Goal: Task Accomplishment & Management: Complete application form

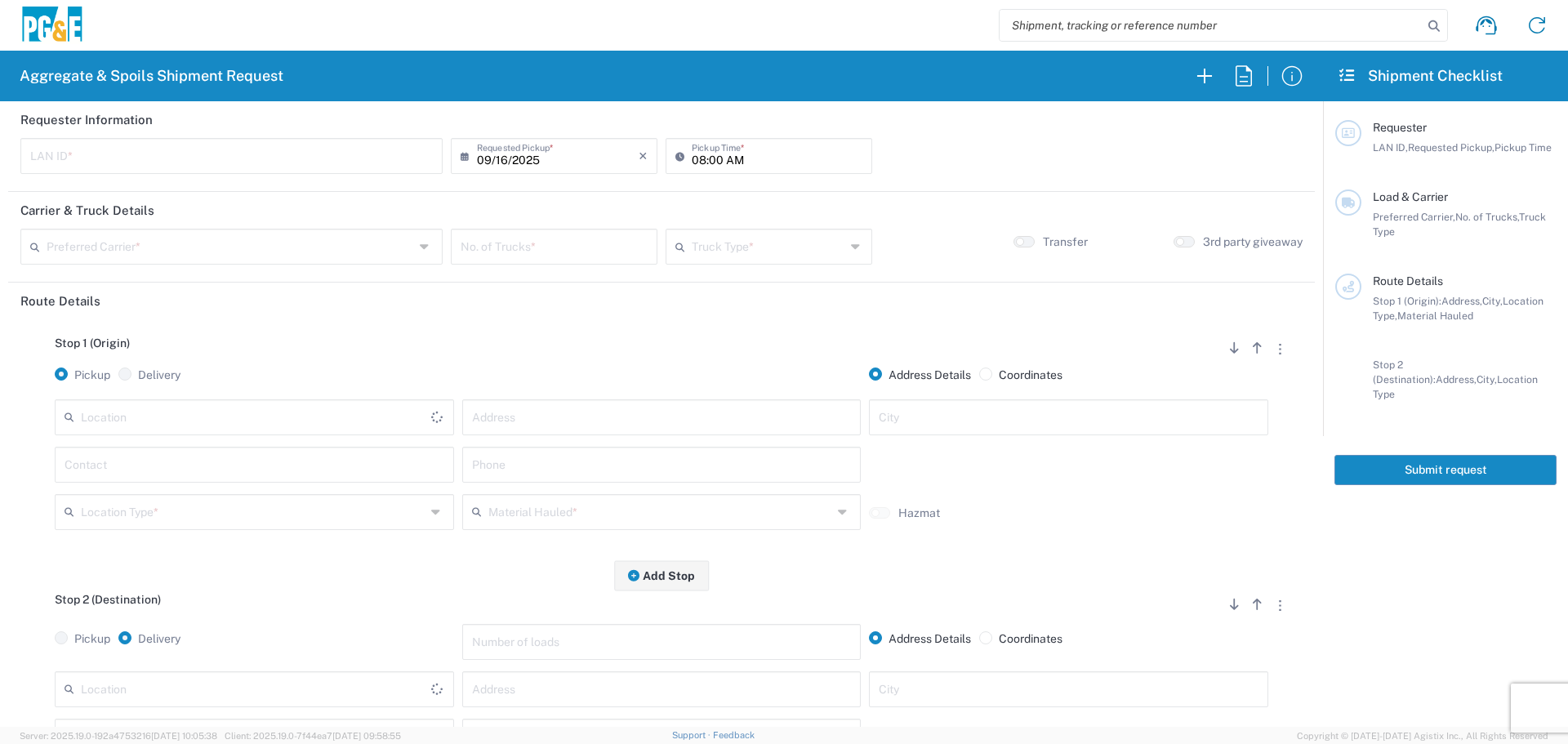
click at [363, 155] on input "text" at bounding box center [231, 154] width 402 height 28
type input "S"
type input "DSL0"
click at [692, 163] on input "08:00 AM" at bounding box center [777, 154] width 171 height 28
type input "07:00 AM"
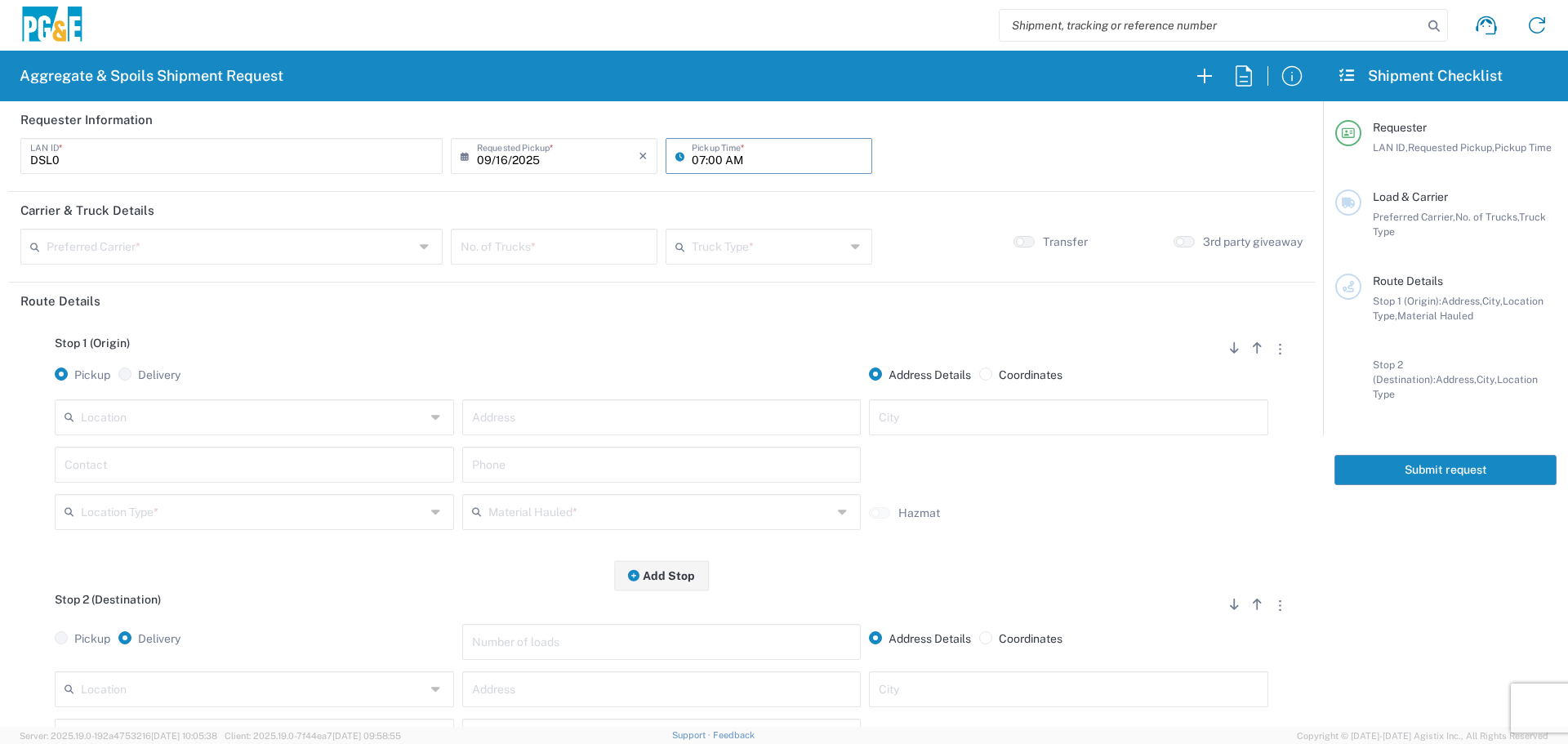
click at [338, 262] on div "Preferred Carrier *" at bounding box center [231, 246] width 422 height 36
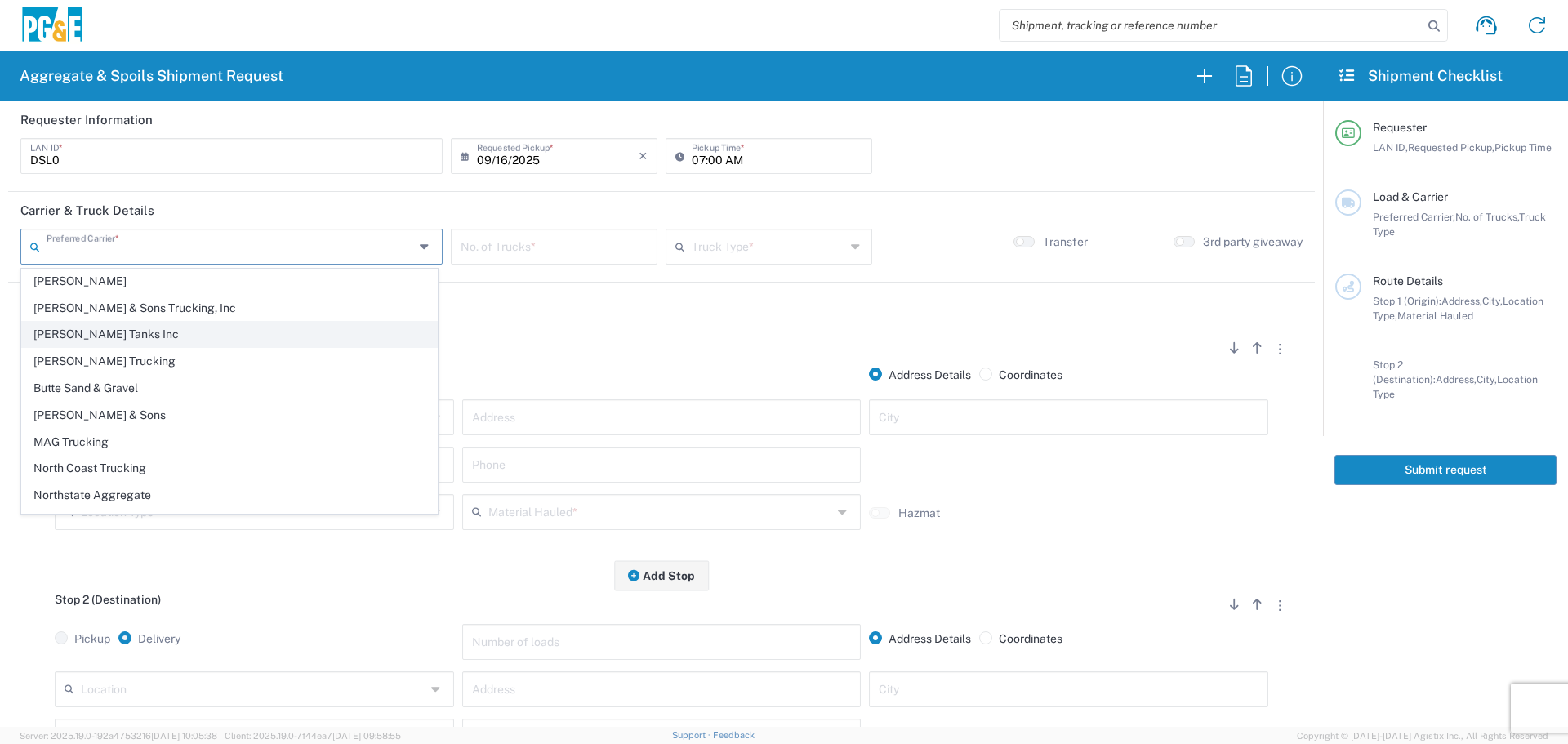
scroll to position [50, 0]
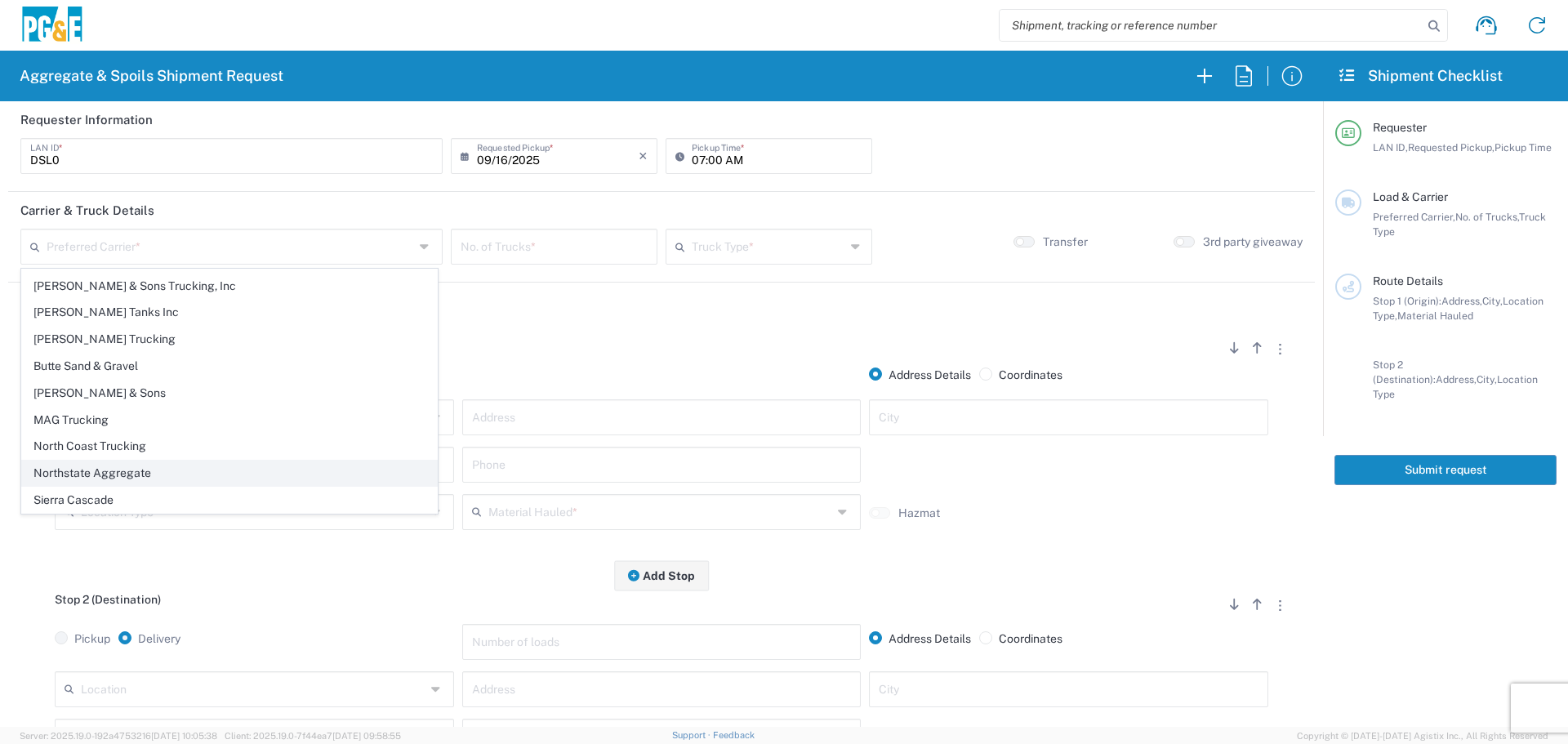
click at [159, 468] on span "Northstate Aggregate" at bounding box center [229, 473] width 415 height 25
type input "Northstate Aggregate"
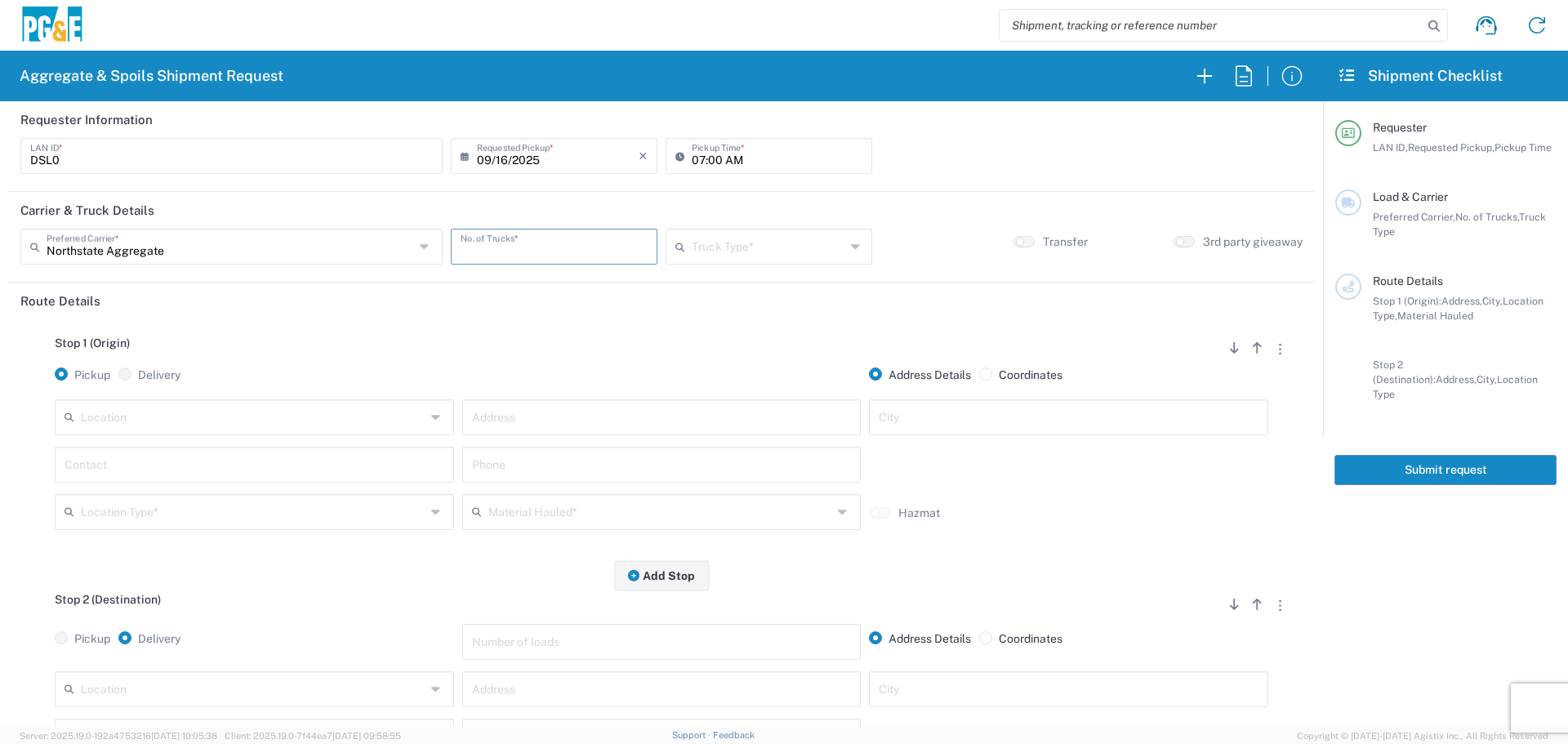
click at [504, 249] on input "number" at bounding box center [554, 245] width 187 height 28
type input "2"
click at [734, 241] on input "text" at bounding box center [769, 245] width 154 height 28
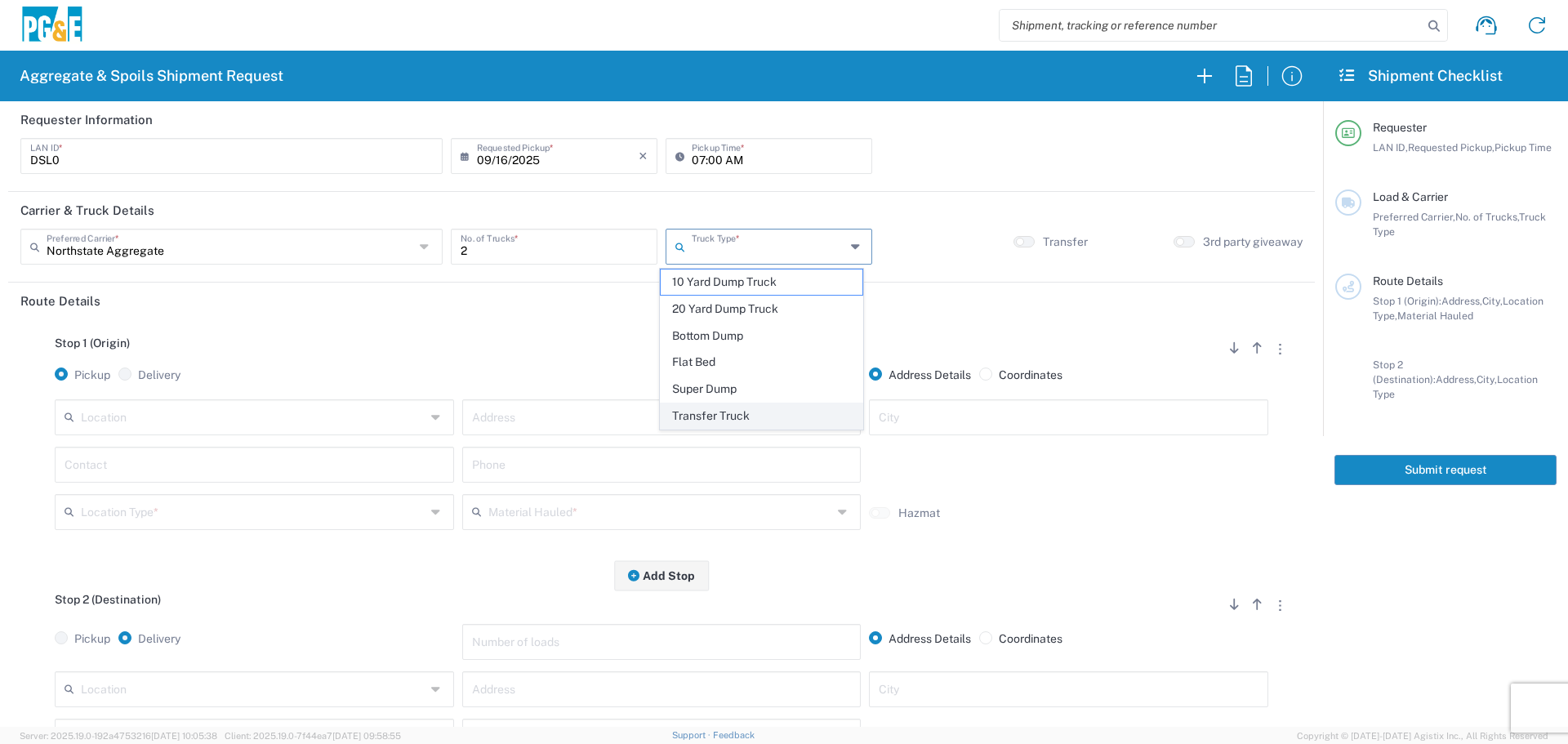
click at [710, 412] on span "Transfer Truck" at bounding box center [762, 415] width 202 height 25
type input "Transfer Truck"
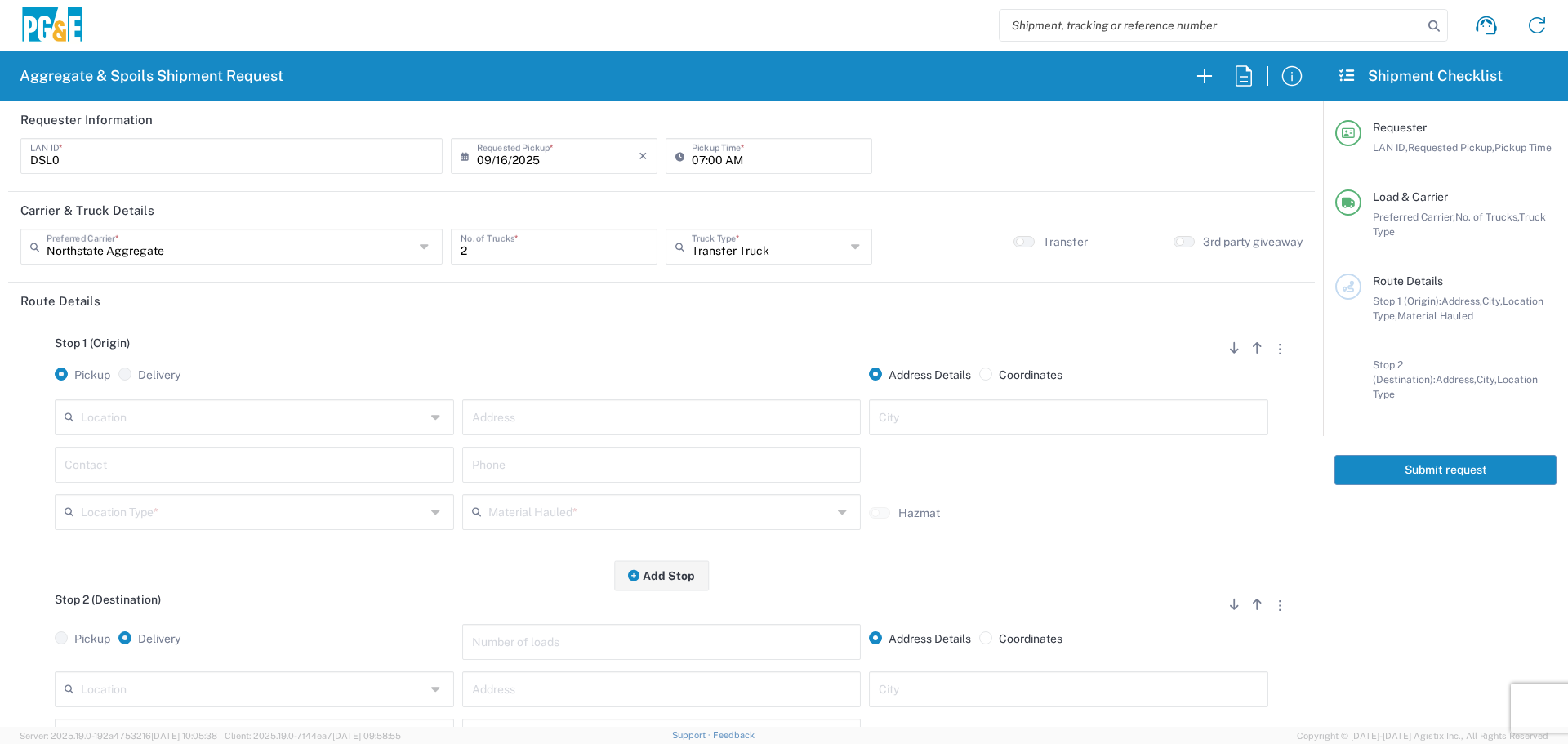
click at [360, 423] on input "text" at bounding box center [253, 416] width 345 height 28
click at [263, 475] on span "Valley Rock - [GEOGRAPHIC_DATA] - [GEOGRAPHIC_DATA]" at bounding box center [253, 480] width 391 height 25
type input "Valley Rock - [GEOGRAPHIC_DATA] - [GEOGRAPHIC_DATA]"
type input "7266 CA-32"
type input "Orland"
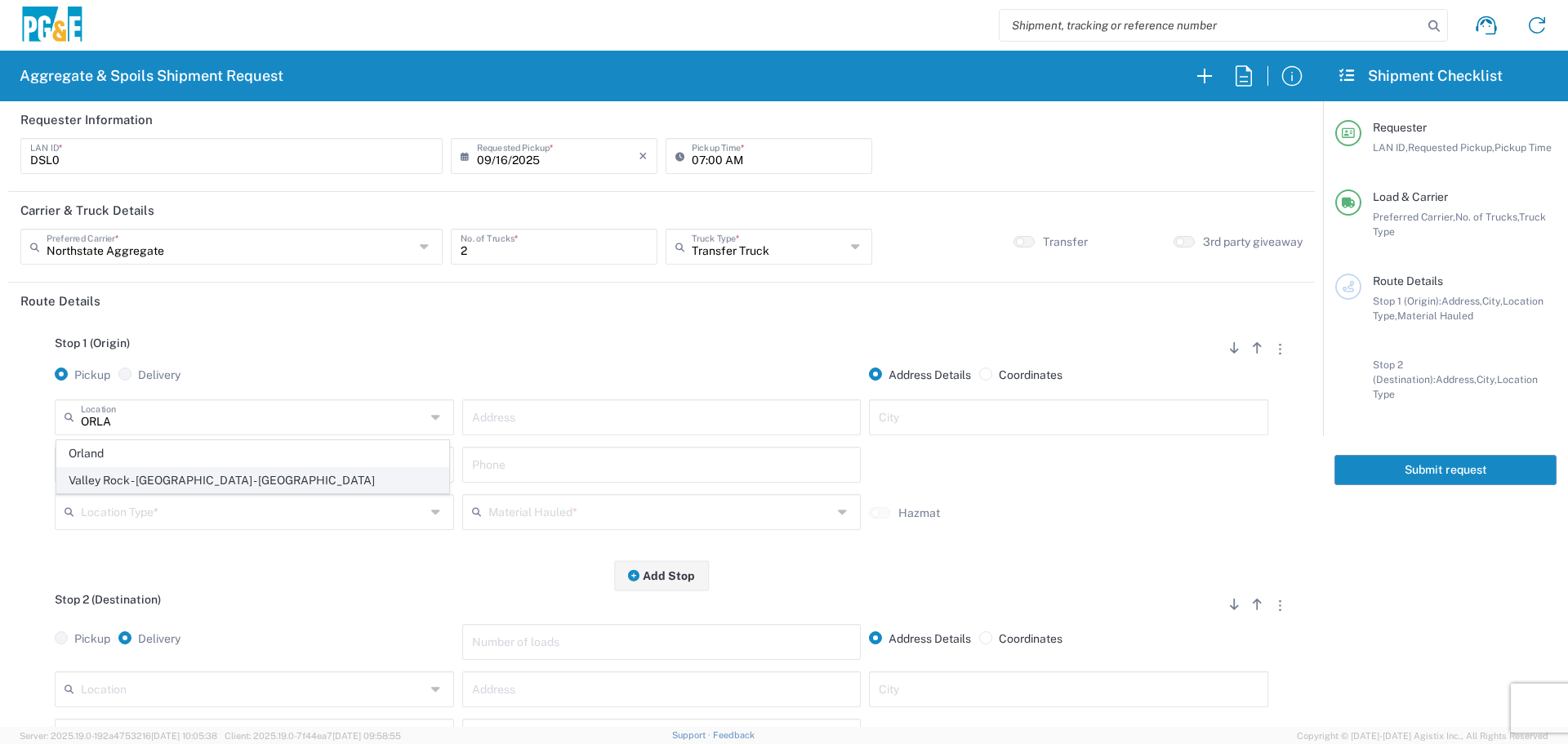
type input "Quarry"
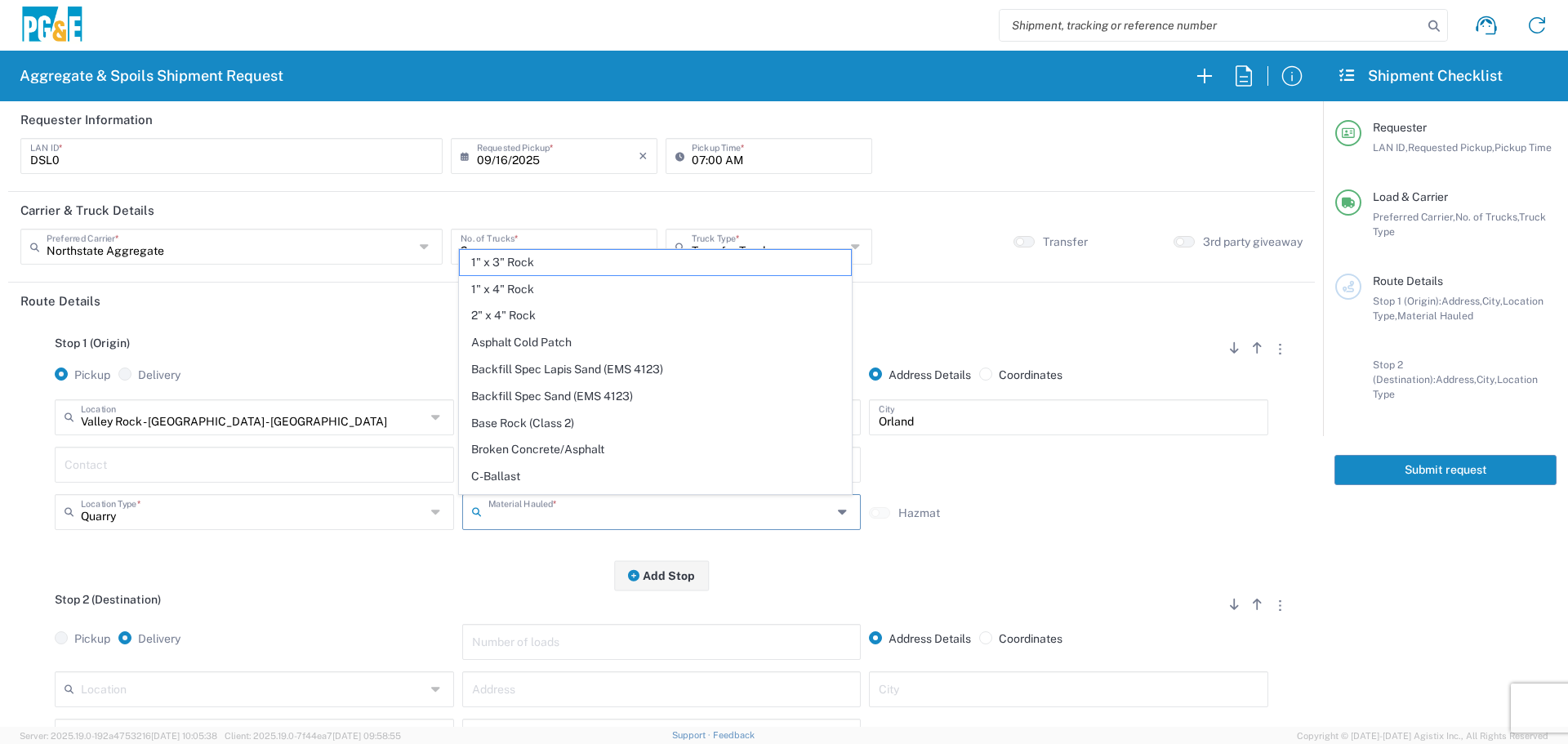
click at [535, 513] on input "text" at bounding box center [660, 510] width 345 height 28
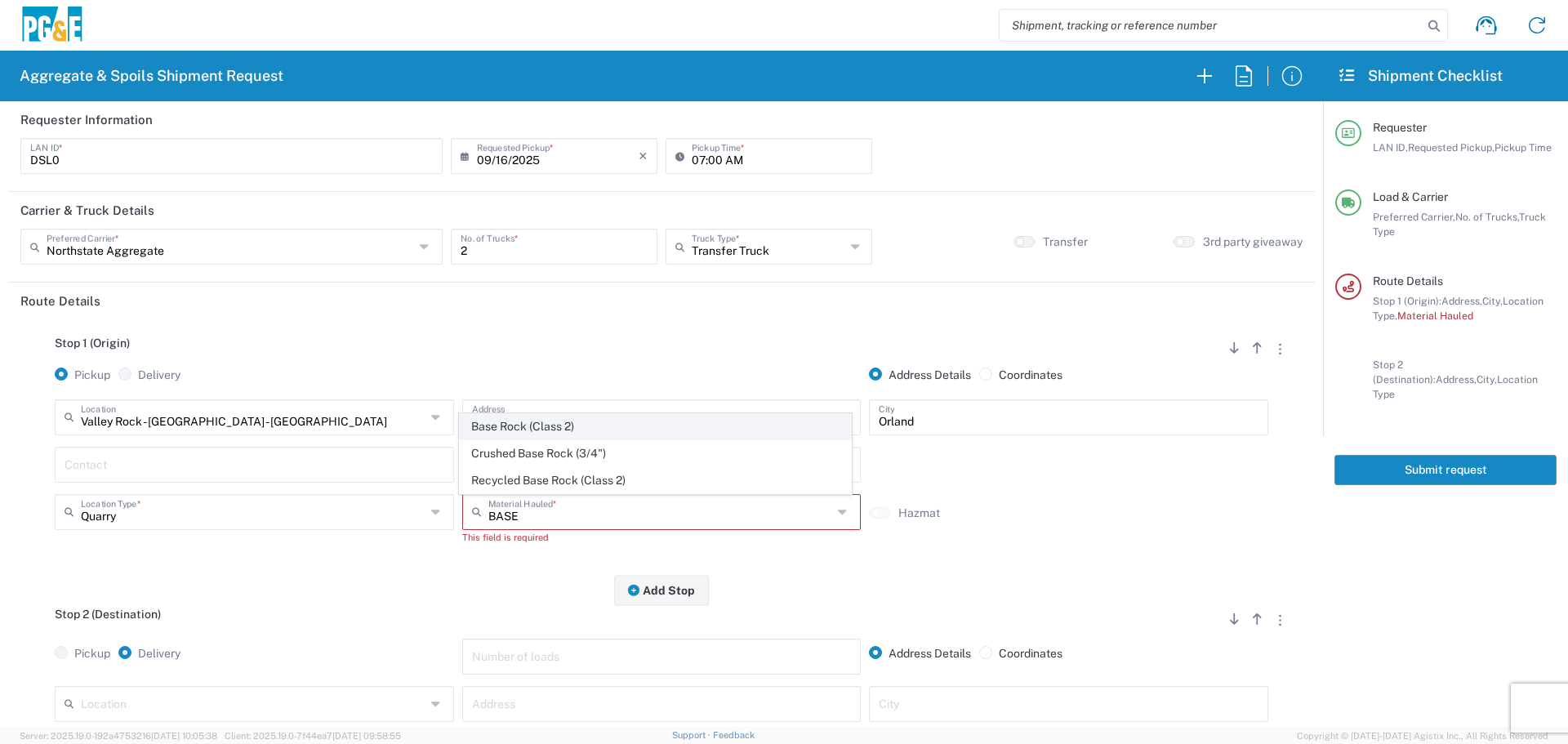
click at [555, 428] on span "Base Rock (Class 2)" at bounding box center [655, 426] width 391 height 25
type input "Base Rock (Class 2)"
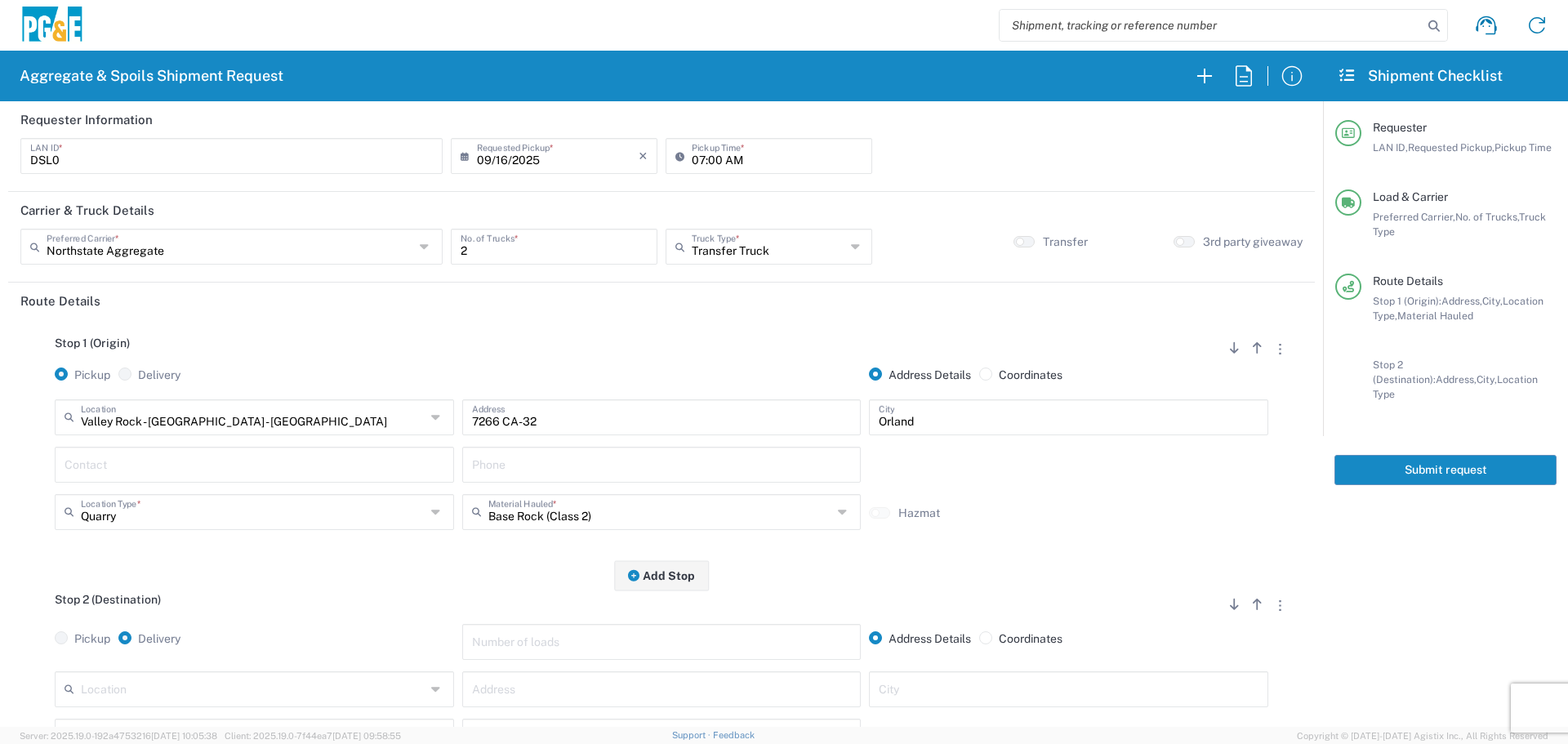
scroll to position [326, 0]
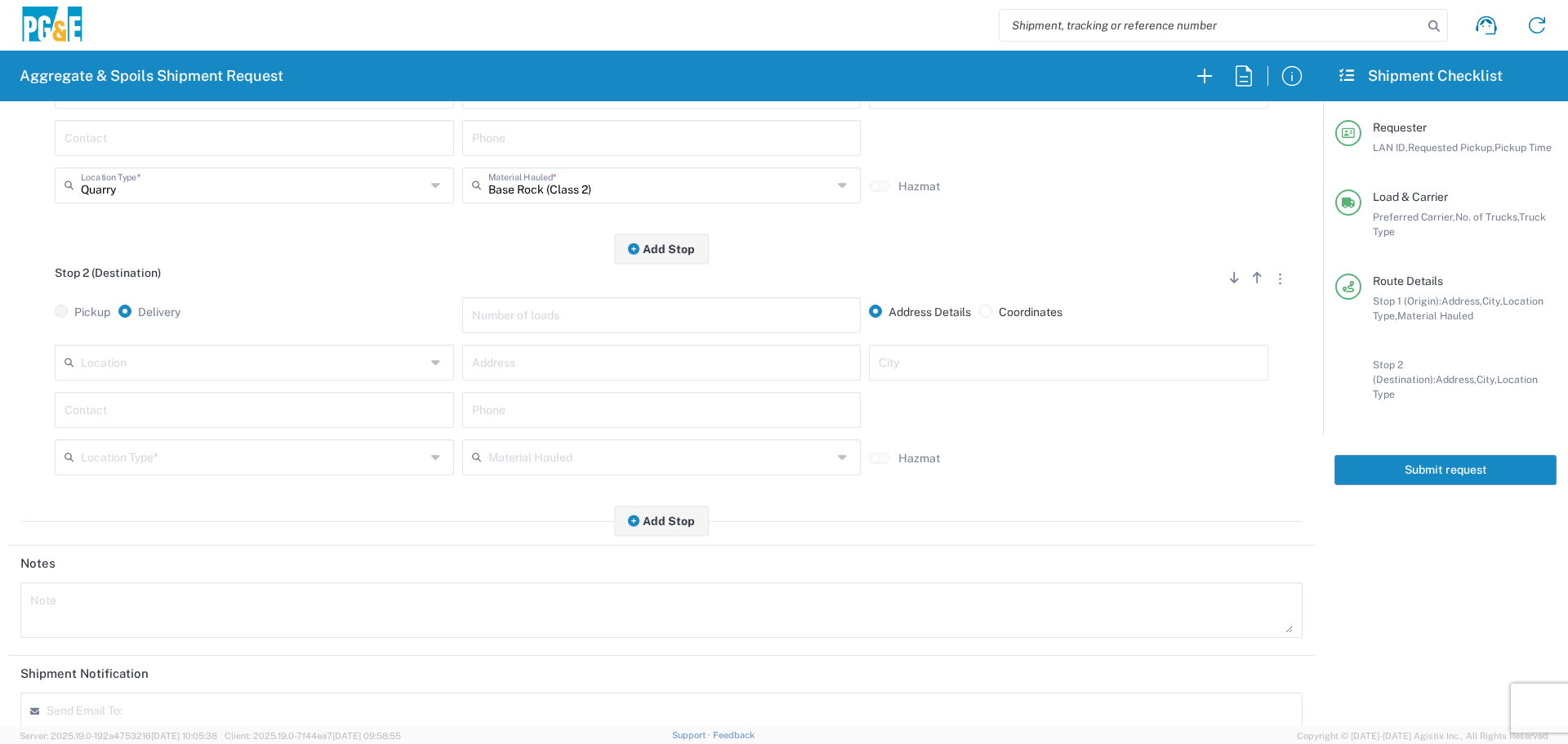
click at [392, 378] on div "Location" at bounding box center [255, 362] width 400 height 36
type input "Paradise - [PERSON_NAME]"
type input "[STREET_ADDRESS][PERSON_NAME]"
type input "Paradise"
type input "Business No Loading Dock"
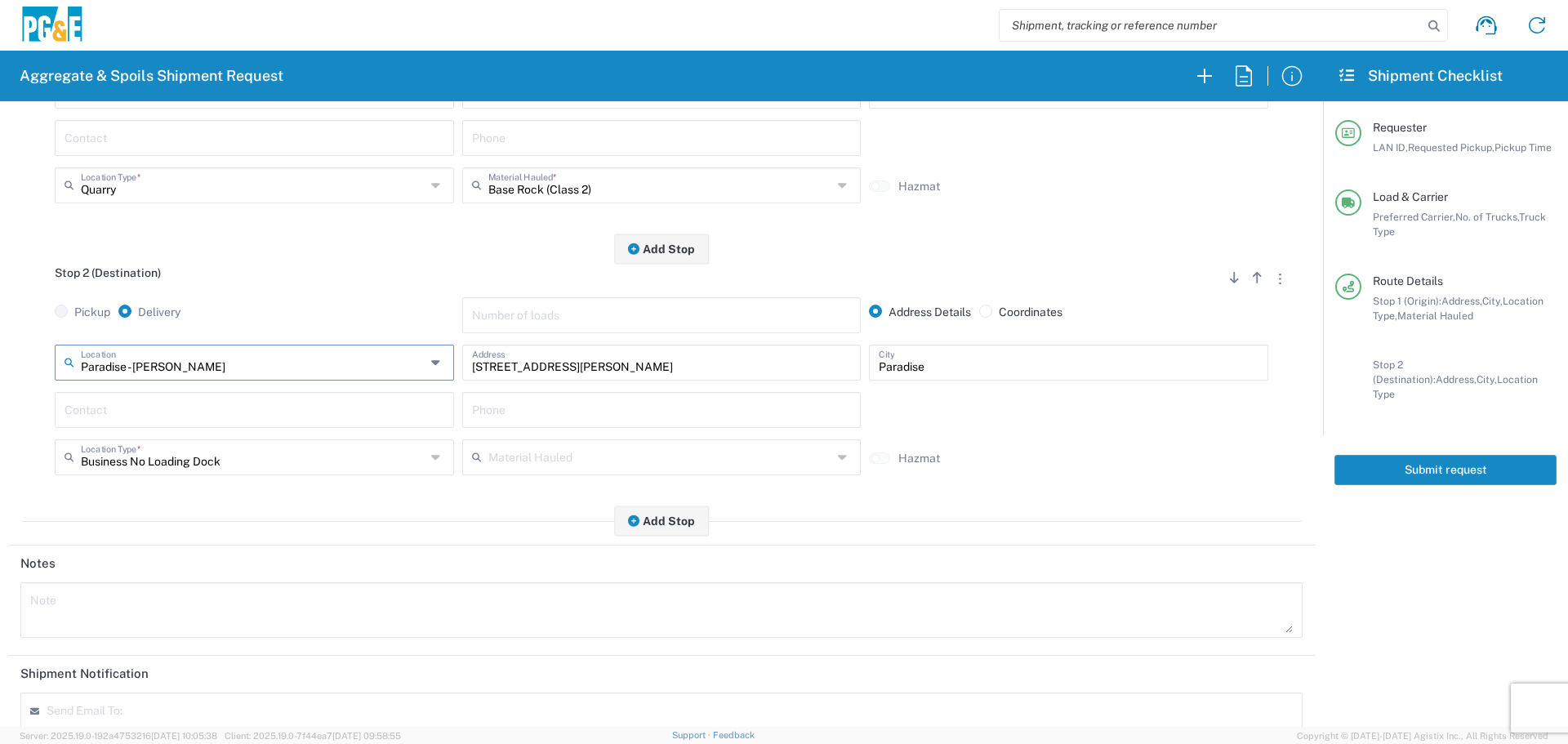
type input "Paradise - [PERSON_NAME]"
click at [314, 414] on input "text" at bounding box center [254, 409] width 380 height 28
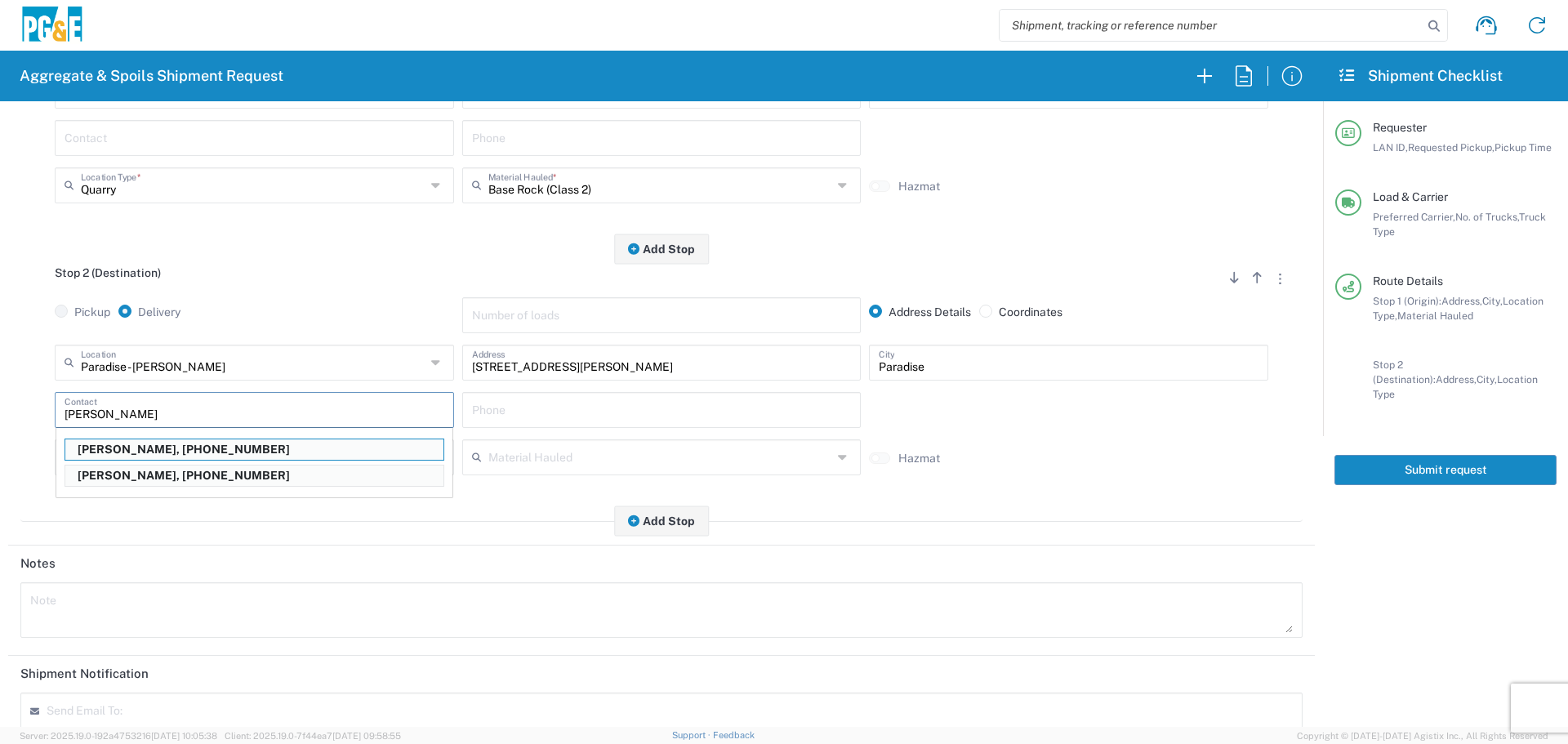
type input "[PERSON_NAME]"
type input "[PHONE_NUMBER]"
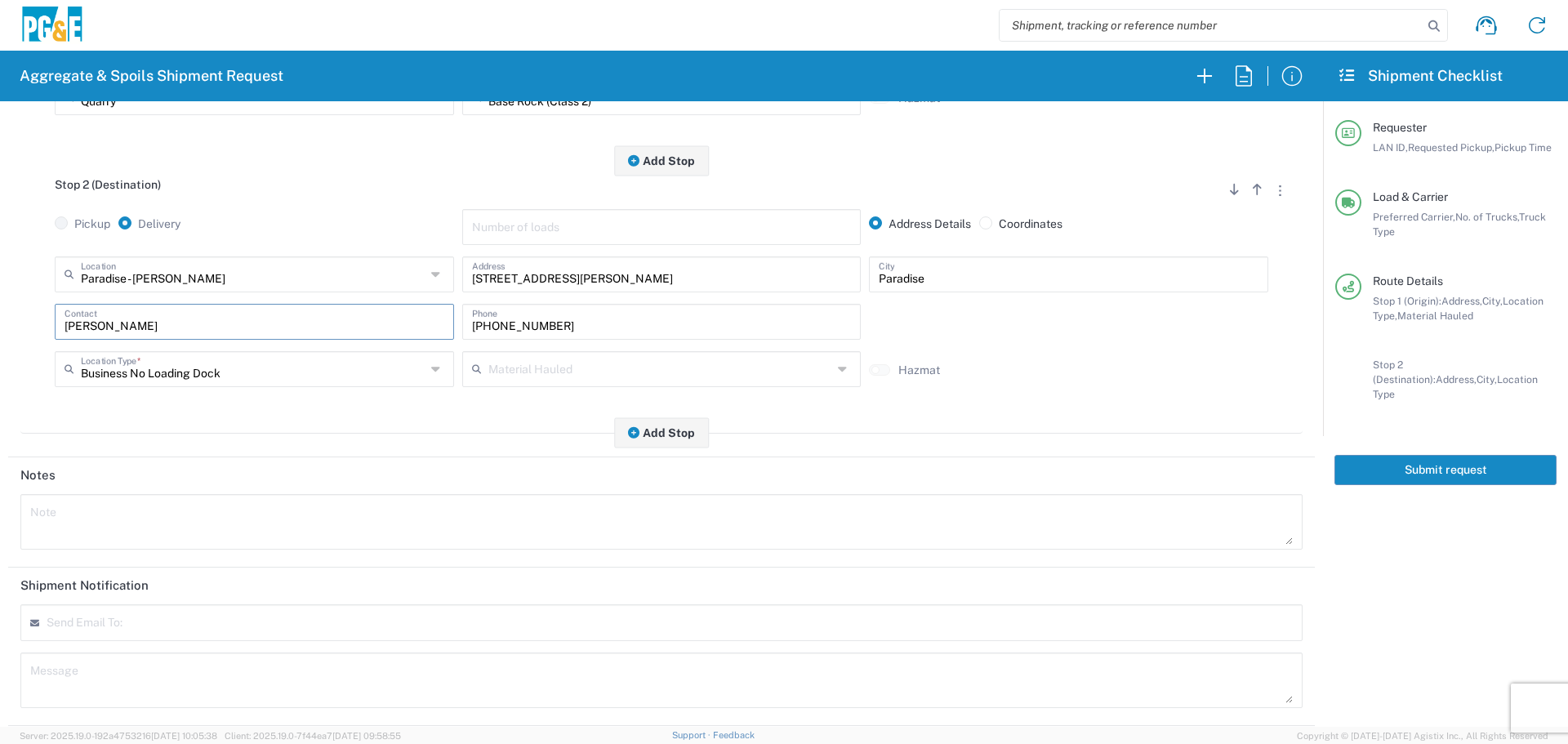
scroll to position [506, 0]
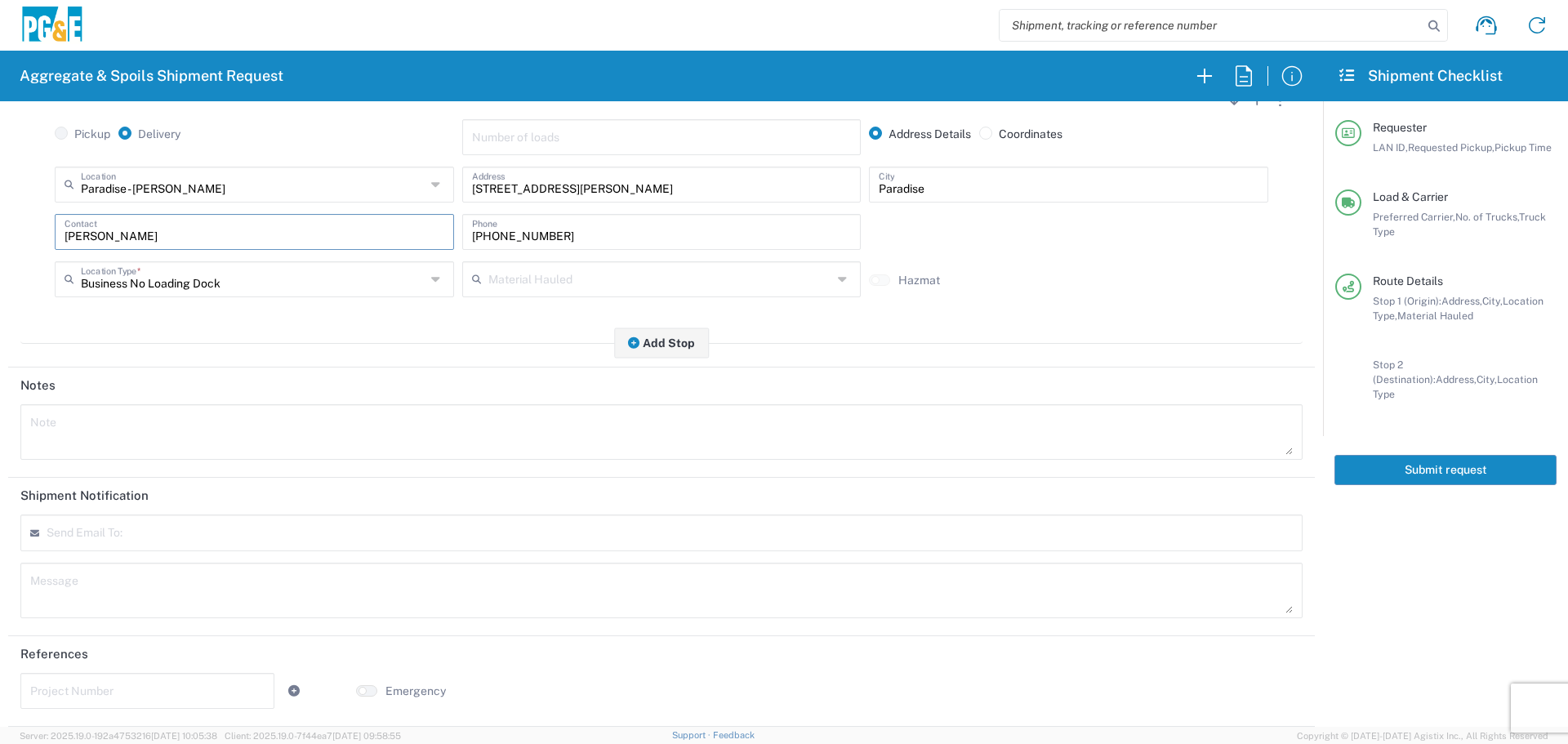
type input "[PERSON_NAME]"
click at [128, 527] on tag-input at bounding box center [126, 532] width 159 height 27
type input "[EMAIL_ADDRESS][DOMAIN_NAME]"
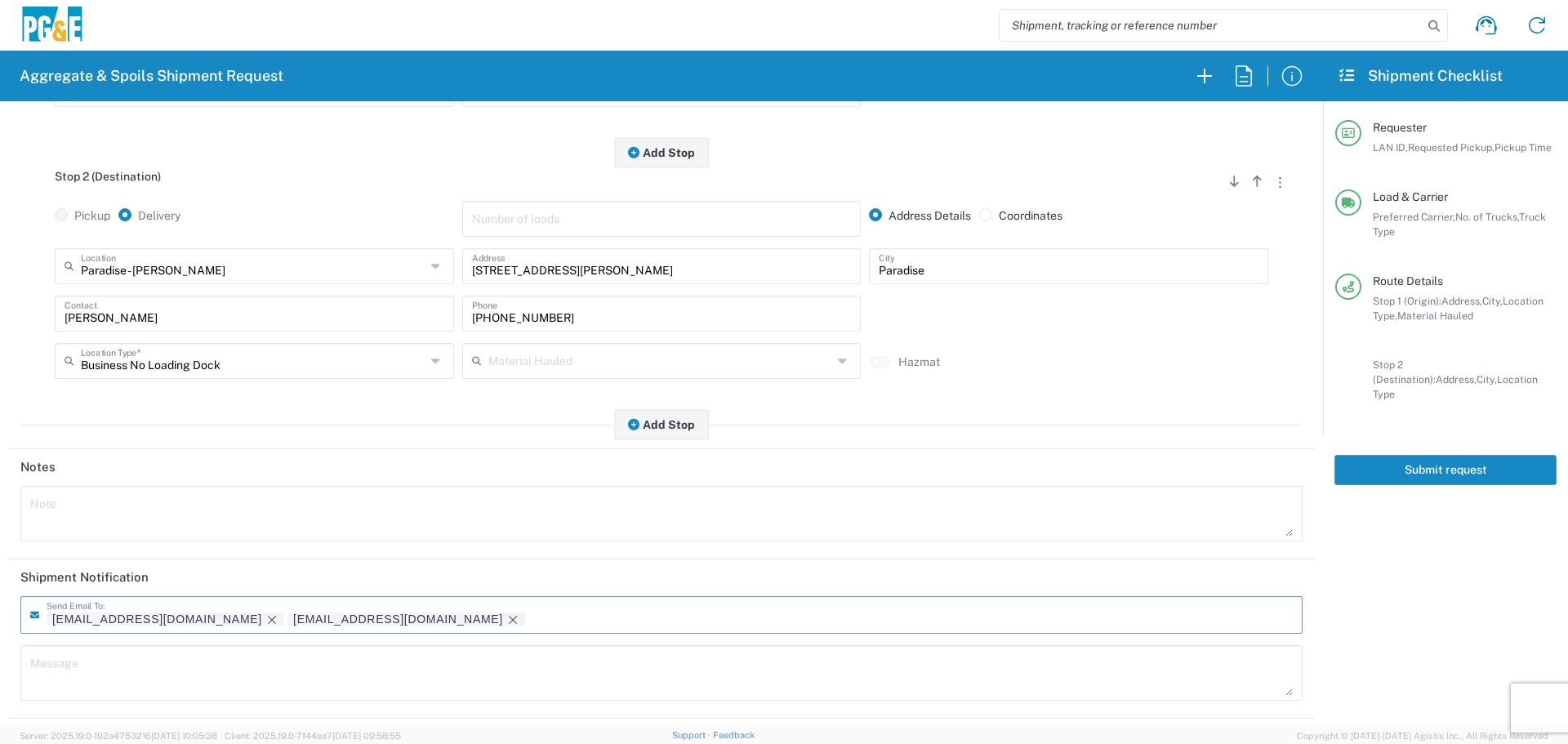
scroll to position [425, 0]
click at [120, 515] on textarea at bounding box center [661, 511] width 1263 height 46
drag, startPoint x: 202, startPoint y: 513, endPoint x: 0, endPoint y: 535, distance: 203.2
click at [0, 535] on form "Requester Information DSL0 LAN ID * [DATE] × Requested Pickup * Cancel Apply 07…" at bounding box center [661, 414] width 1323 height 626
type textarea "Haul virgin base rock"
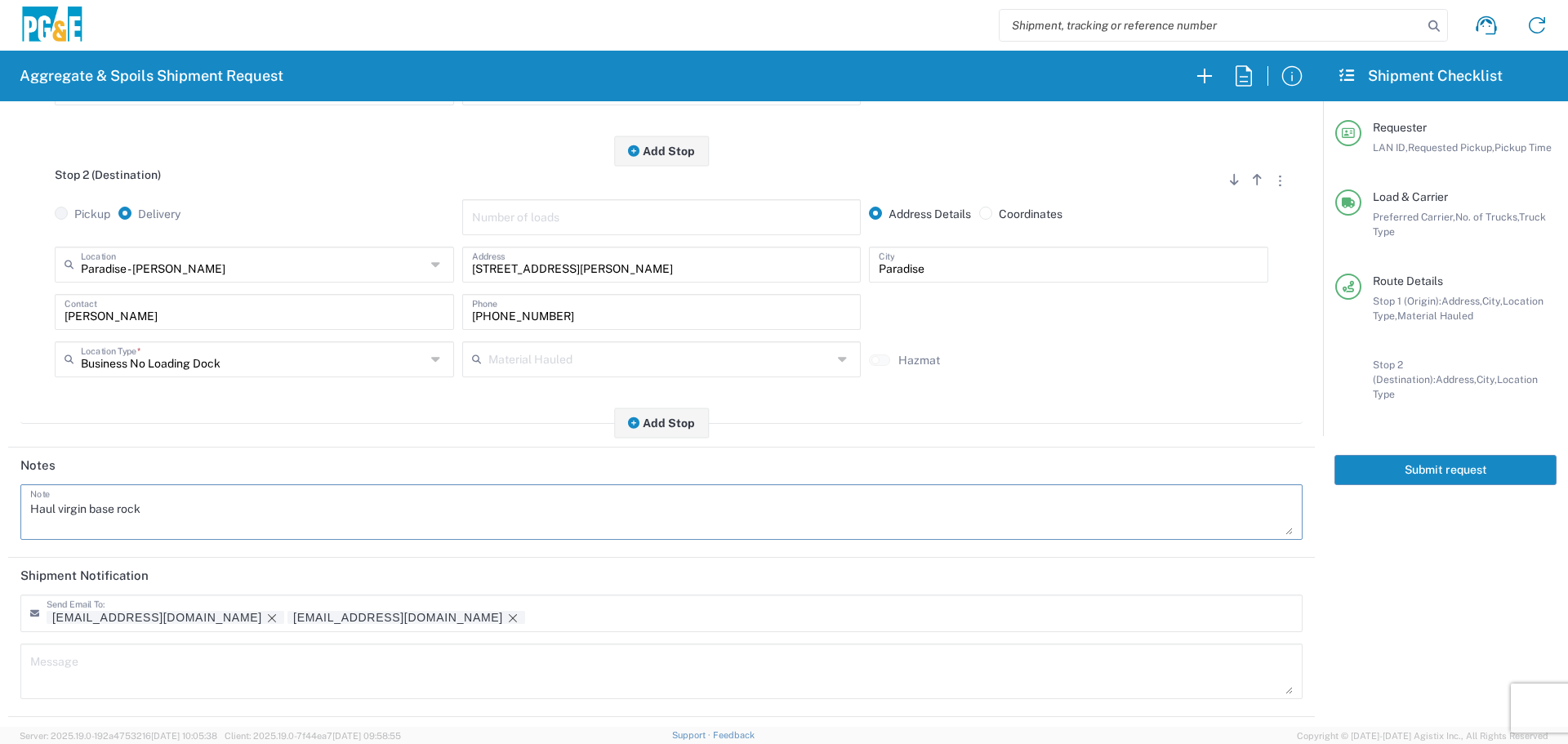
click at [108, 696] on div "Message" at bounding box center [661, 671] width 1283 height 56
click at [118, 683] on textarea at bounding box center [661, 671] width 1263 height 46
paste textarea "Haul virgin base rock"
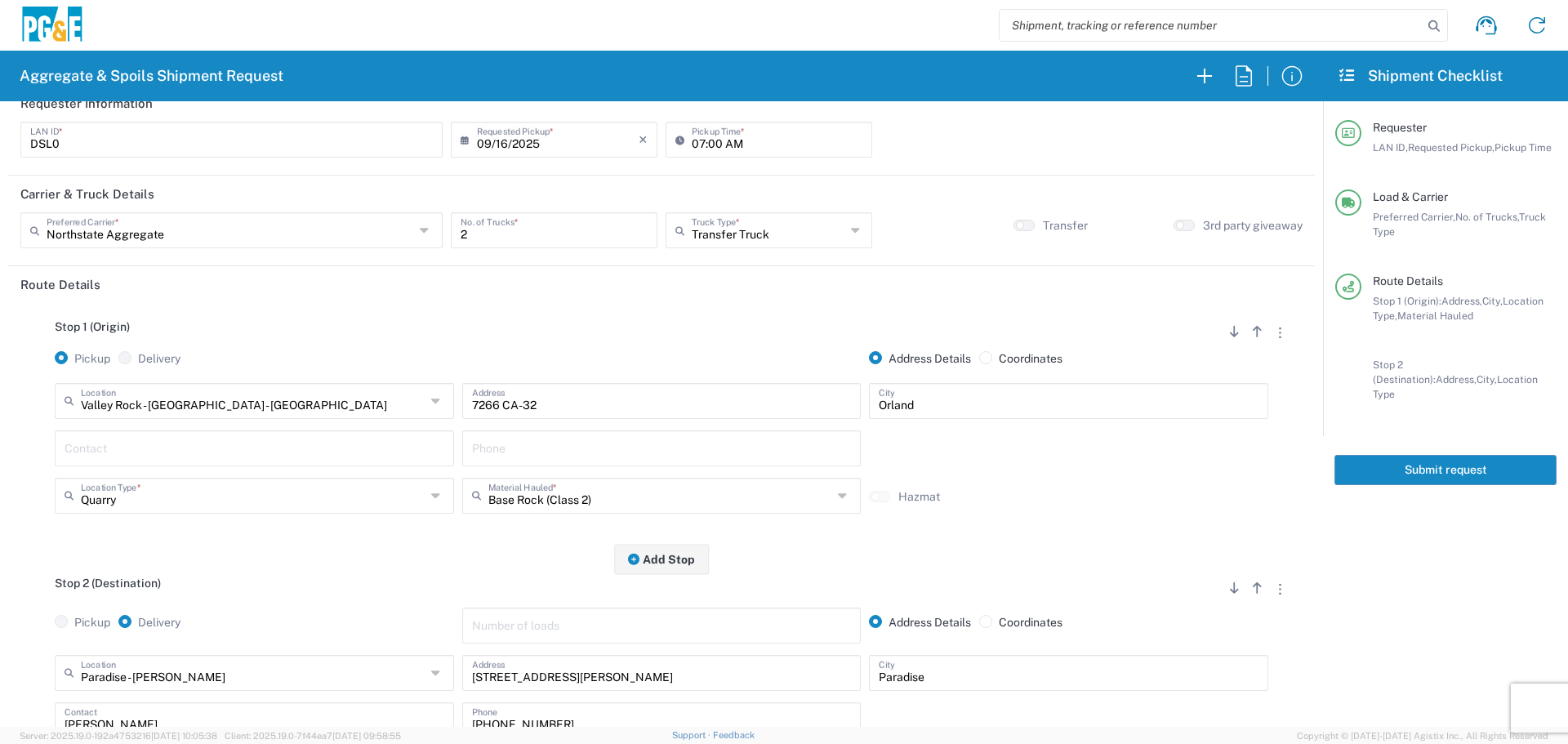
scroll to position [0, 0]
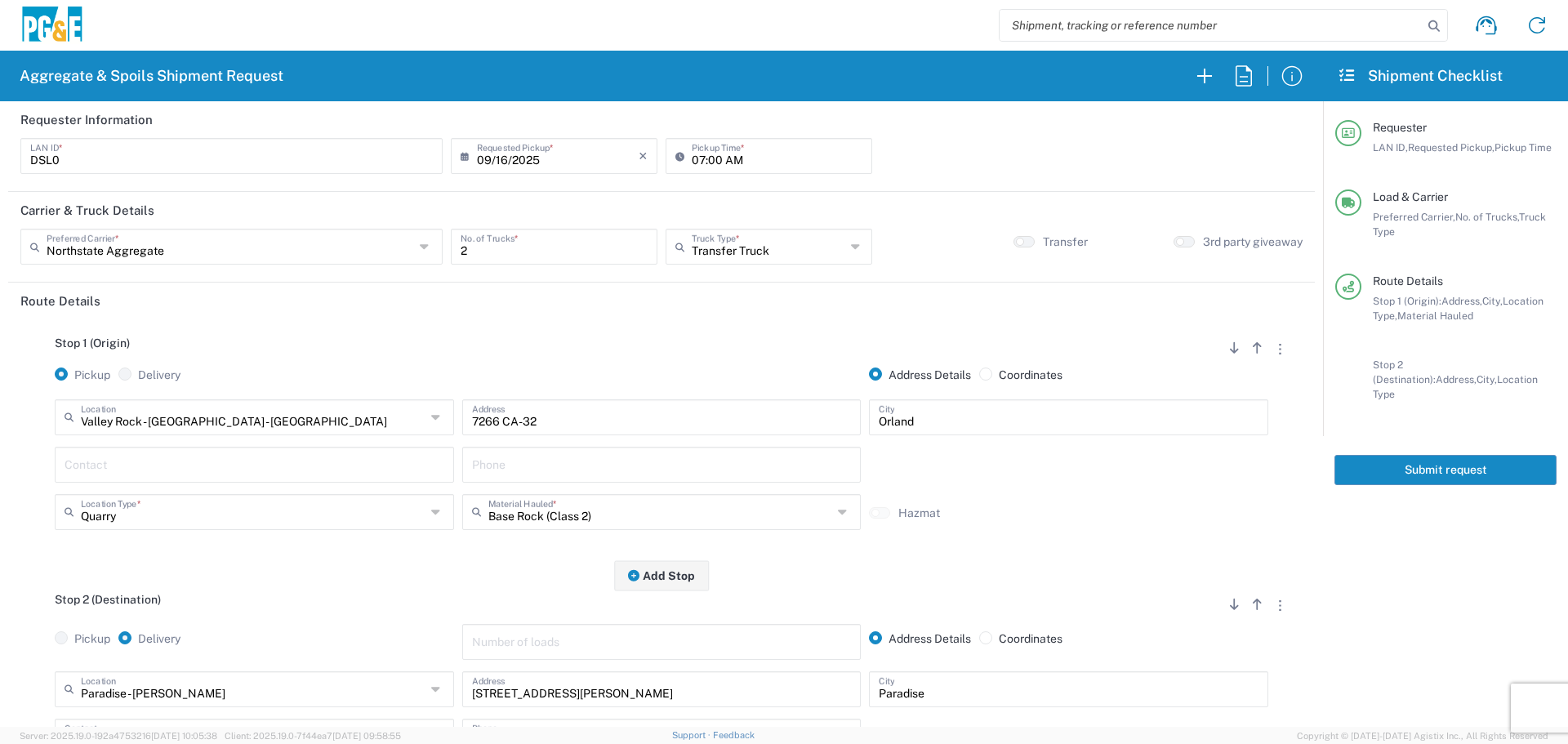
type textarea "Haul virgin base rock"
click at [1470, 465] on button "Submit request" at bounding box center [1445, 470] width 222 height 30
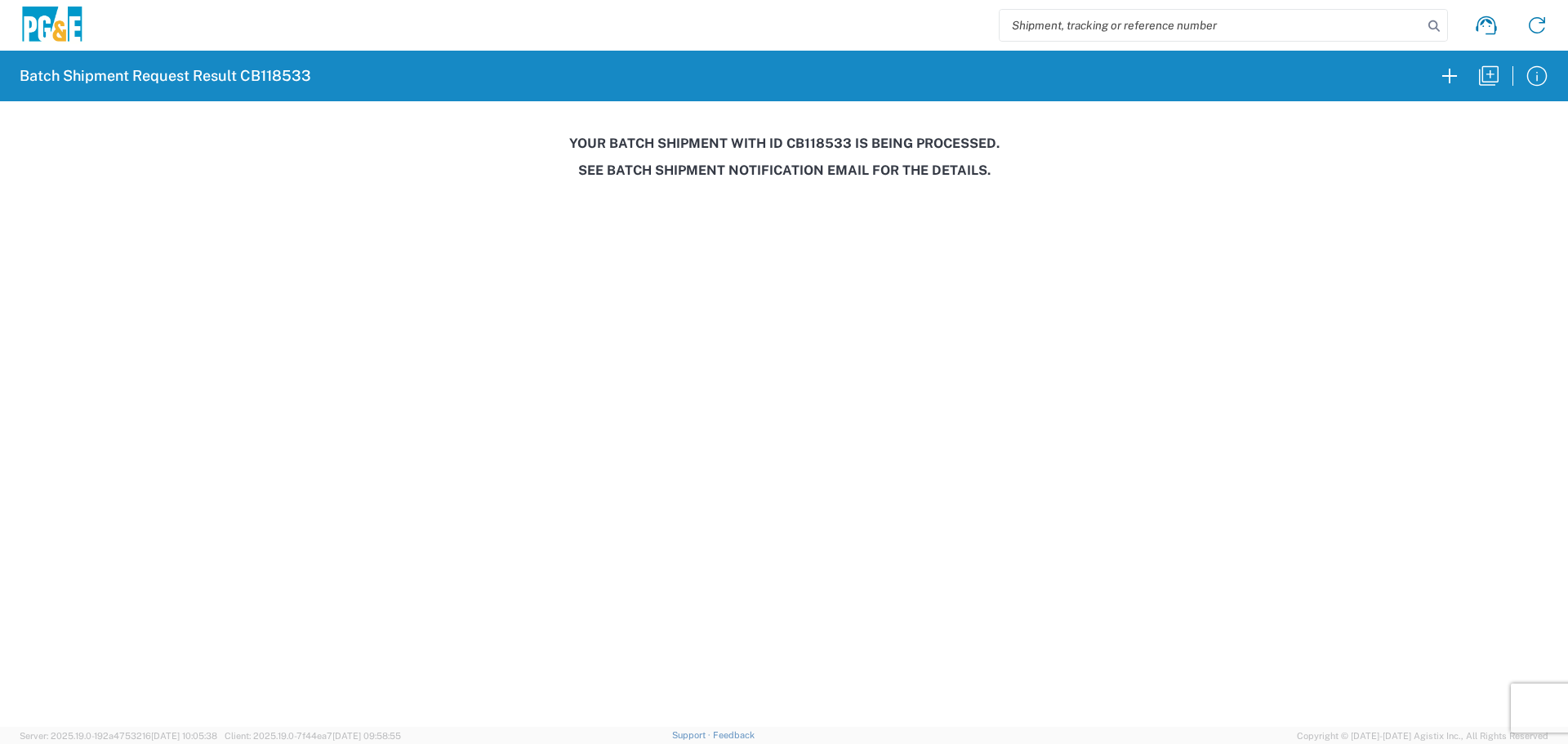
click at [825, 141] on h3 "Your batch shipment with id CB118533 is being processed." at bounding box center [784, 143] width 1545 height 16
copy h3 "CB118533"
click at [1476, 80] on icon "button" at bounding box center [1488, 75] width 26 height 26
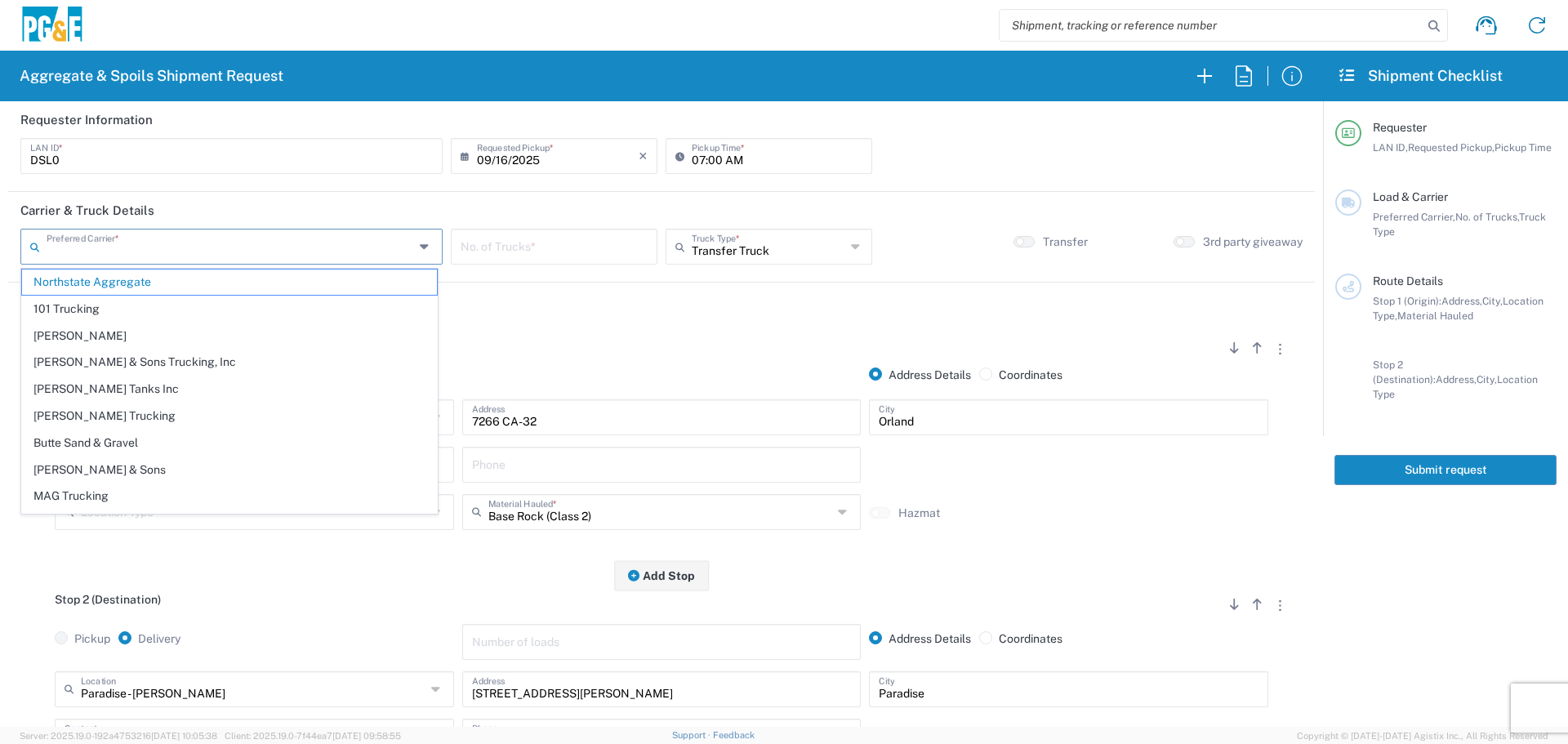
click at [348, 243] on input "text" at bounding box center [230, 245] width 367 height 28
click at [202, 364] on span "[PERSON_NAME] & Sons Trucking, Inc" at bounding box center [229, 362] width 415 height 25
type input "[PERSON_NAME] & Sons Trucking, Inc"
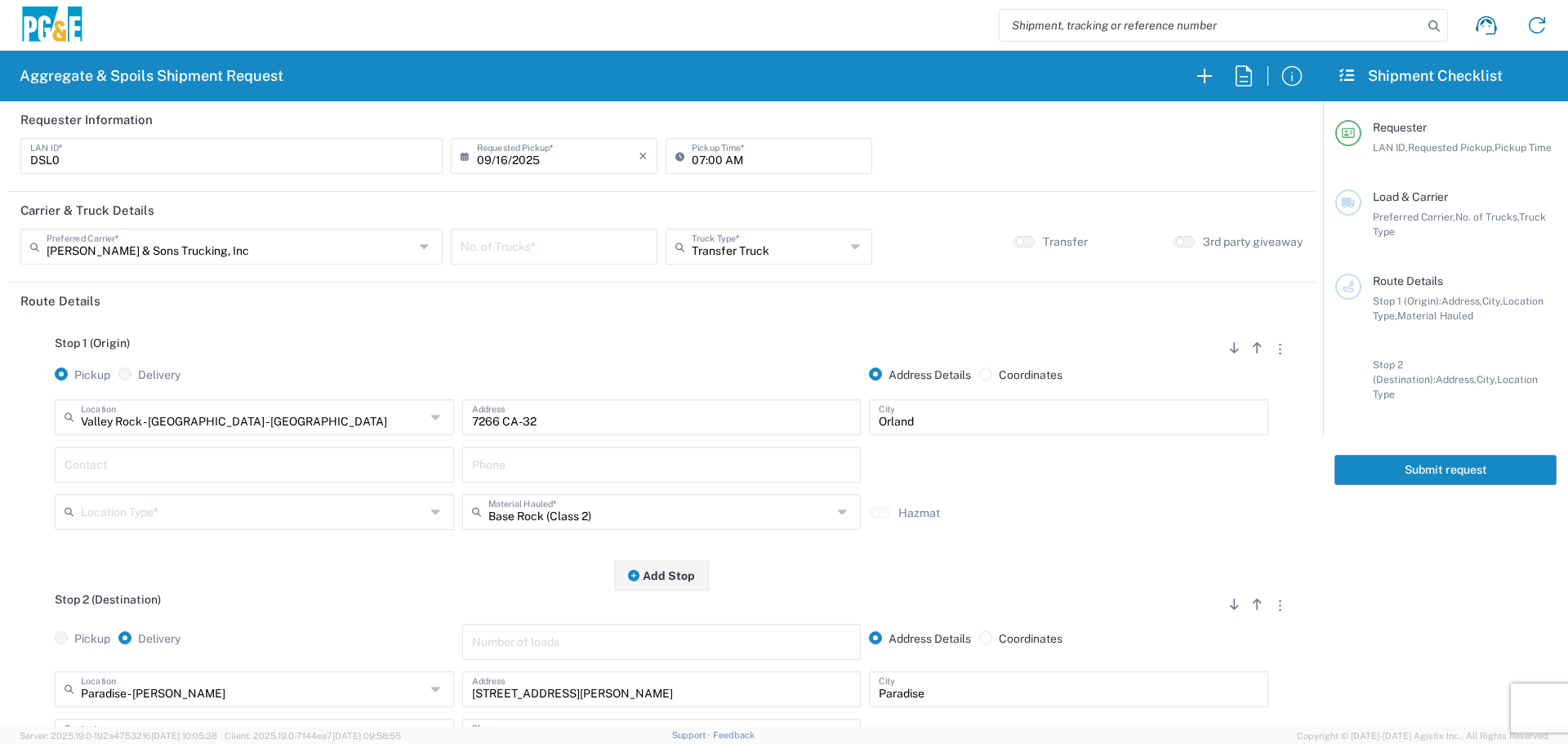
click at [536, 251] on input "number" at bounding box center [554, 245] width 187 height 28
type input "2"
click at [357, 419] on input "text" at bounding box center [253, 416] width 345 height 28
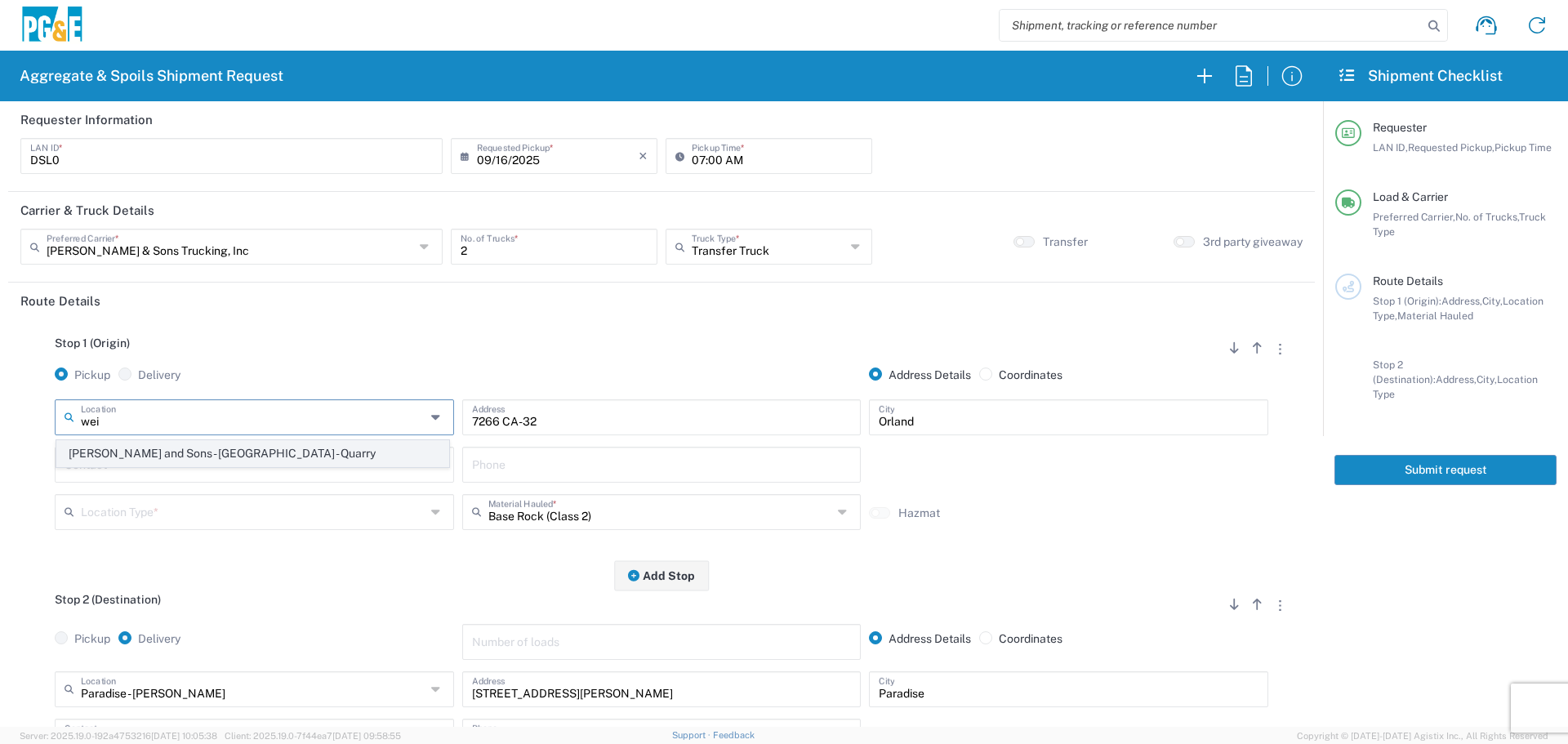
click at [191, 448] on span "[PERSON_NAME] and Sons - [GEOGRAPHIC_DATA] - Quarry" at bounding box center [253, 453] width 391 height 25
type input "[PERSON_NAME] and Sons - [GEOGRAPHIC_DATA] - Quarry"
type input "[STREET_ADDRESS]"
type input "[GEOGRAPHIC_DATA]"
type input "Quarry"
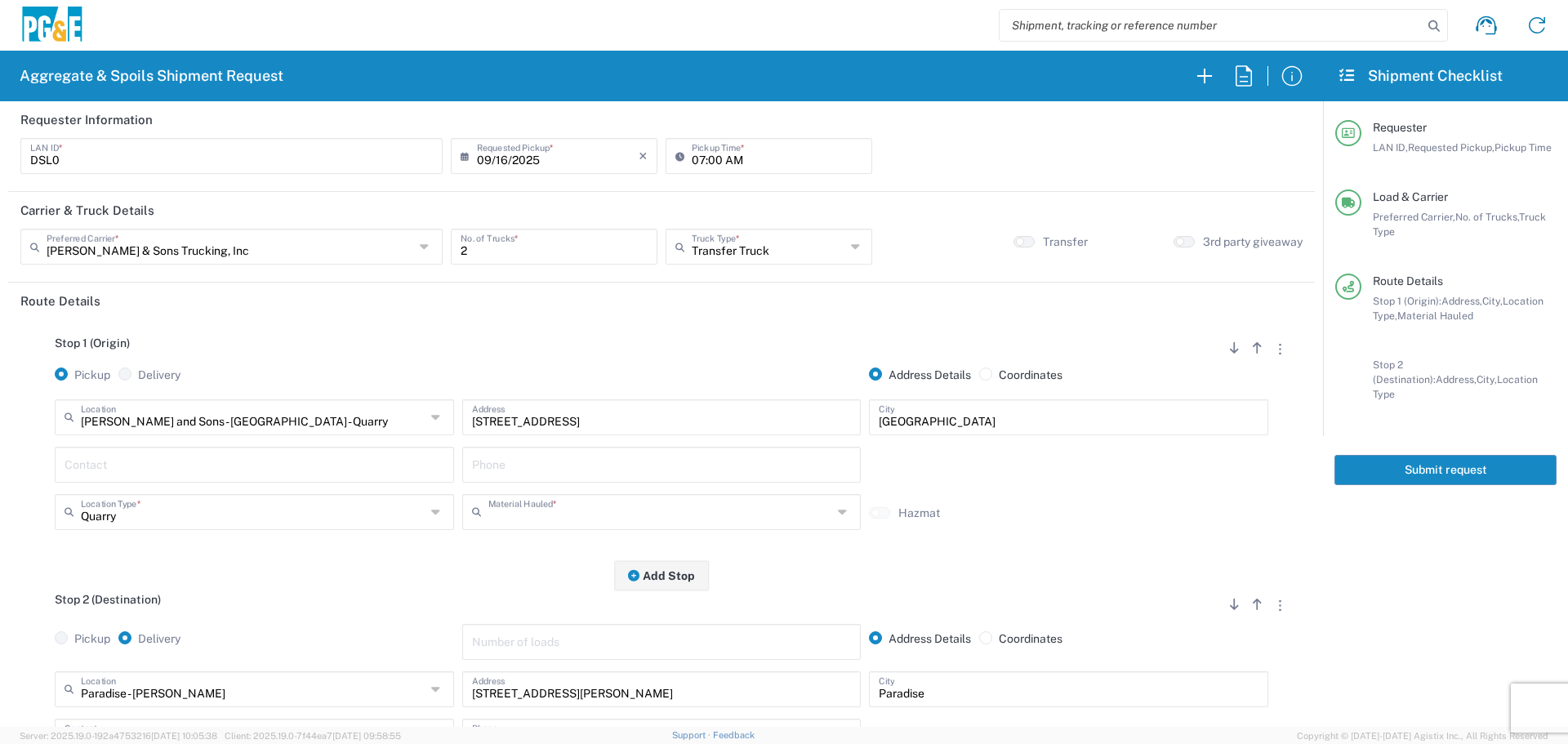
click at [572, 513] on input "text" at bounding box center [660, 510] width 345 height 28
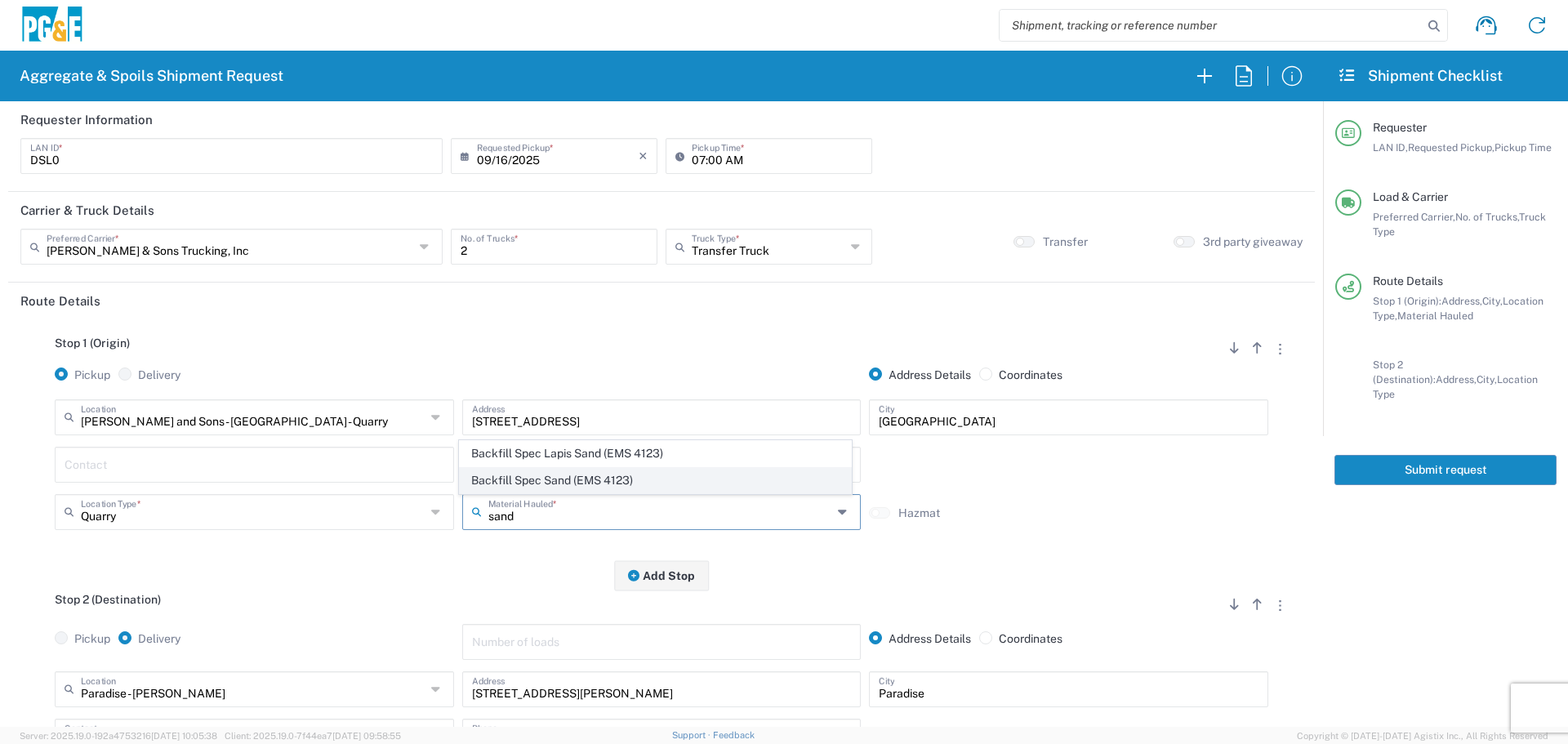
click at [586, 478] on span "Backfill Spec Sand (EMS 4123)" at bounding box center [655, 480] width 391 height 25
type input "Backfill Spec Sand (EMS 4123)"
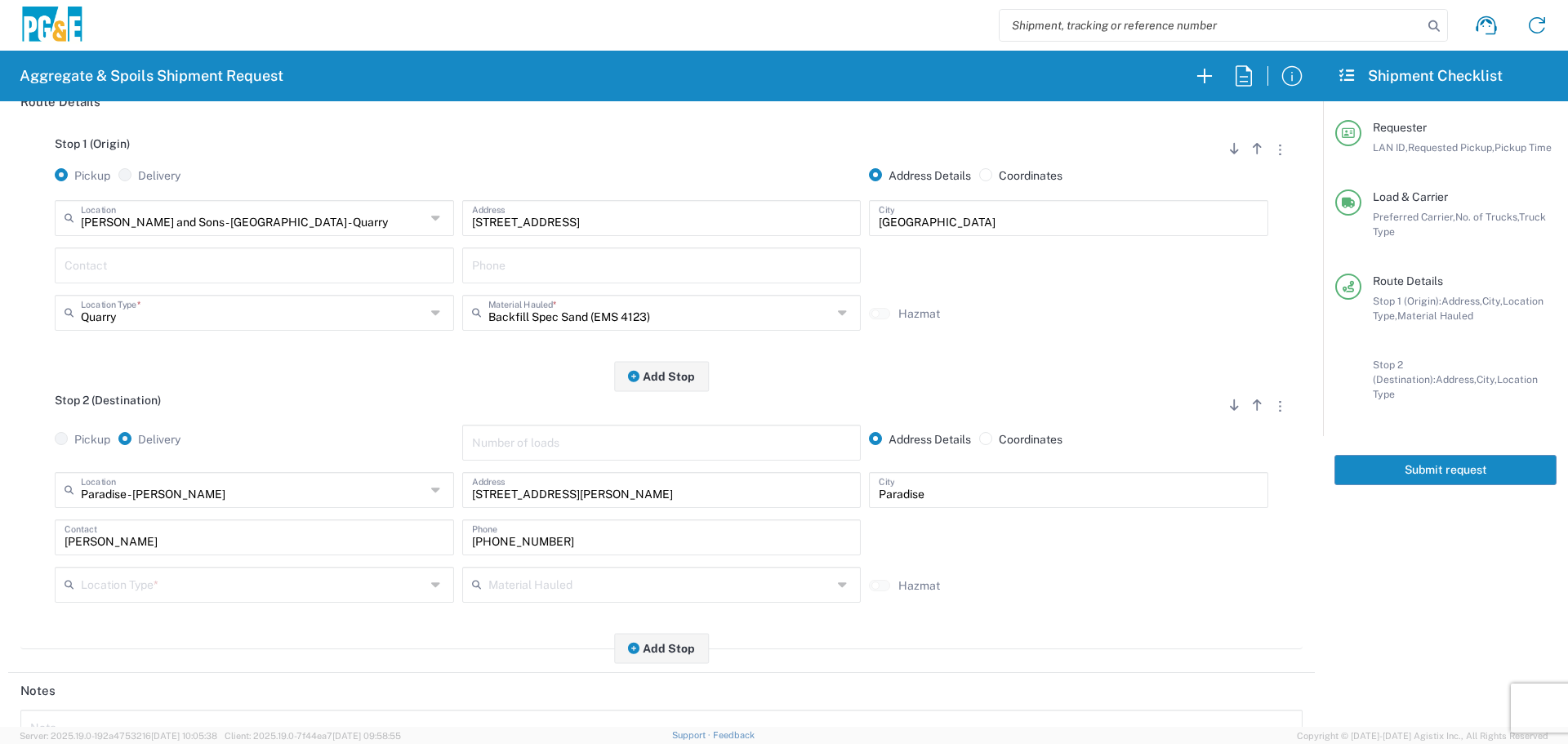
scroll to position [245, 0]
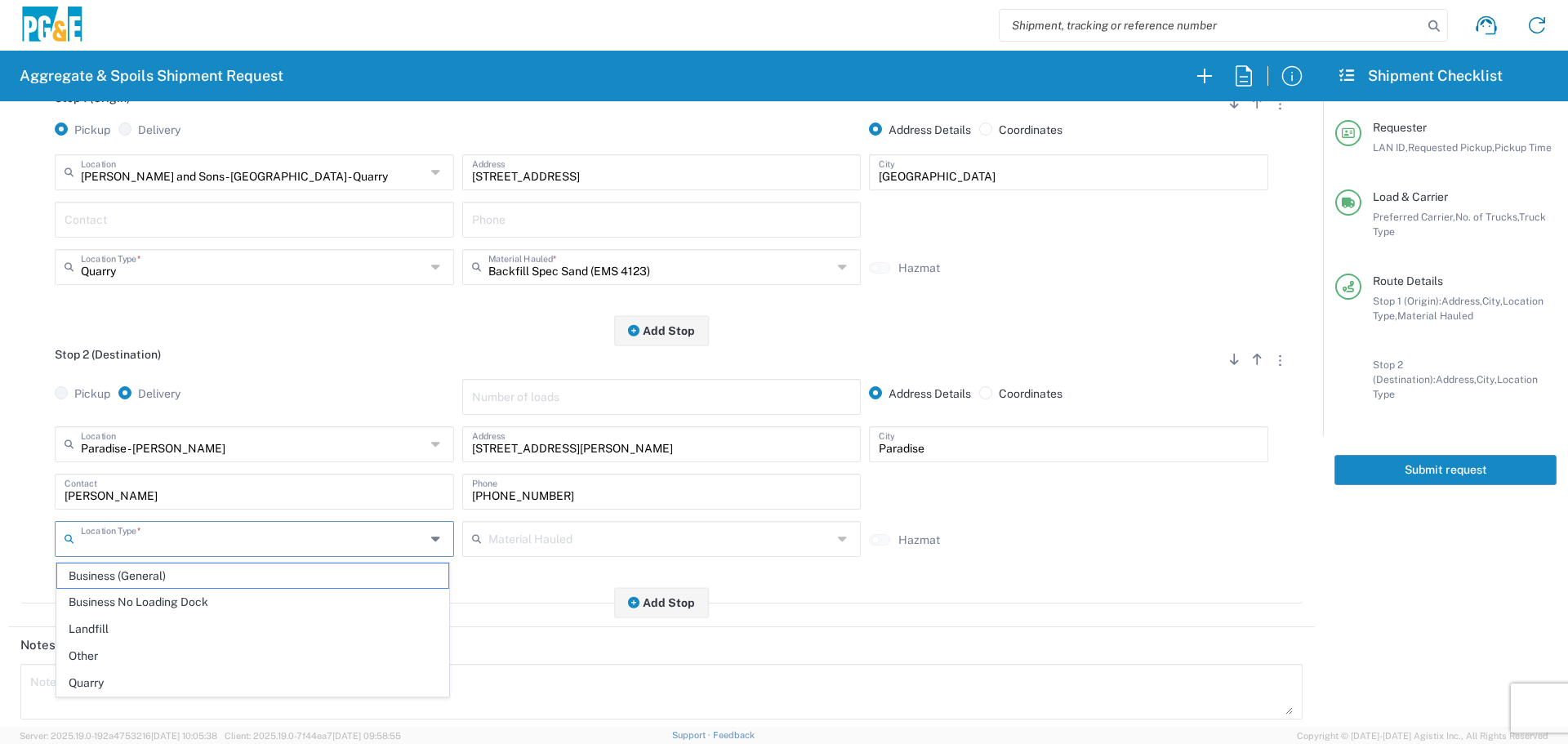
click at [325, 538] on input "text" at bounding box center [253, 537] width 345 height 28
click at [239, 601] on span "Business No Loading Dock" at bounding box center [253, 602] width 391 height 25
type input "Business No Loading Dock"
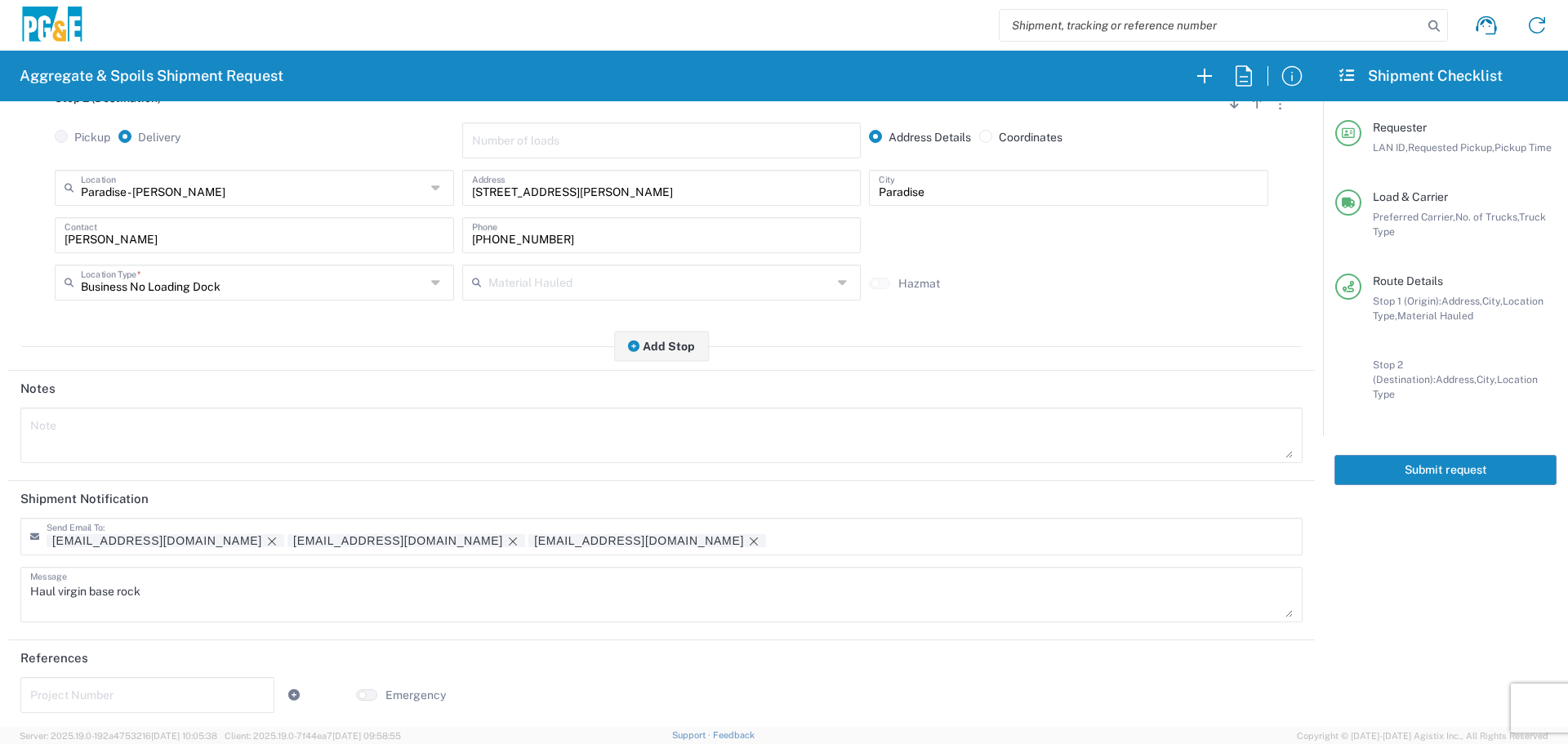
scroll to position [507, 0]
drag, startPoint x: 260, startPoint y: 591, endPoint x: 0, endPoint y: 591, distance: 260.0
click at [0, 591] on form "Requester Information DSL0 LAN ID * [DATE] × Requested Pickup * Cancel Apply 07…" at bounding box center [661, 414] width 1323 height 626
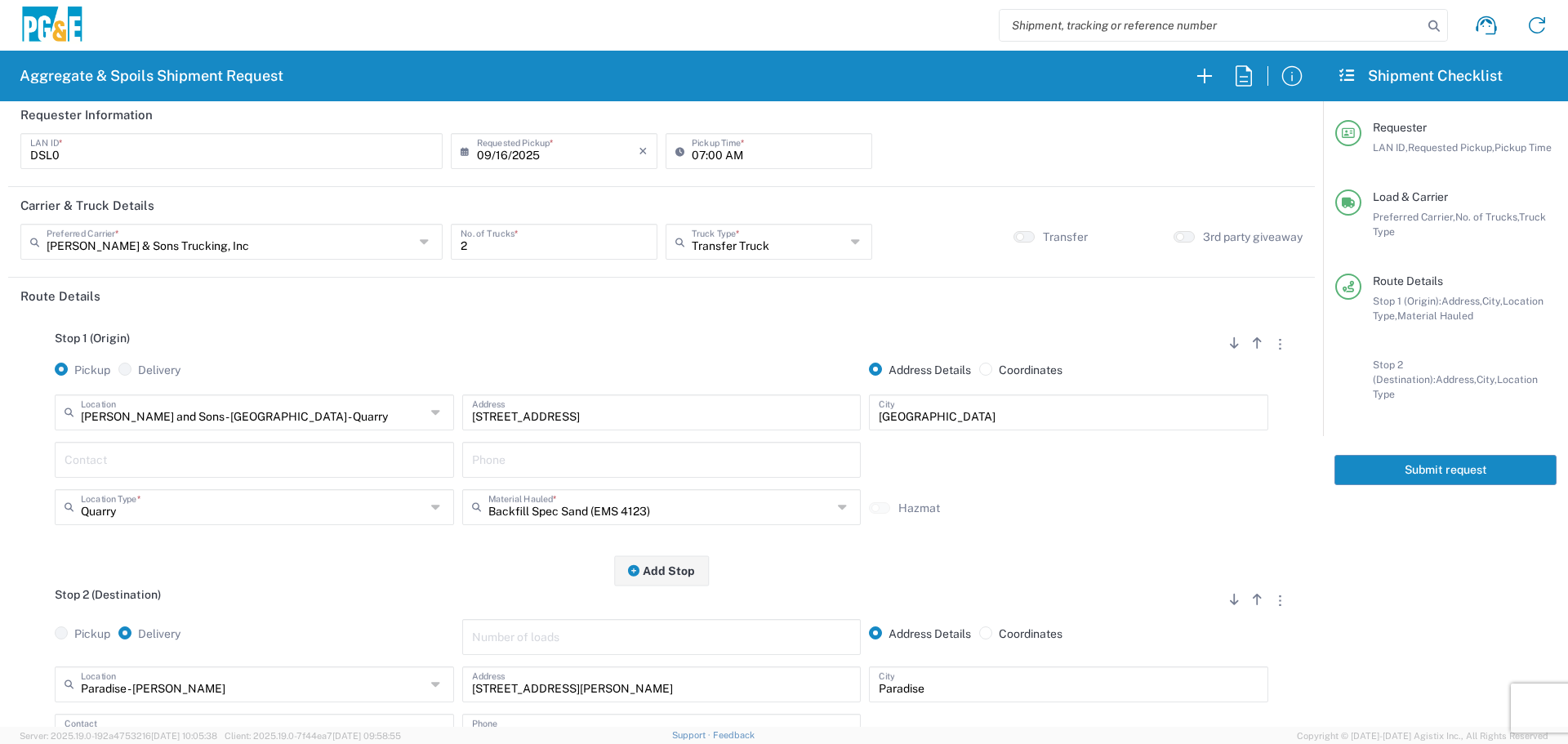
scroll to position [0, 0]
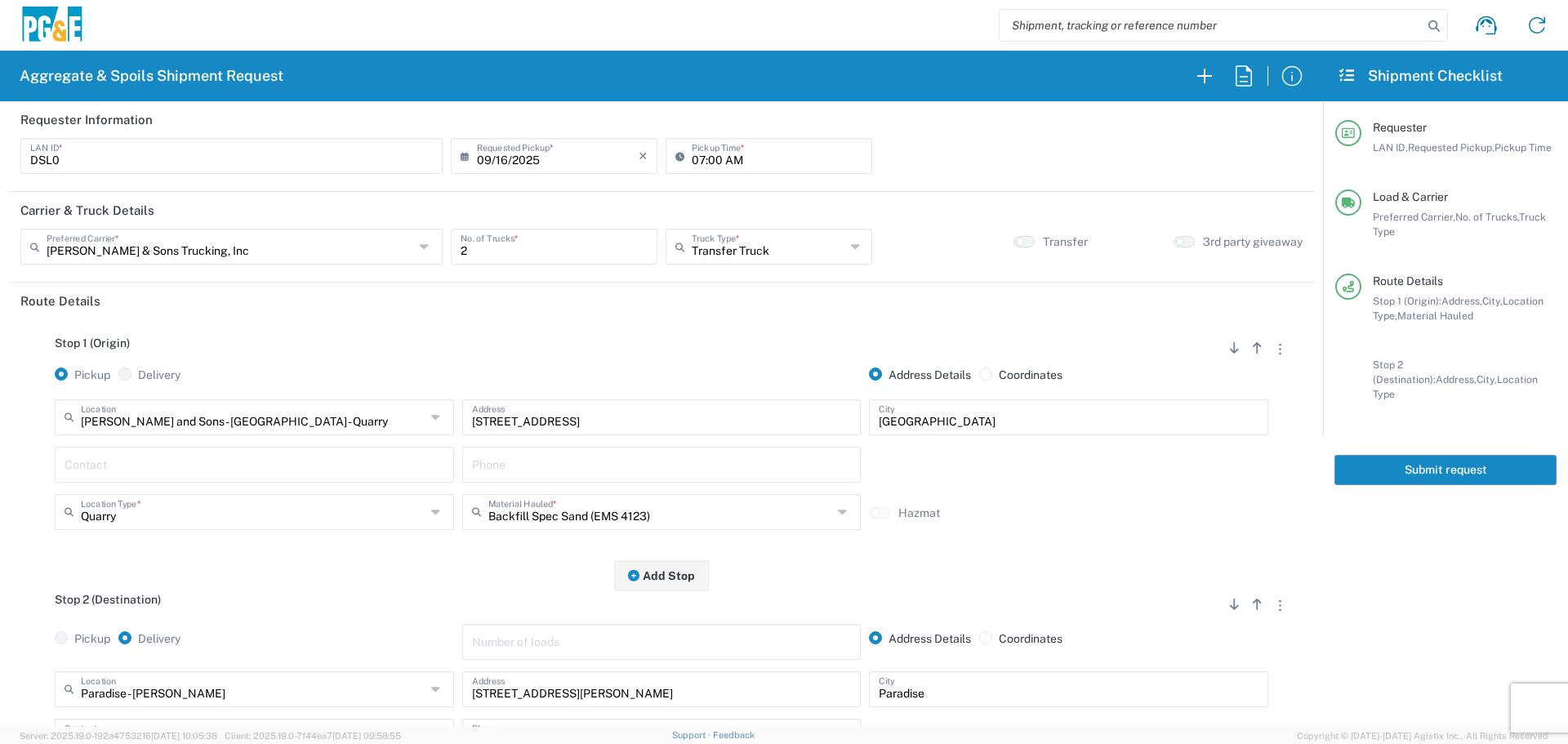
click at [1425, 455] on button "Submit request" at bounding box center [1445, 470] width 222 height 30
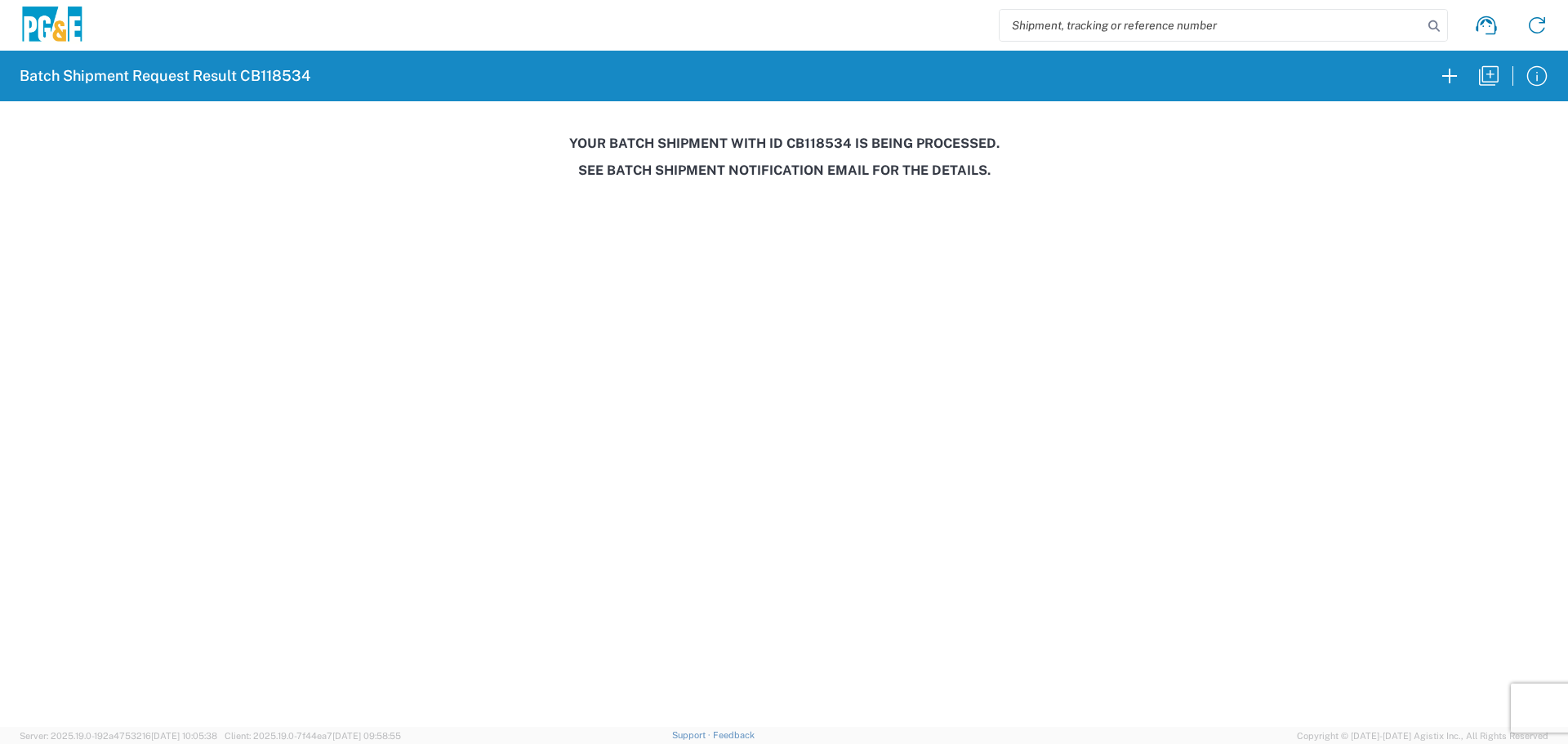
click at [807, 149] on h3 "Your batch shipment with id CB118534 is being processed." at bounding box center [784, 143] width 1545 height 16
copy h3 "CB118534"
click at [1488, 85] on icon "button" at bounding box center [1488, 75] width 19 height 19
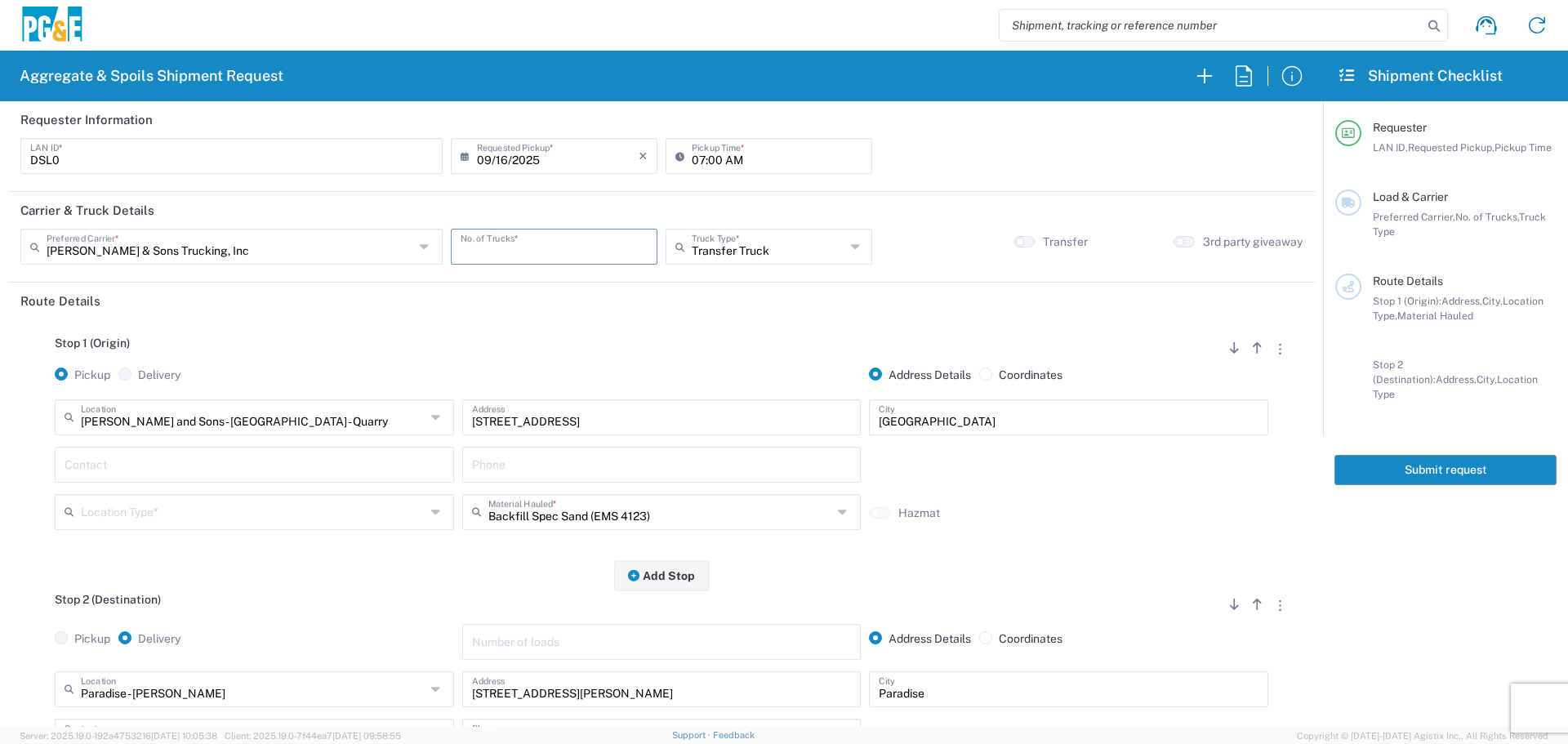
click at [558, 241] on input "number" at bounding box center [554, 245] width 187 height 28
type input "1"
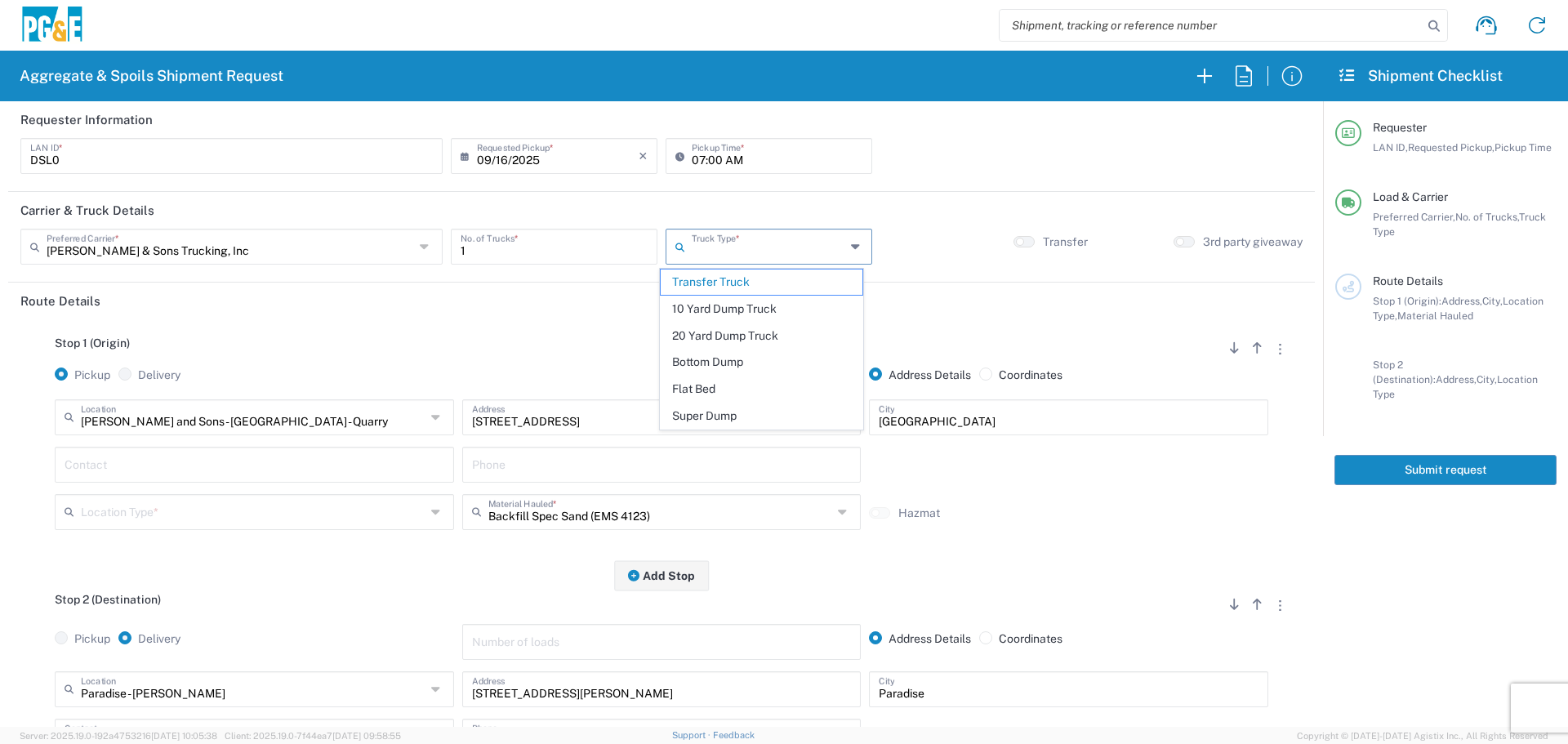
click at [803, 238] on input "text" at bounding box center [769, 245] width 154 height 28
click at [689, 410] on span "Super Dump" at bounding box center [762, 415] width 202 height 25
type input "Super Dump"
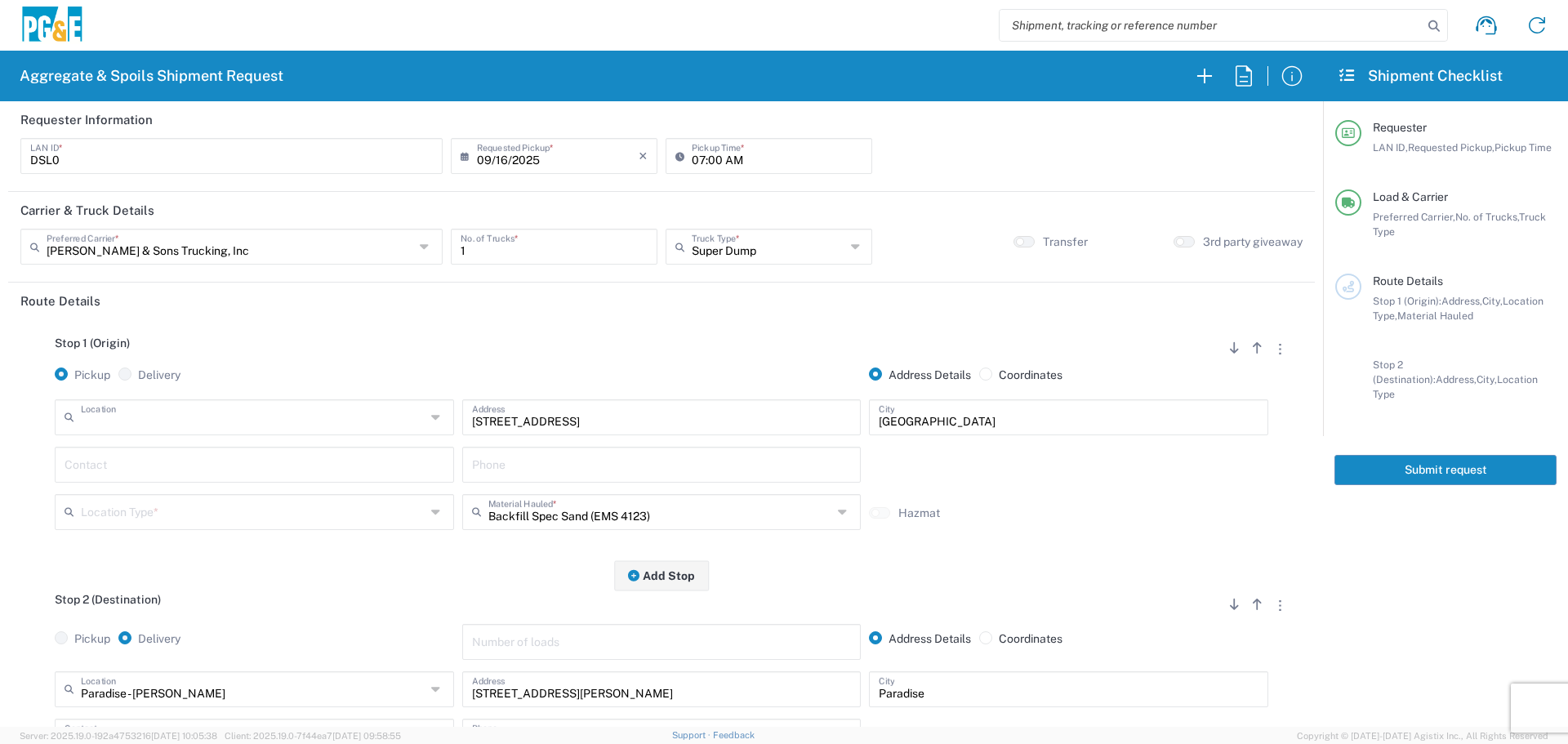
click at [386, 427] on input "text" at bounding box center [253, 416] width 345 height 28
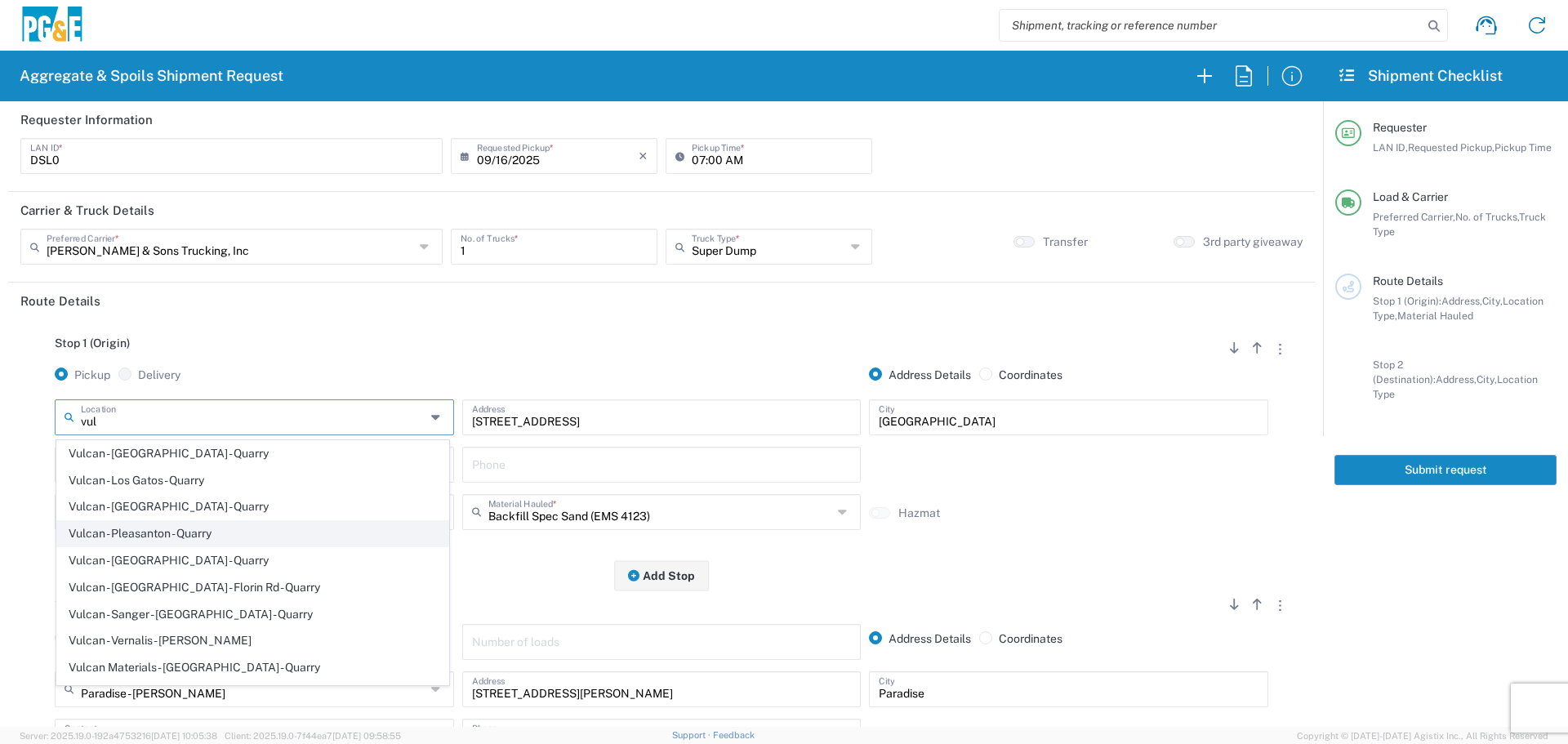
scroll to position [163, 0]
click at [203, 535] on span "Vulcan - [GEOGRAPHIC_DATA] - Quarry" at bounding box center [253, 530] width 391 height 25
type input "Vulcan - [GEOGRAPHIC_DATA] - Quarry"
type input "[STREET_ADDRESS]"
type input "[GEOGRAPHIC_DATA]"
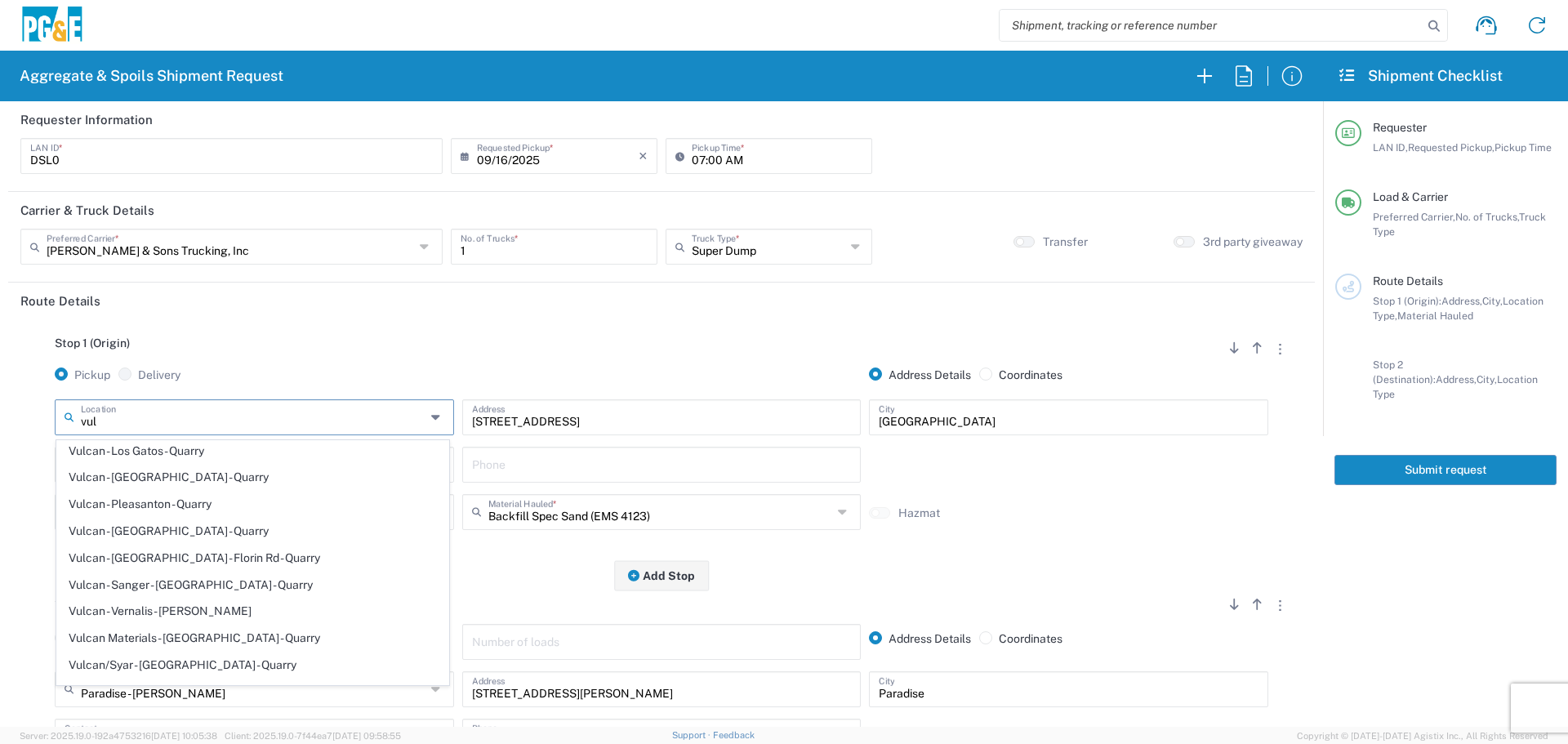
type input "Quarry"
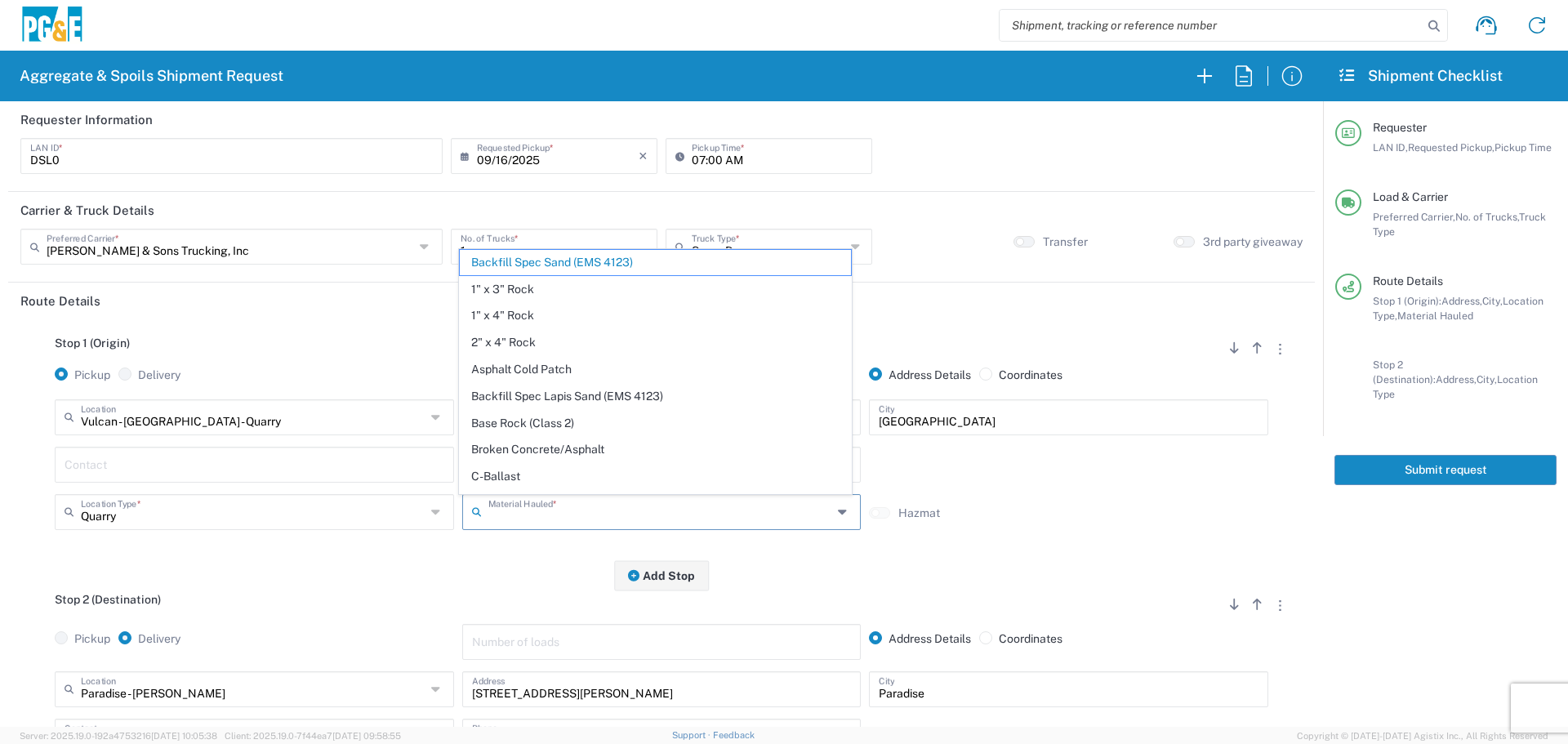
click at [517, 507] on input "text" at bounding box center [660, 510] width 345 height 28
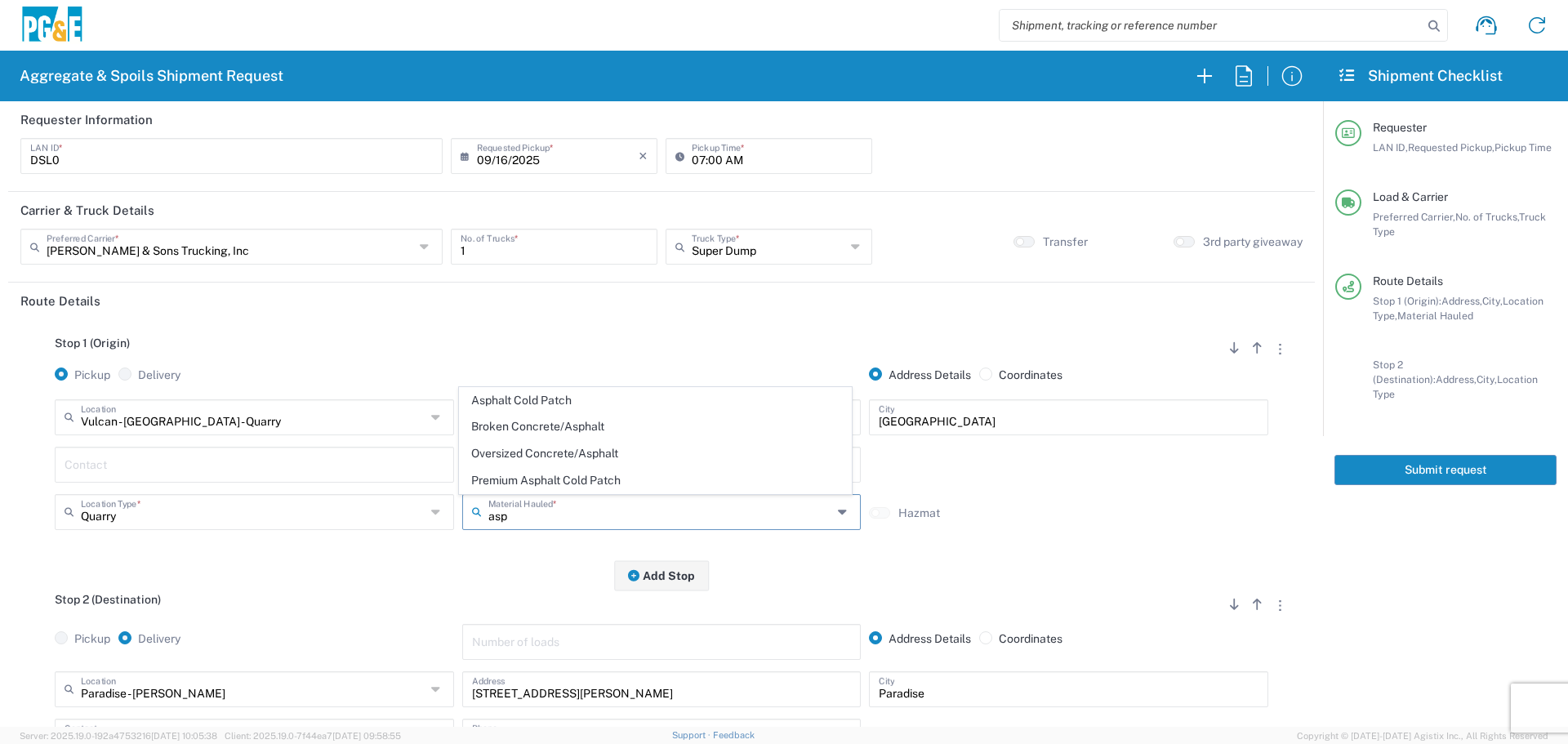
click at [552, 404] on span "Asphalt Cold Patch" at bounding box center [655, 400] width 391 height 25
type input "Asphalt Cold Patch"
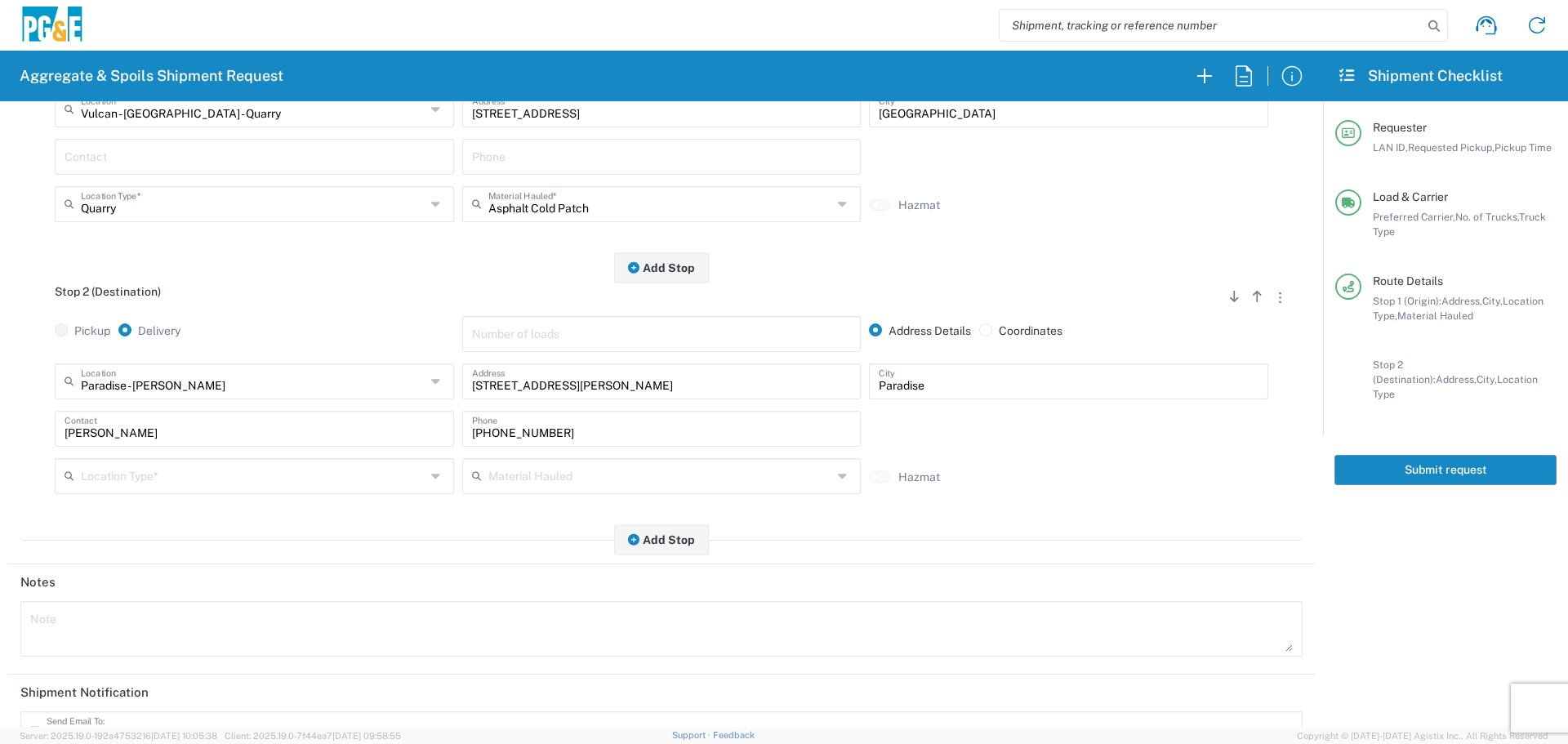
scroll to position [326, 0]
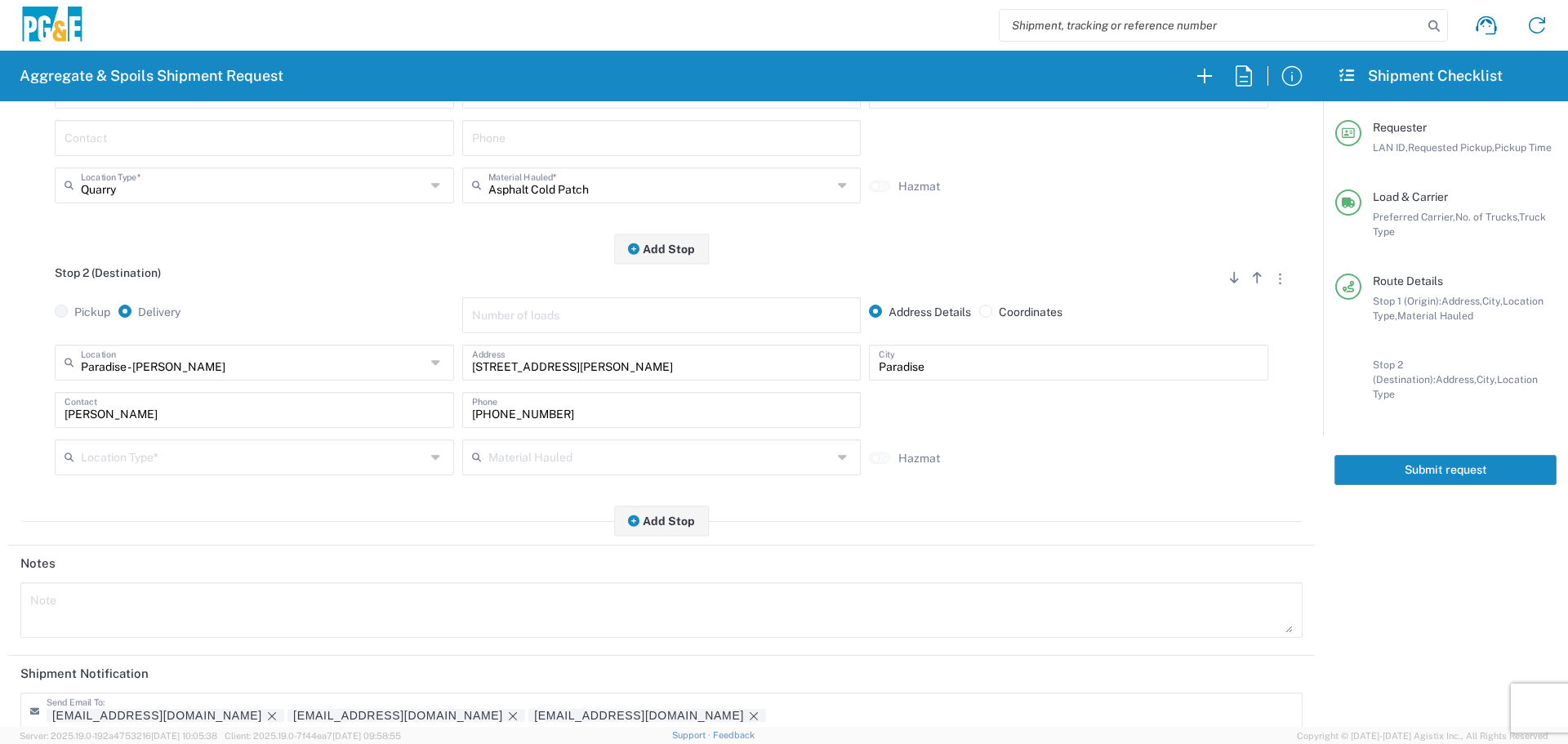
click at [316, 470] on input "text" at bounding box center [253, 455] width 345 height 28
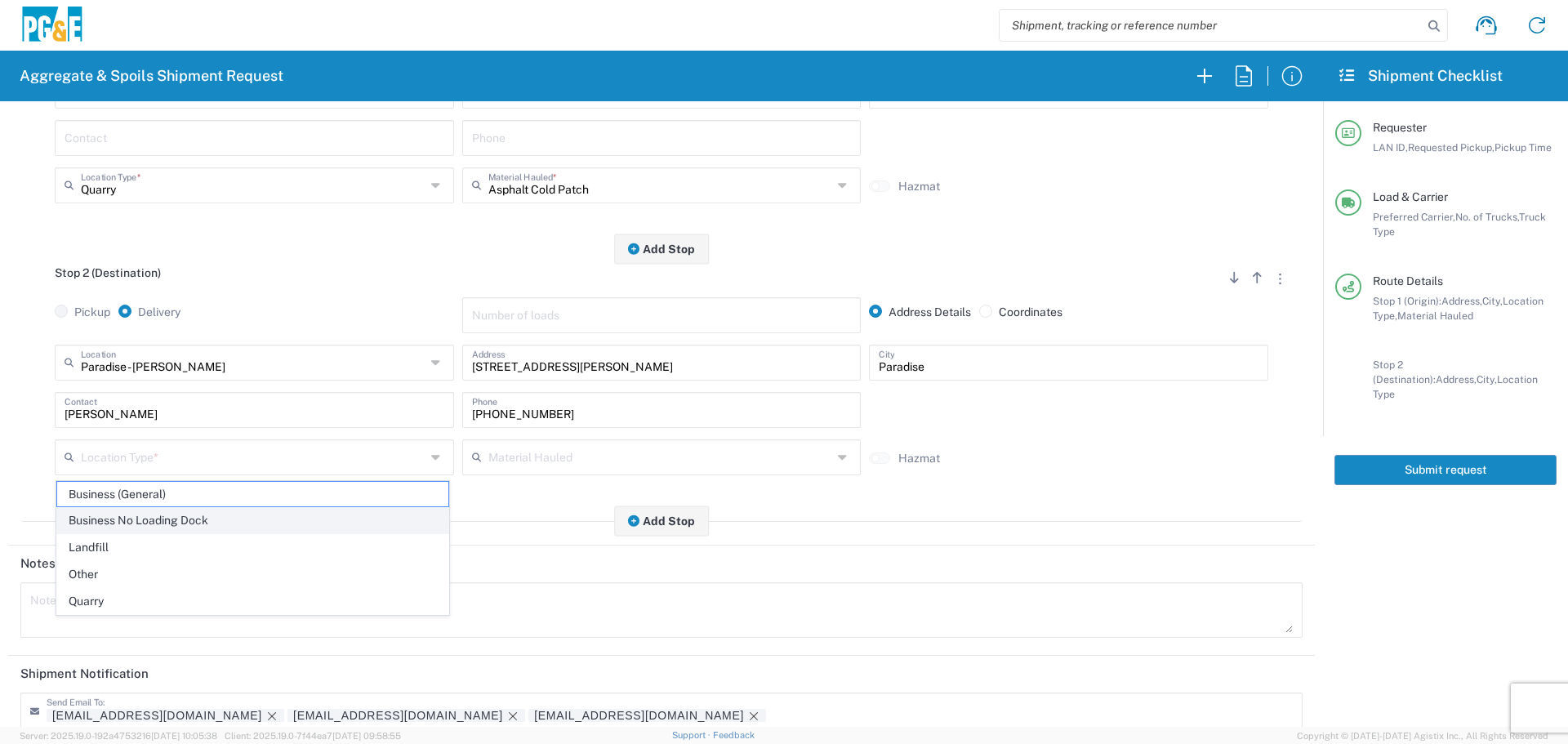
click at [278, 519] on span "Business No Loading Dock" at bounding box center [253, 520] width 391 height 25
type input "Business No Loading Dock"
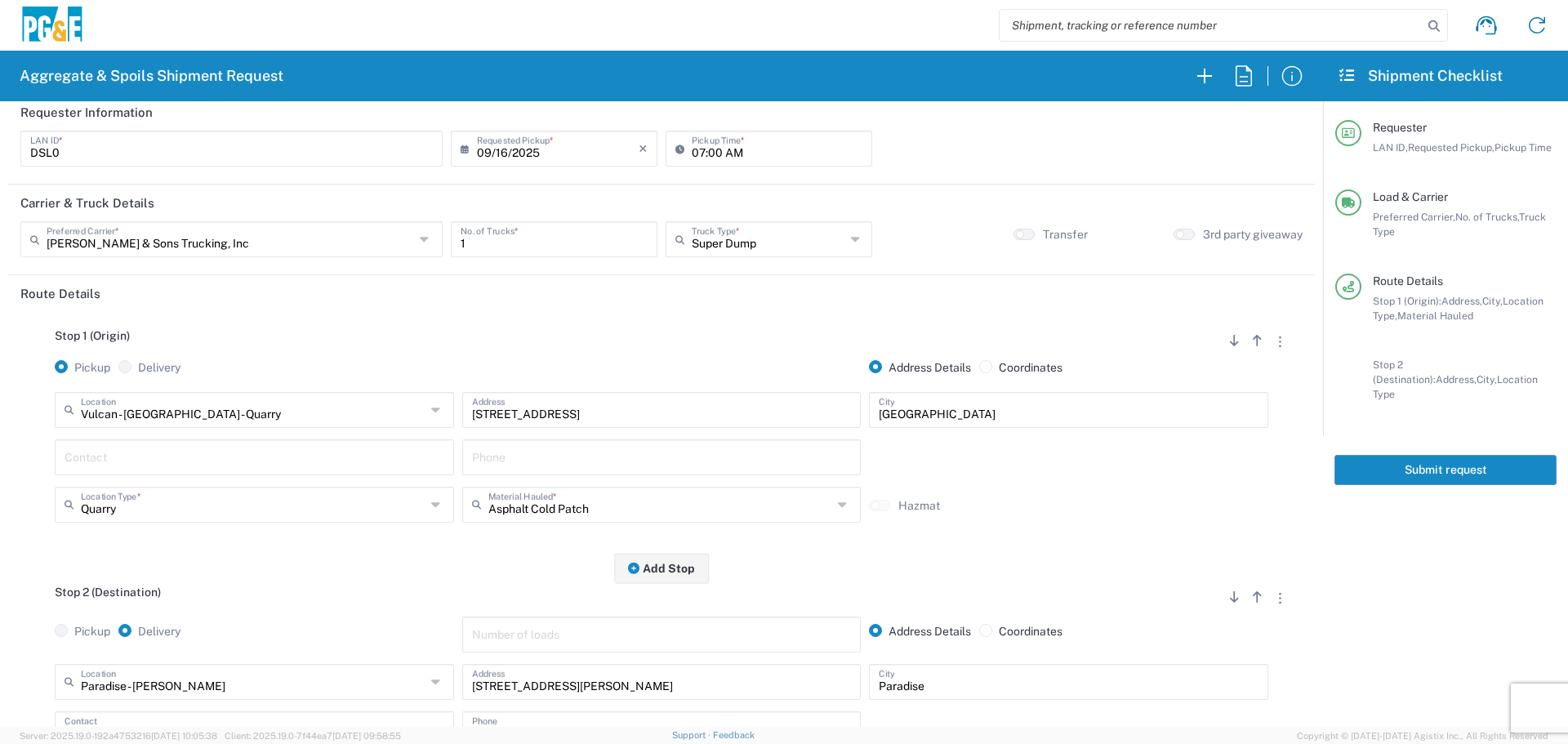
scroll to position [0, 0]
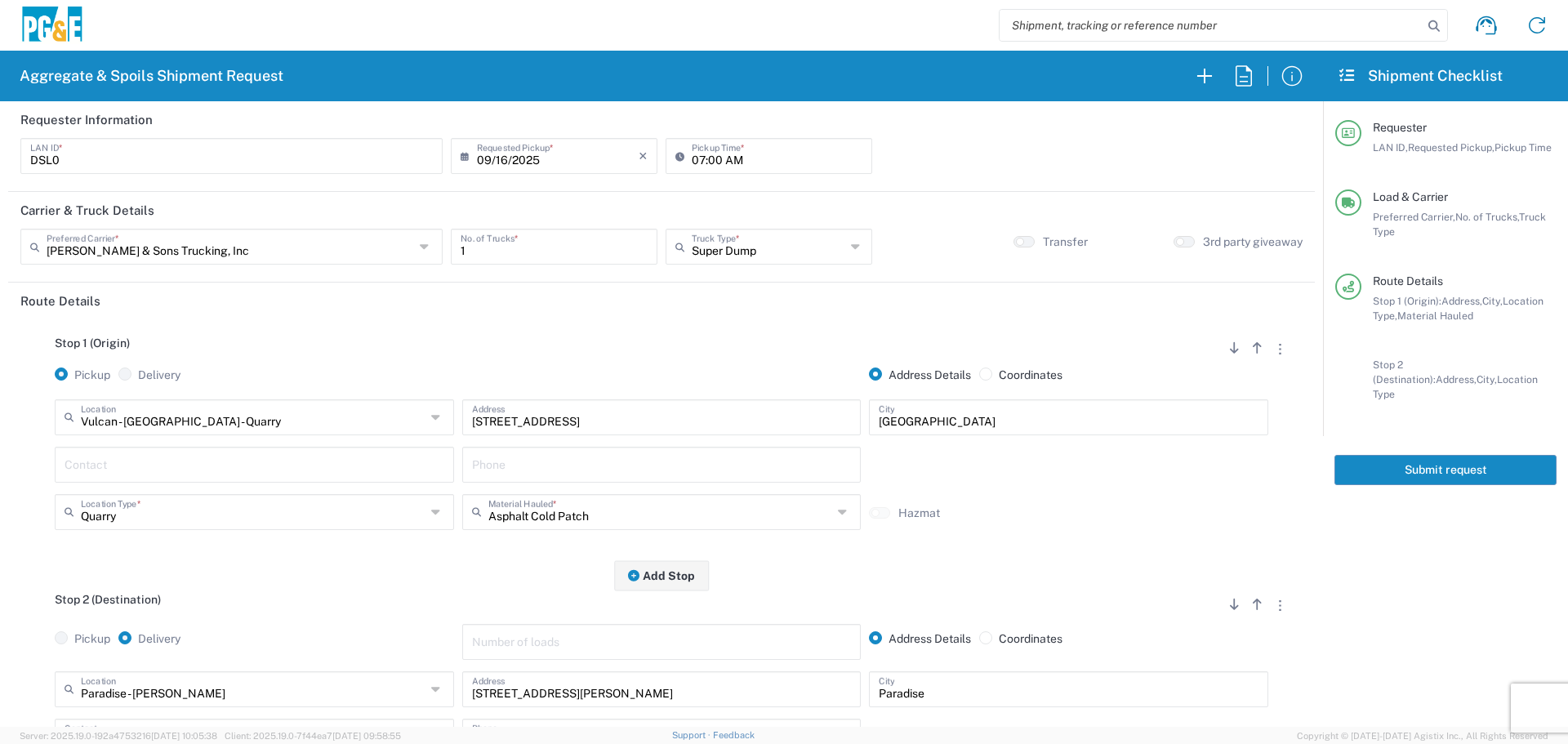
click at [1468, 464] on button "Submit request" at bounding box center [1445, 470] width 222 height 30
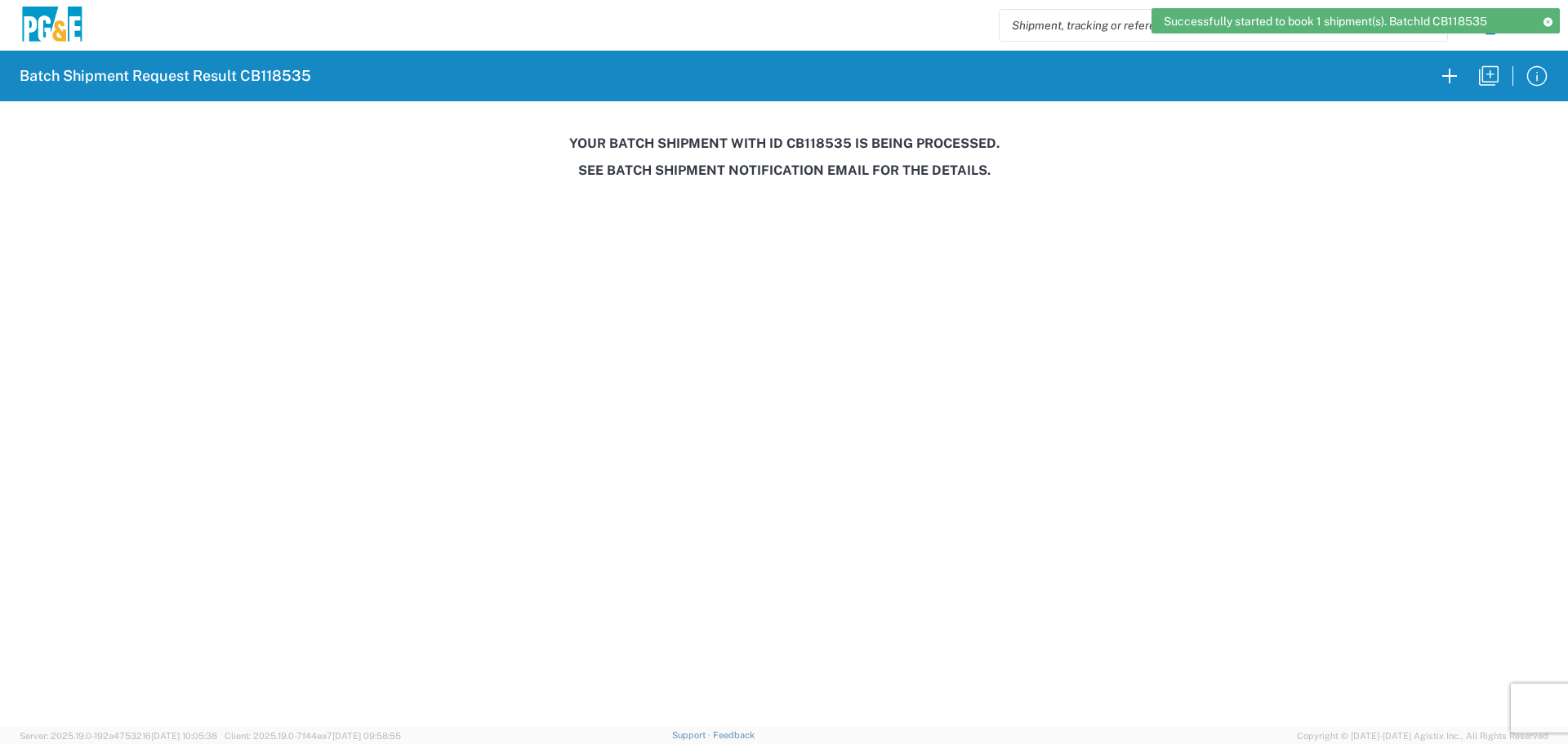
click at [813, 151] on h3 "Your batch shipment with id CB118535 is being processed." at bounding box center [784, 143] width 1545 height 16
click at [816, 135] on h3 "Your batch shipment with id CB118535 is being processed." at bounding box center [784, 143] width 1545 height 16
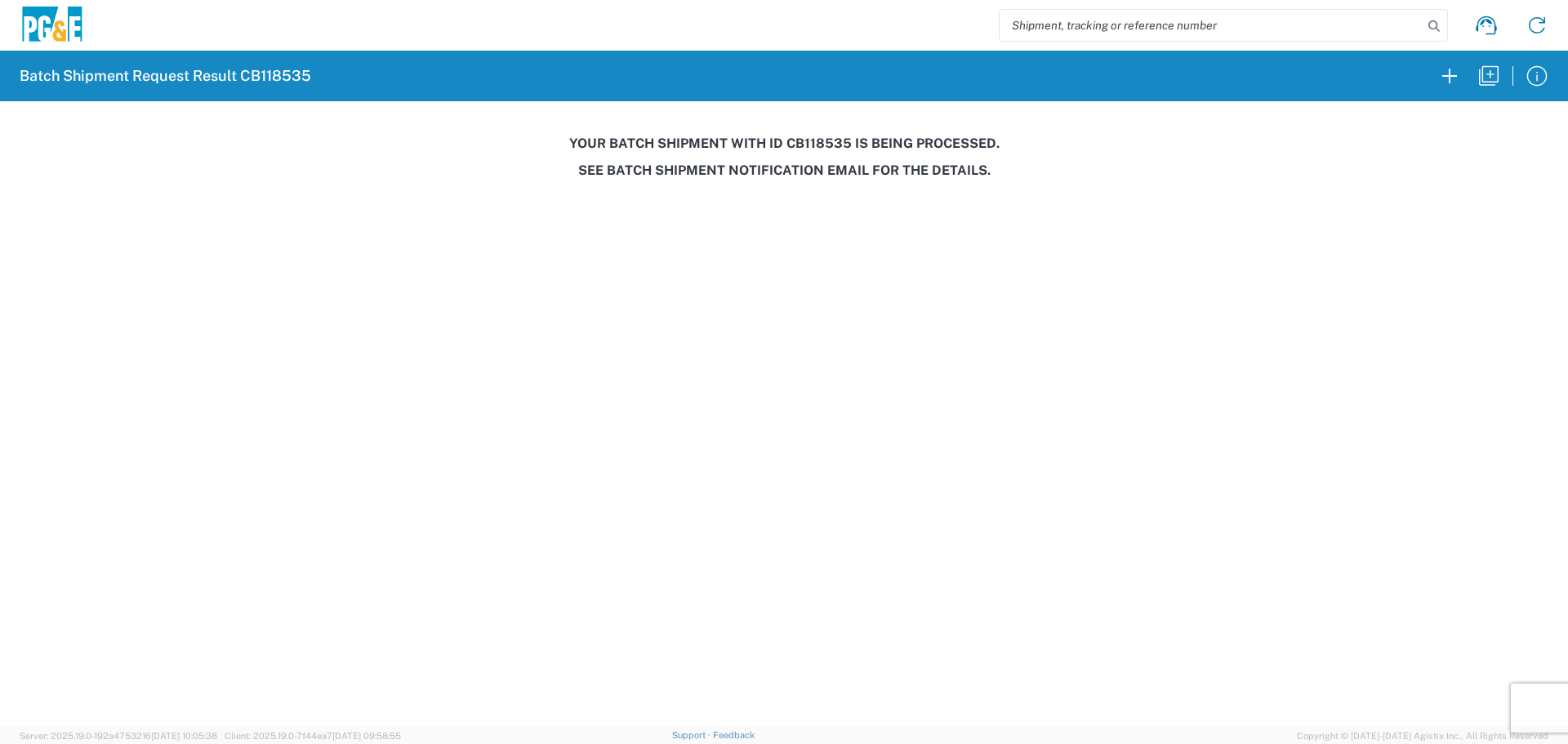
click at [817, 137] on h3 "Your batch shipment with id CB118535 is being processed." at bounding box center [784, 143] width 1545 height 16
click at [819, 158] on div "Your batch shipment with id CB118535 is being processed. See Batch Shipment Not…" at bounding box center [784, 156] width 1568 height 43
click at [824, 141] on h3 "Your batch shipment with id CB118535 is being processed." at bounding box center [784, 143] width 1545 height 16
copy h3 "CB118535"
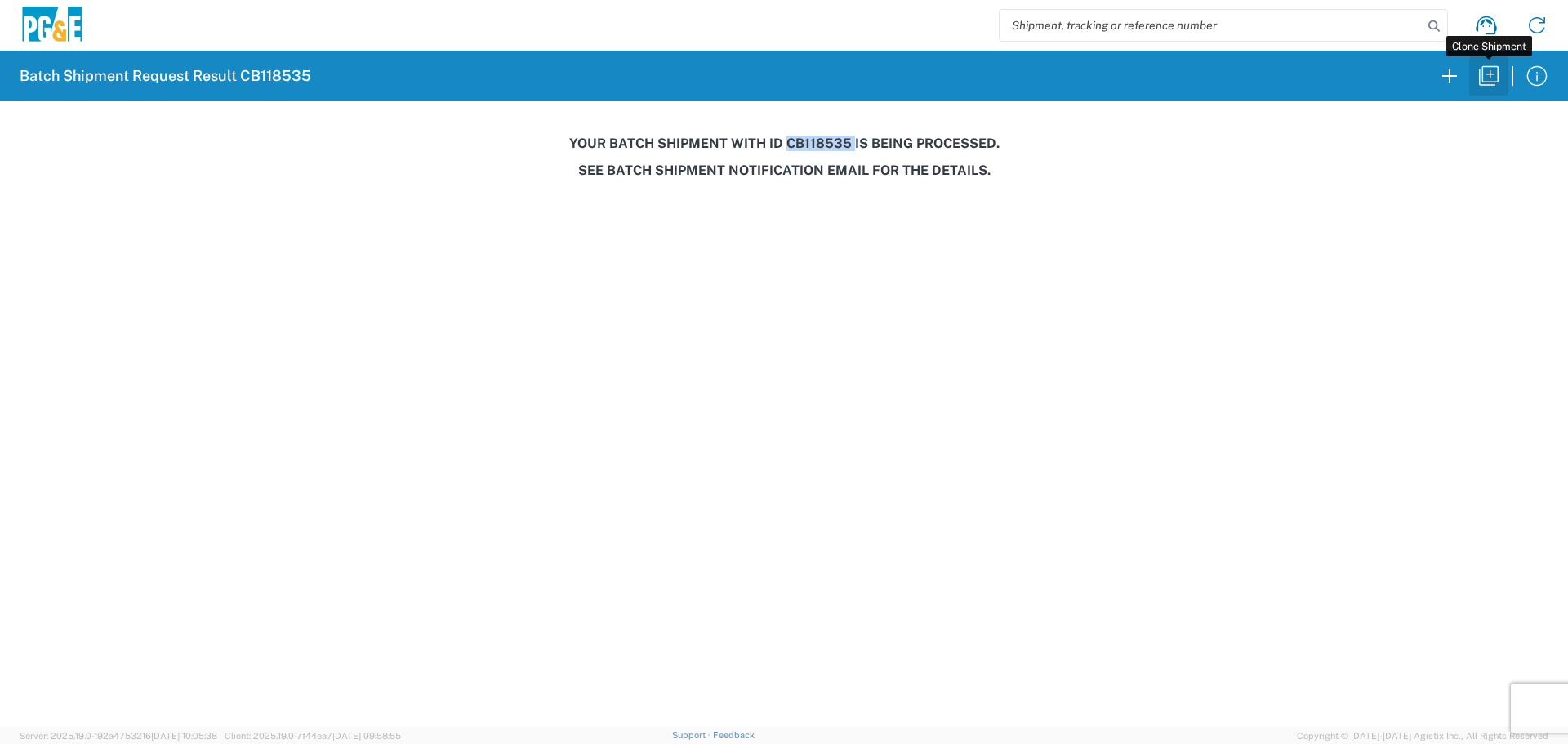
click at [1485, 84] on icon "button" at bounding box center [1488, 75] width 26 height 26
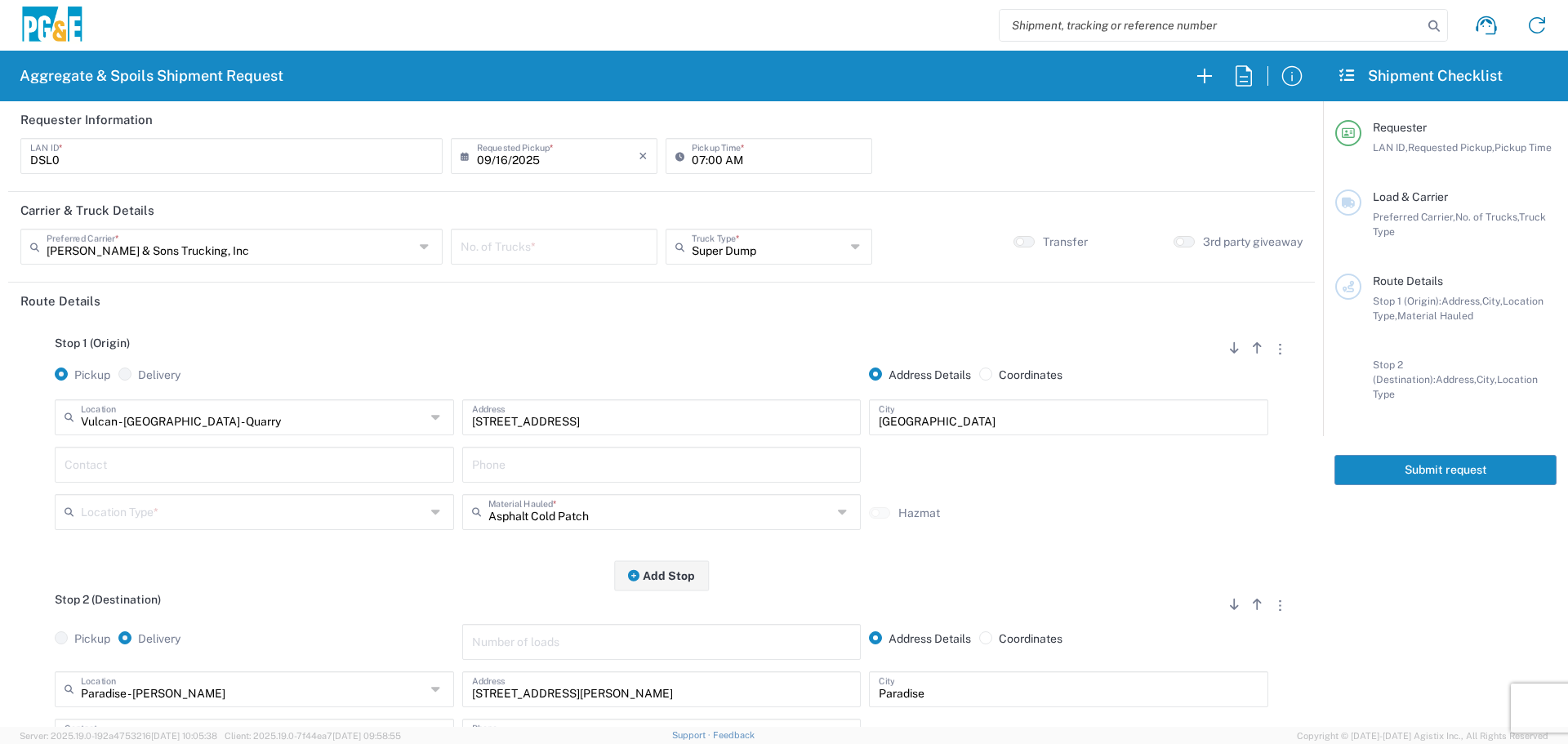
click at [605, 254] on input "number" at bounding box center [554, 245] width 187 height 28
type input "1"
click at [258, 414] on input "text" at bounding box center [253, 416] width 345 height 28
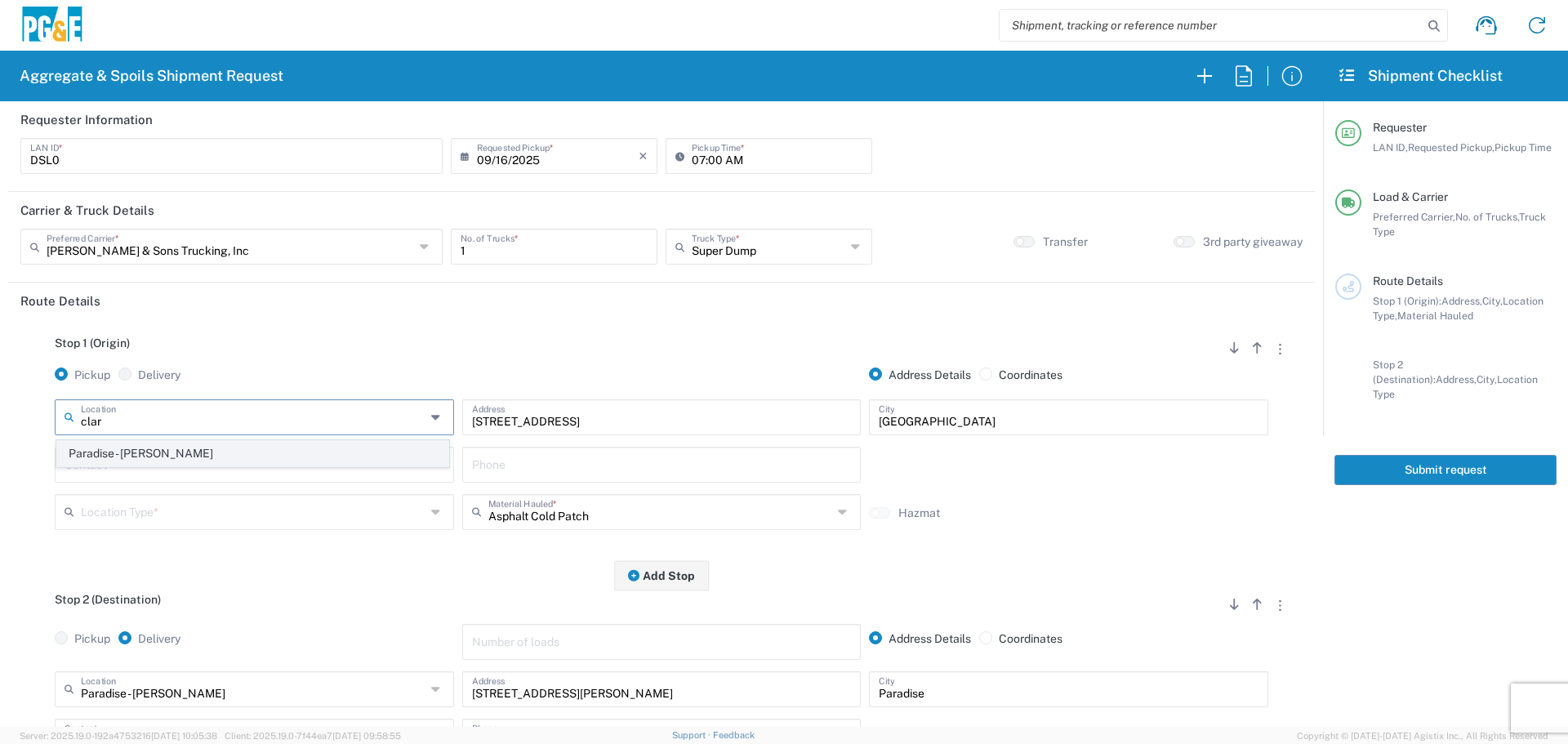
click at [222, 462] on span "Paradise - [PERSON_NAME]" at bounding box center [253, 453] width 391 height 25
type input "Paradise - [PERSON_NAME]"
type input "[STREET_ADDRESS][PERSON_NAME]"
type input "Paradise"
type input "Business No Loading Dock"
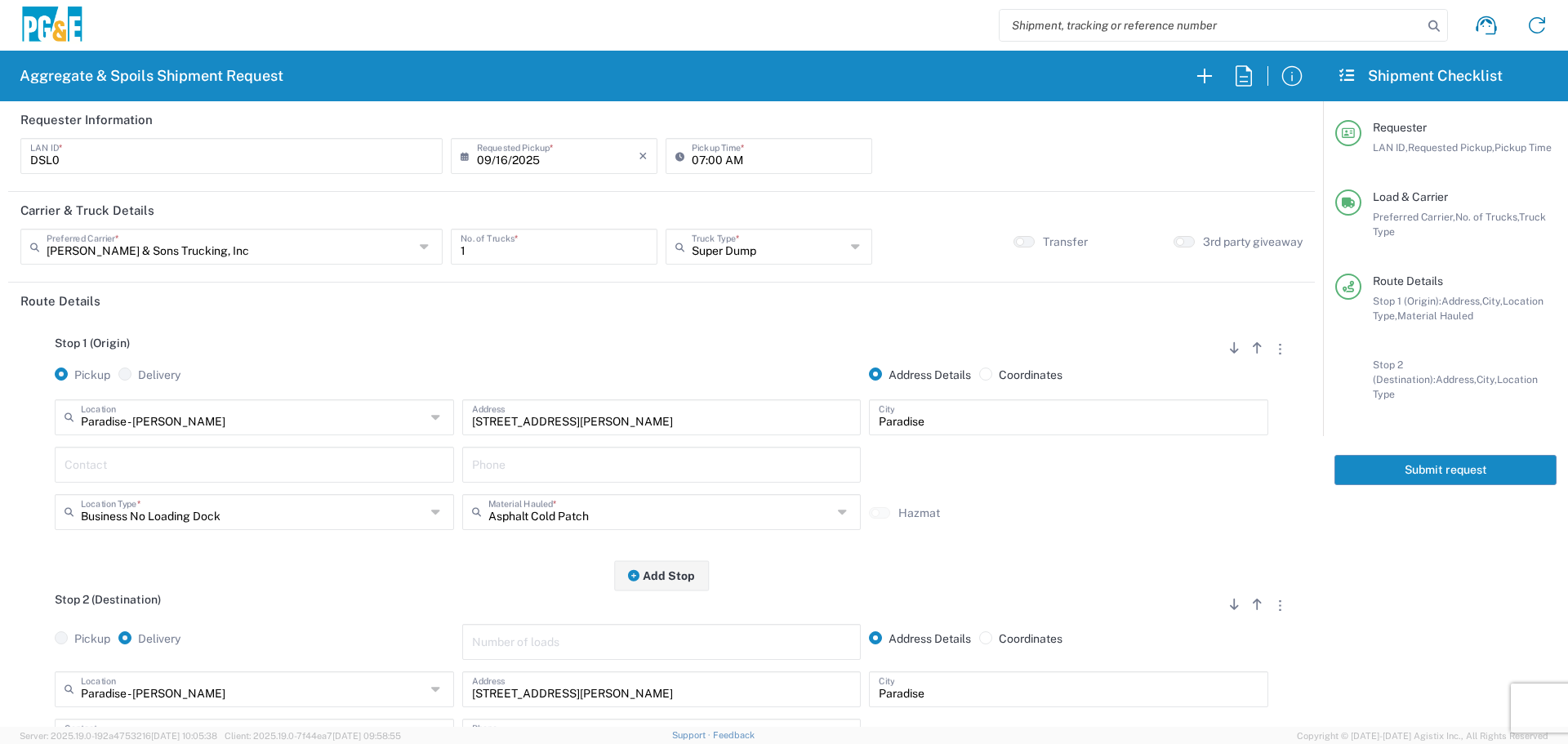
click at [222, 463] on input "text" at bounding box center [254, 463] width 380 height 28
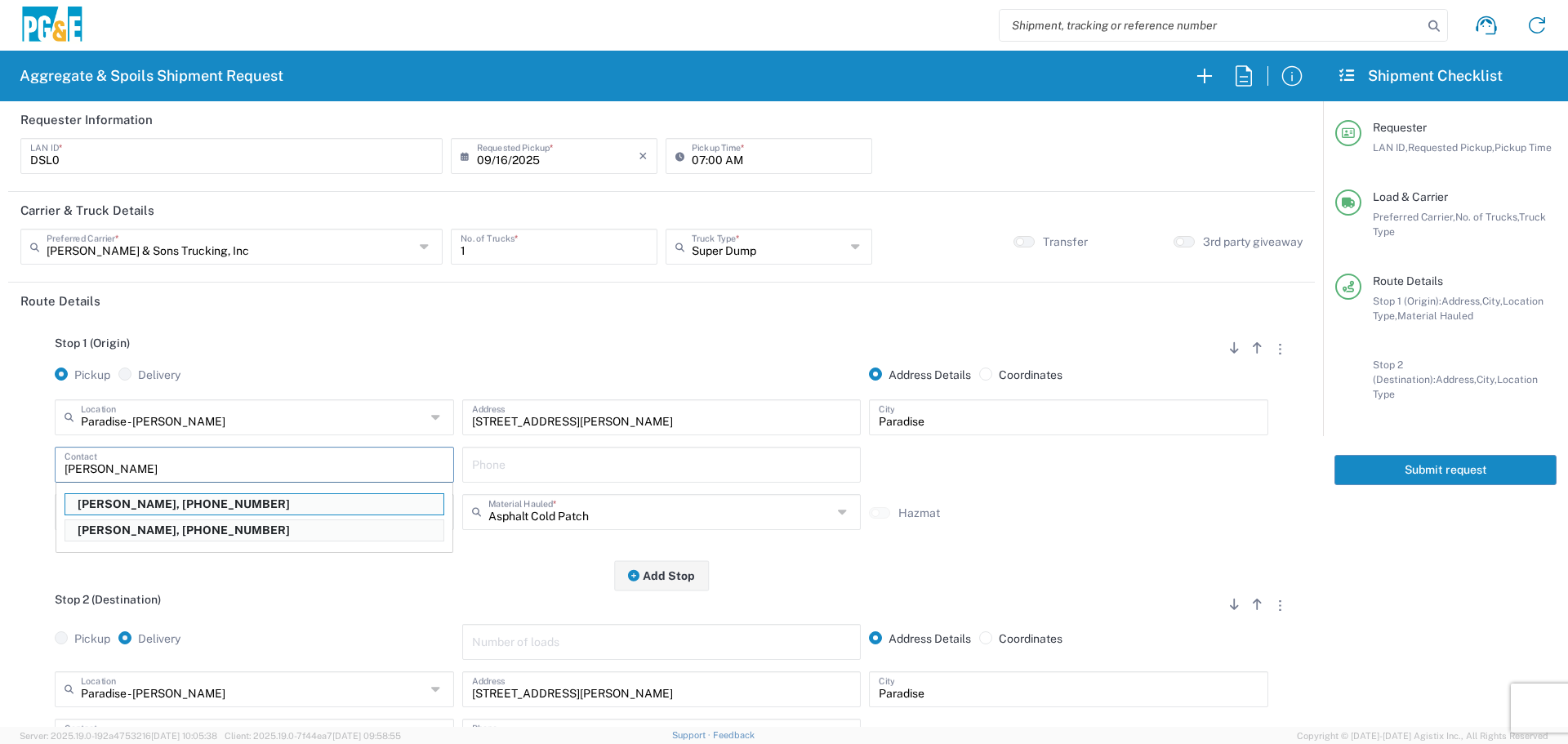
type input "[PERSON_NAME]"
type input "[PHONE_NUMBER]"
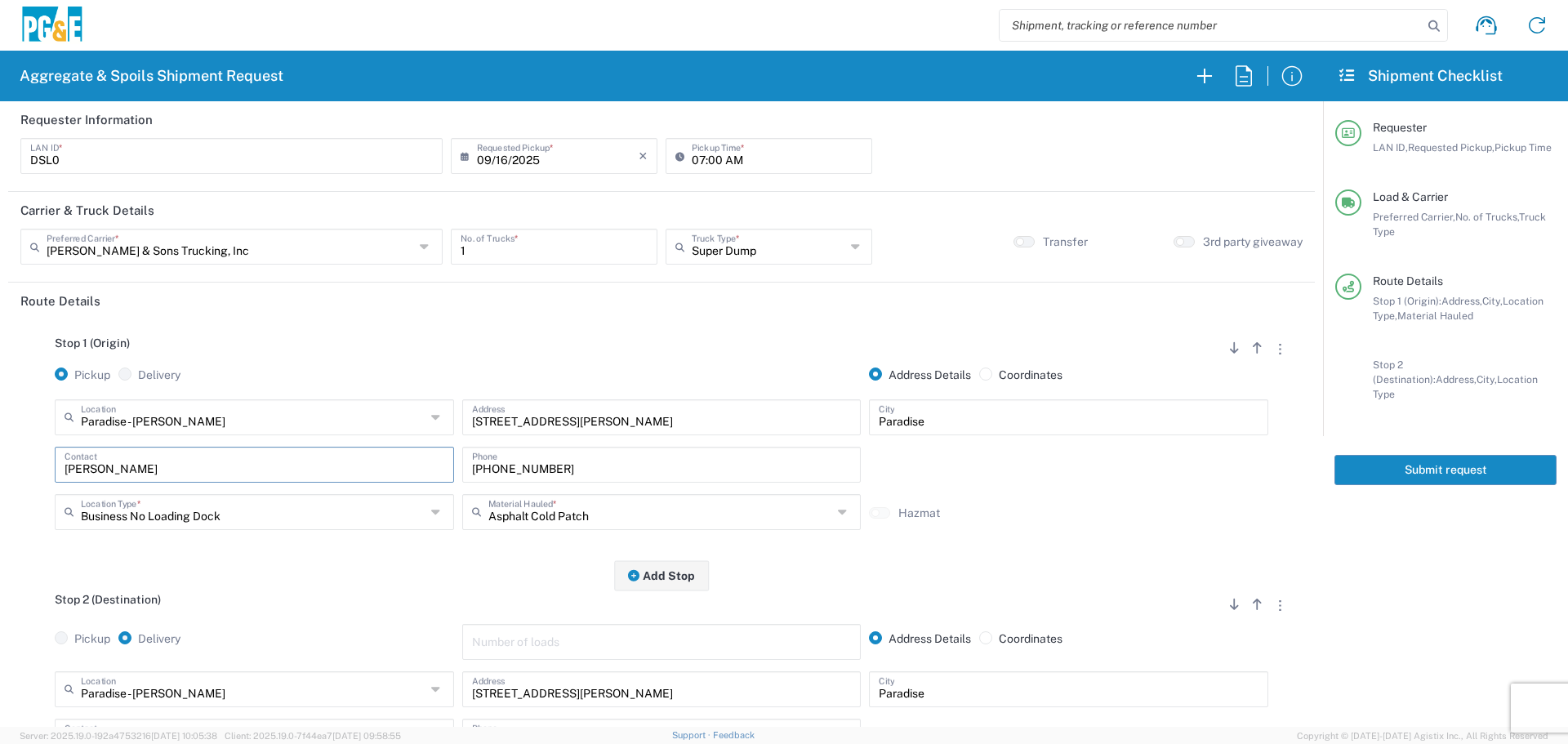
type input "[PERSON_NAME]"
click at [619, 512] on input "text" at bounding box center [660, 510] width 345 height 28
click at [630, 473] on span "Dry Spoils" at bounding box center [655, 480] width 391 height 25
type input "Dry Spoils"
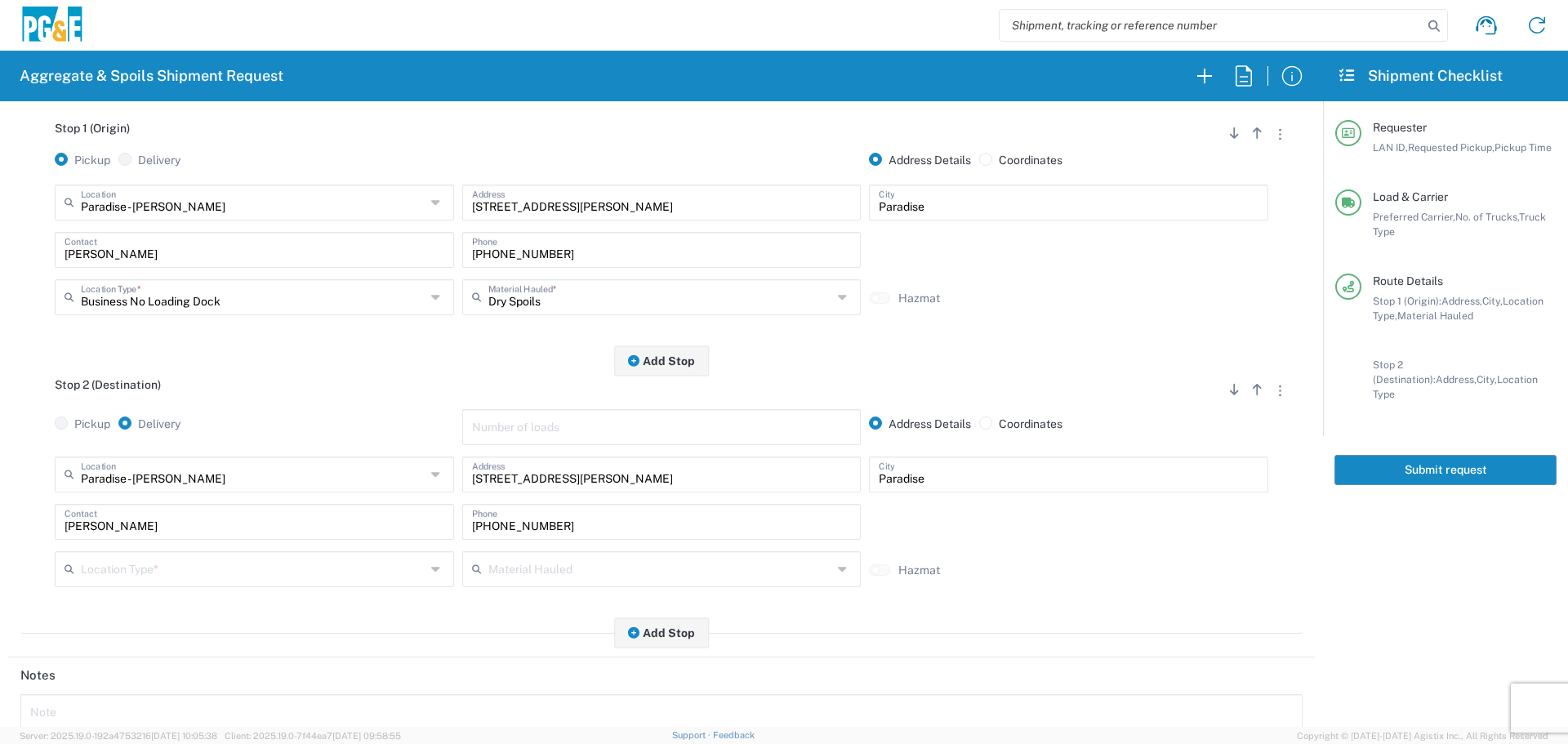
scroll to position [326, 0]
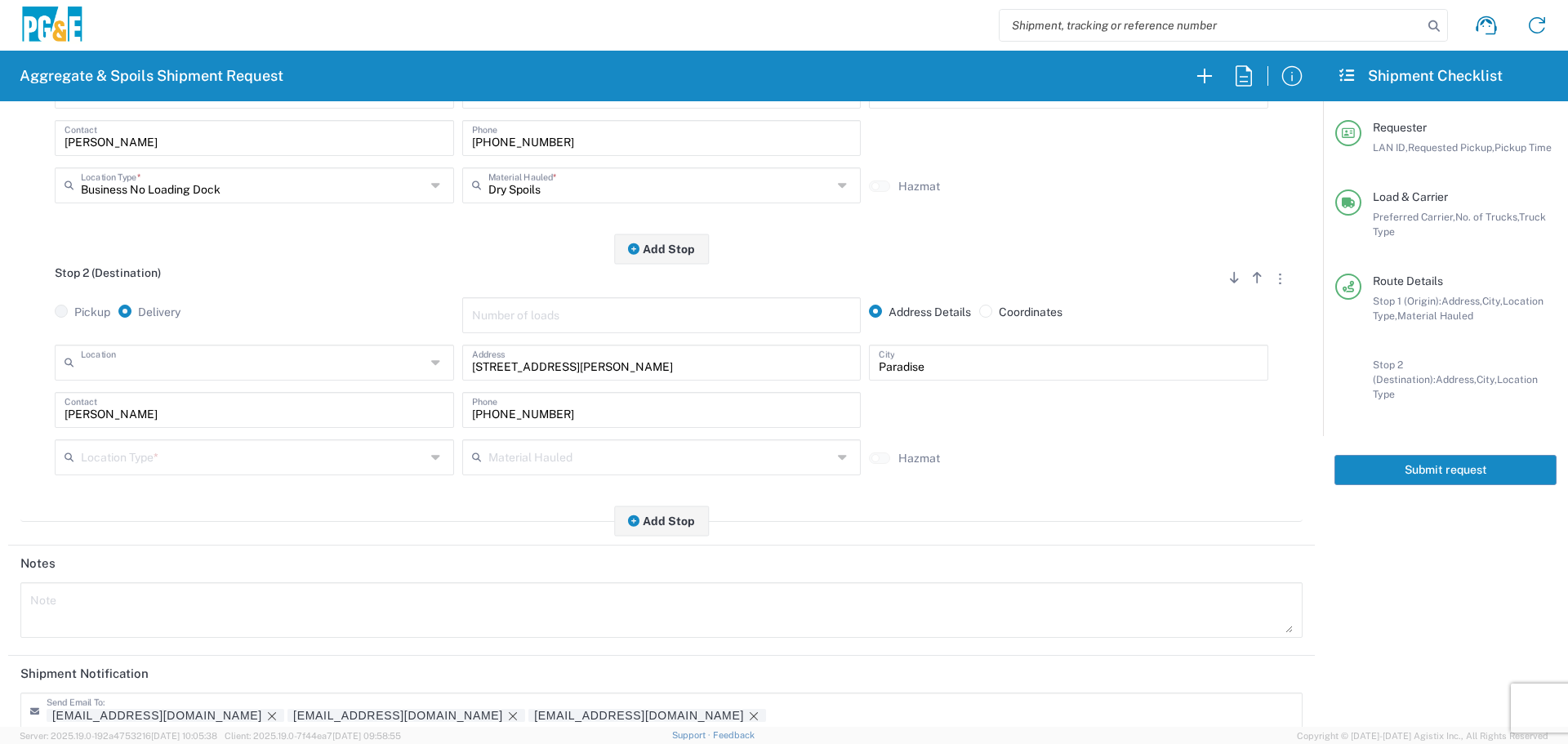
click at [358, 360] on input "text" at bounding box center [253, 361] width 345 height 28
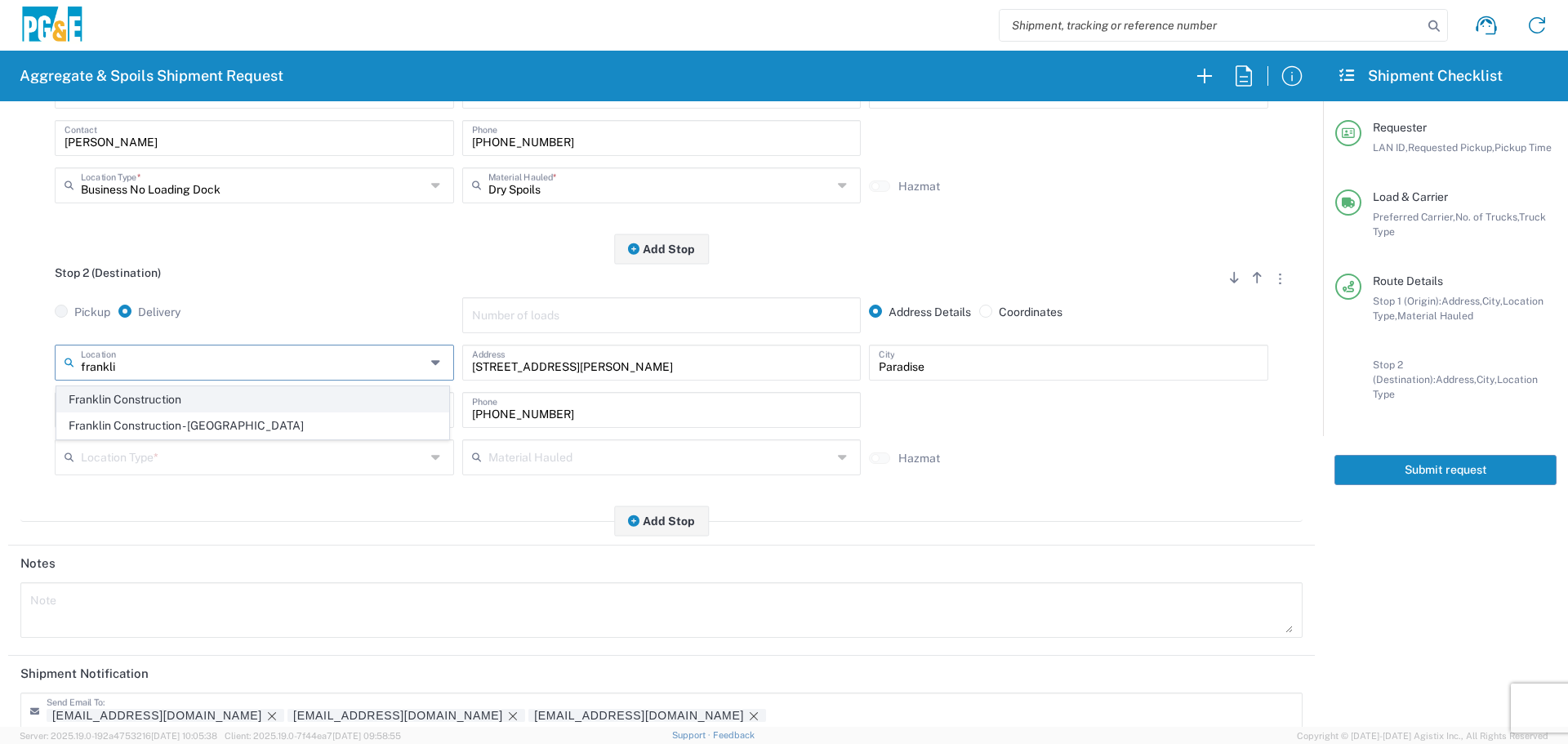
click at [333, 402] on span "Franklin Construction" at bounding box center [253, 400] width 391 height 25
type input "Franklin Construction"
type input "Vina Rd"
type input "Vina"
type input "Business No Loading Dock"
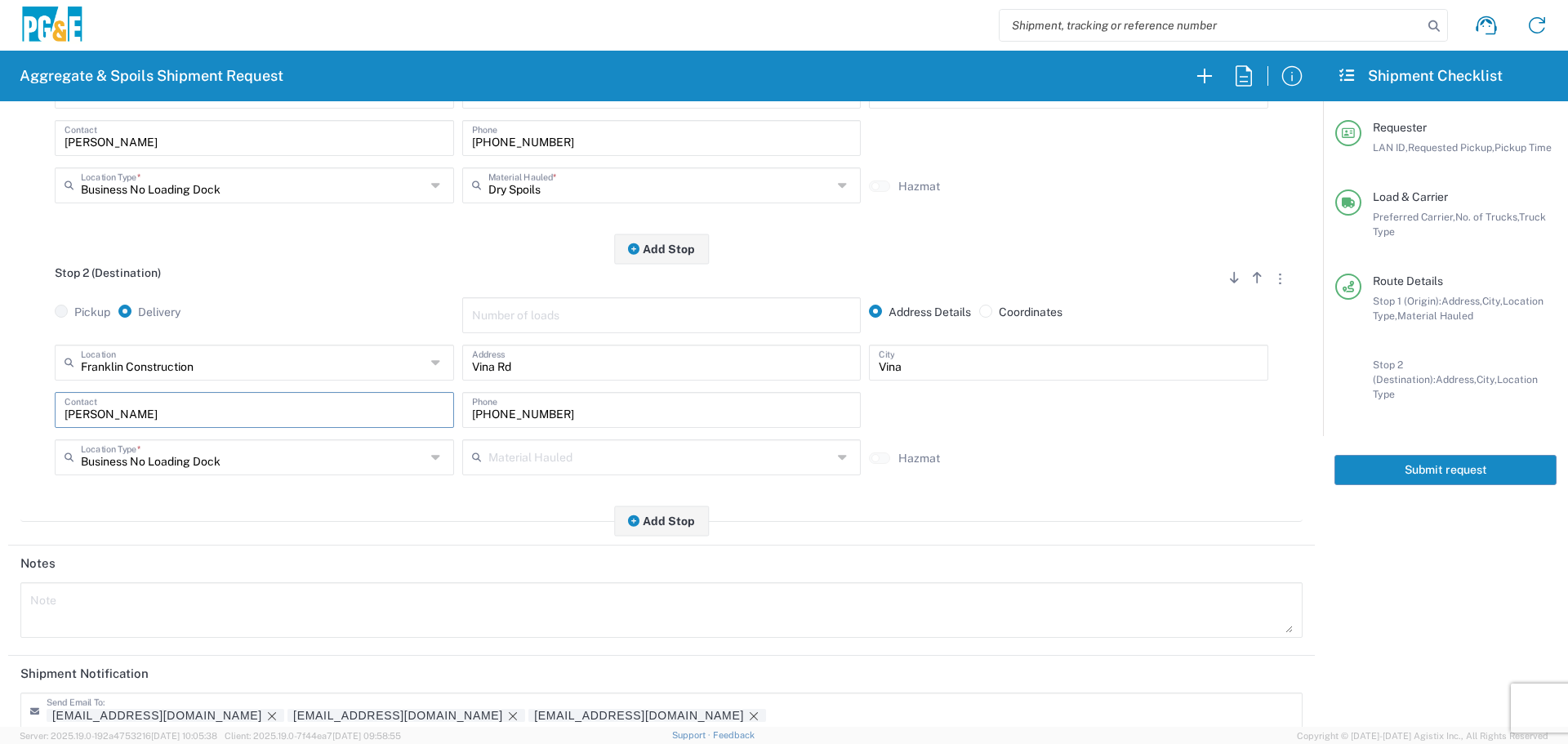
drag, startPoint x: 395, startPoint y: 399, endPoint x: 0, endPoint y: 436, distance: 396.7
click at [0, 436] on form "Requester Information DSL0 LAN ID * [DATE] × Requested Pickup * Cancel Apply 07…" at bounding box center [661, 414] width 1323 height 626
drag, startPoint x: 605, startPoint y: 411, endPoint x: 252, endPoint y: 408, distance: 353.0
click at [252, 407] on div "Contact [PHONE_NUMBER] Phone" at bounding box center [662, 415] width 1222 height 48
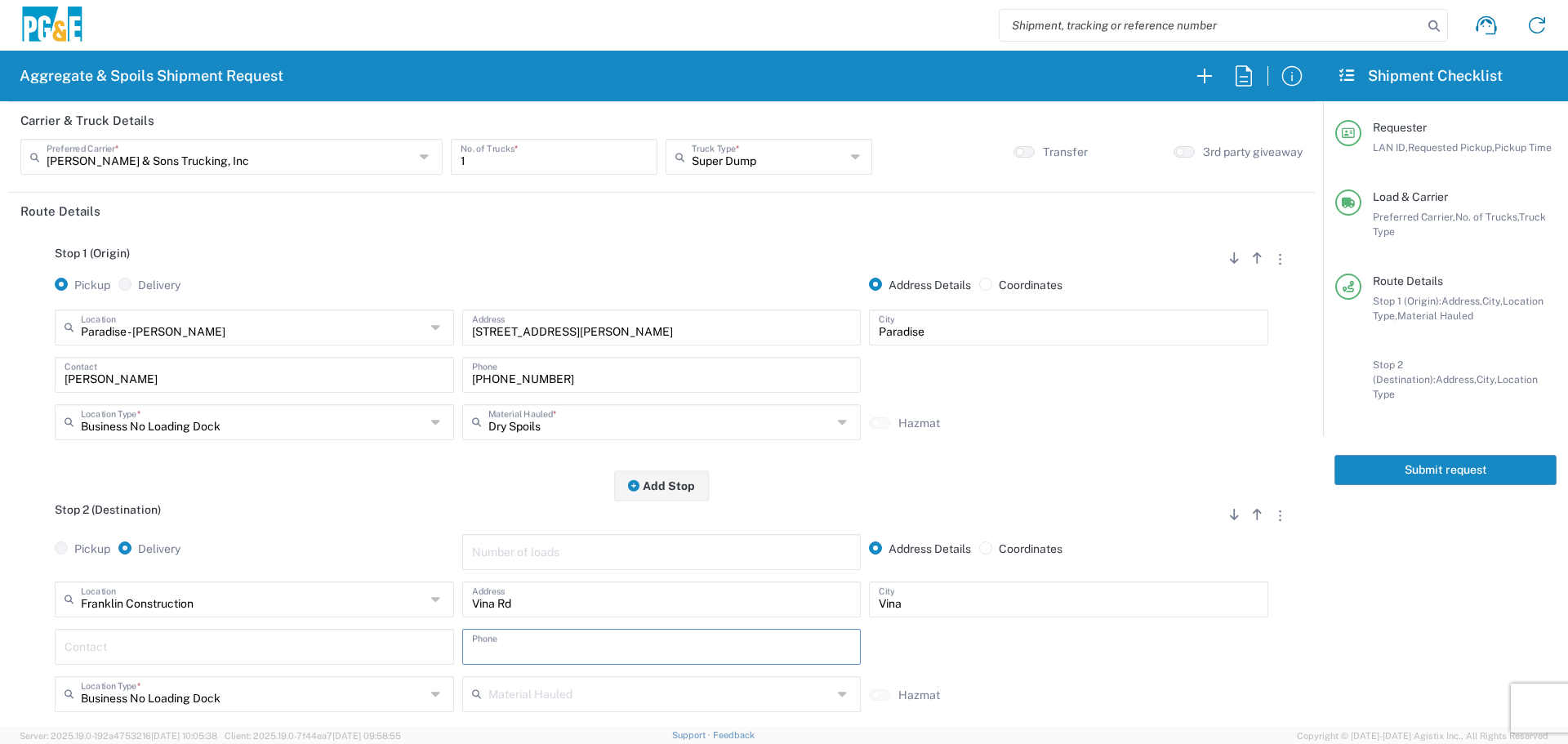
scroll to position [0, 0]
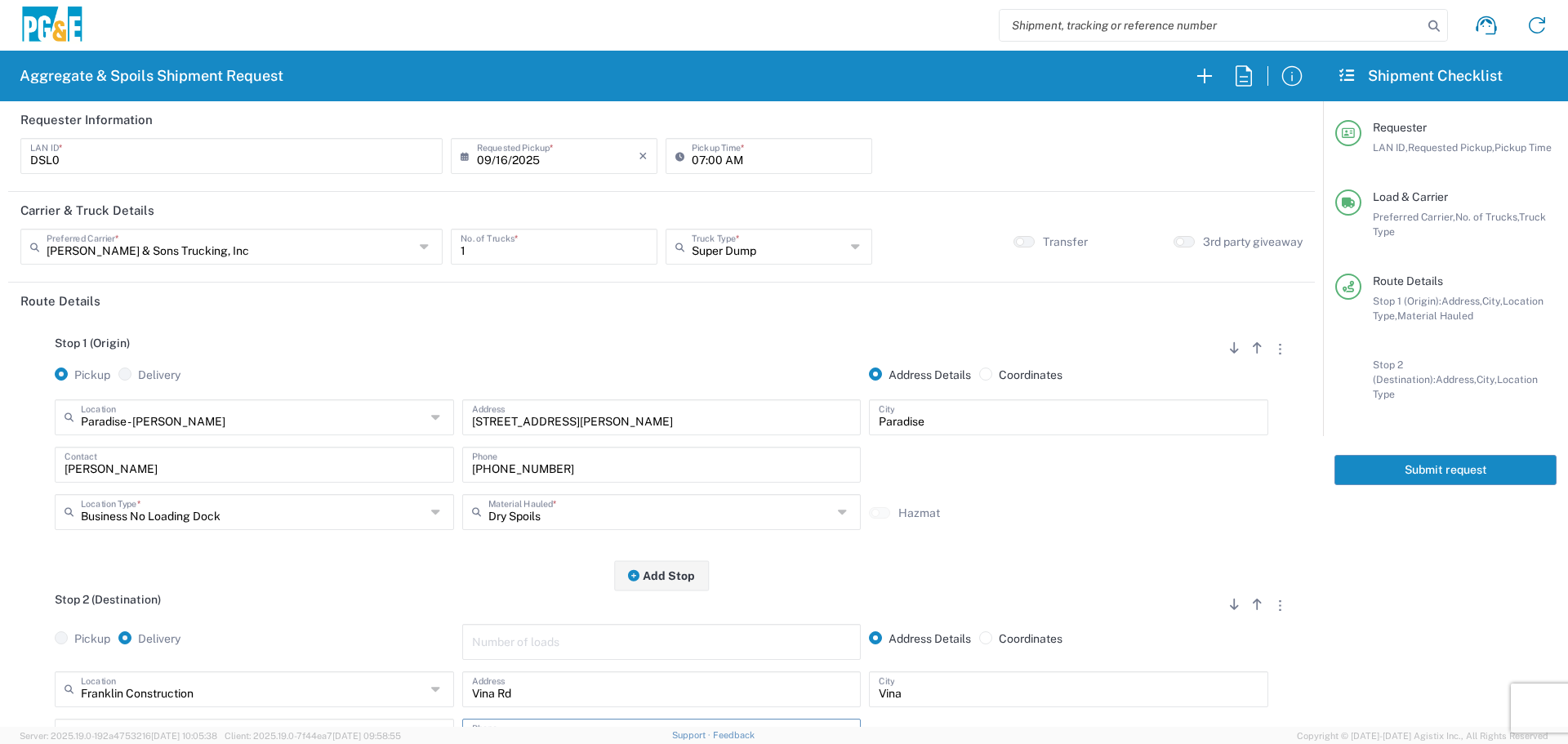
click at [1465, 456] on button "Submit request" at bounding box center [1445, 470] width 222 height 30
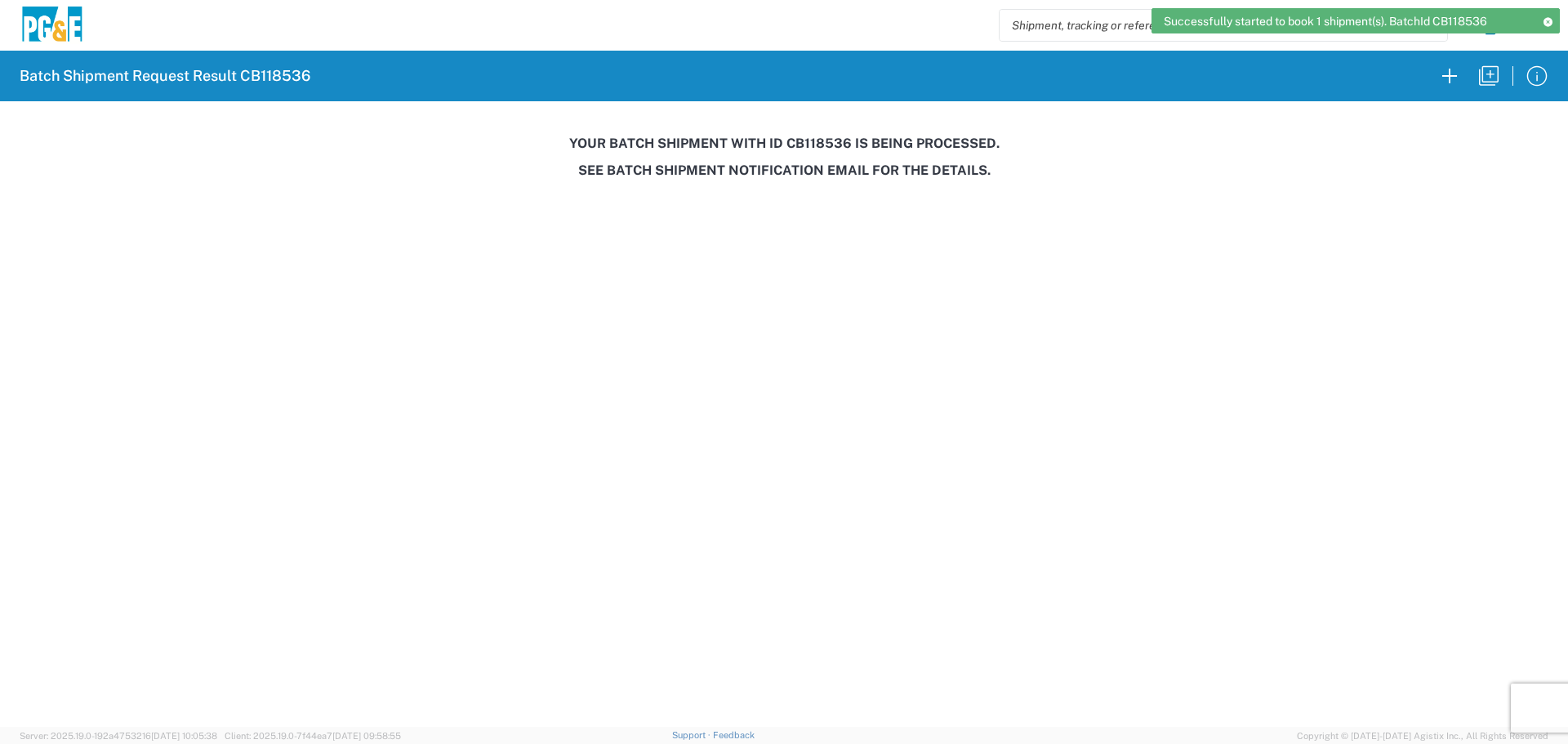
click at [817, 142] on h3 "Your batch shipment with id CB118536 is being processed." at bounding box center [784, 143] width 1545 height 16
copy h3 "CB118536"
